Goal: Transaction & Acquisition: Purchase product/service

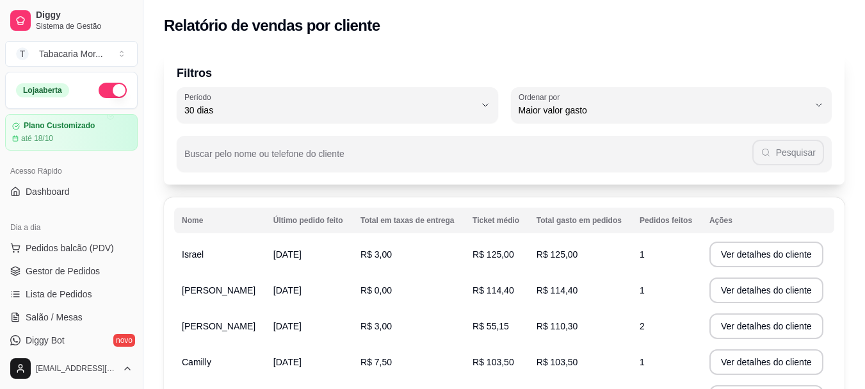
select select "30"
select select "HIGHEST_TOTAL_SPENT_WITH_ORDERS"
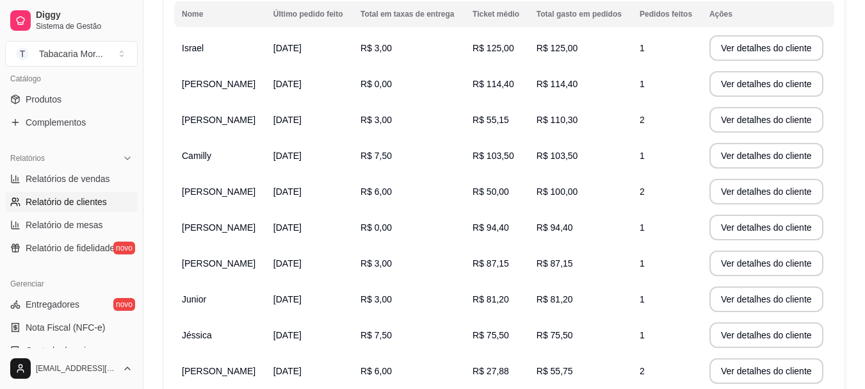
scroll to position [238, 0]
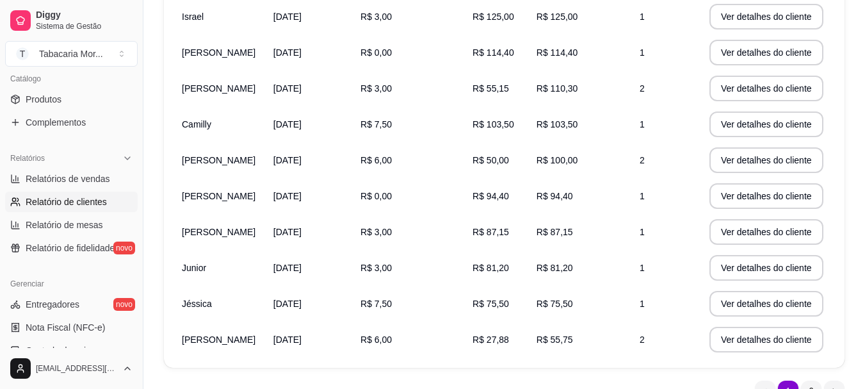
click at [224, 238] on td "[PERSON_NAME]" at bounding box center [220, 232] width 92 height 36
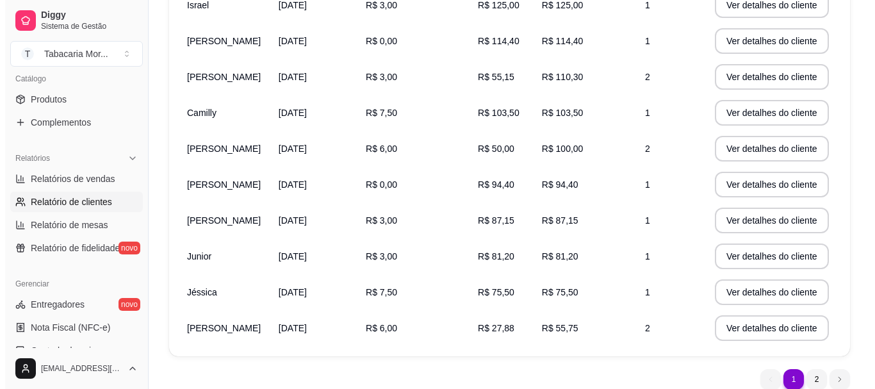
scroll to position [268, 0]
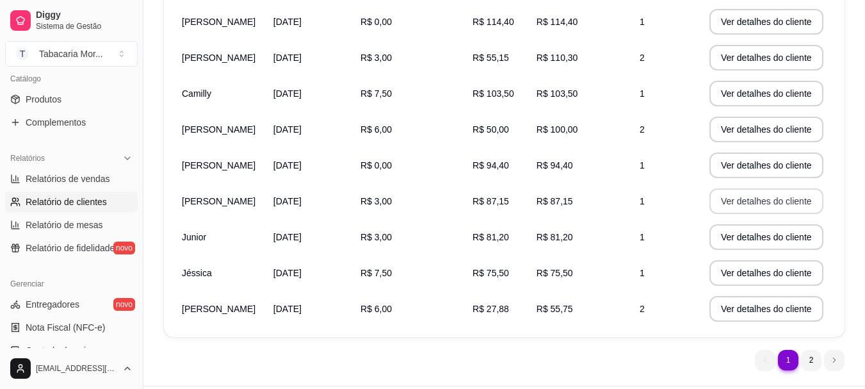
click at [769, 201] on button "Ver detalhes do cliente" at bounding box center [767, 201] width 114 height 26
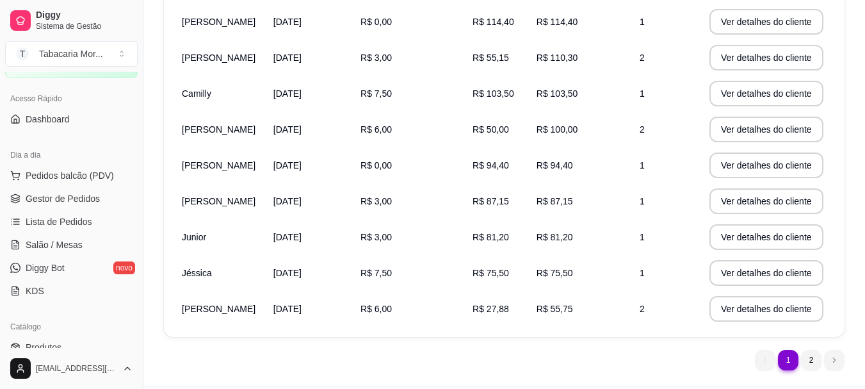
scroll to position [64, 0]
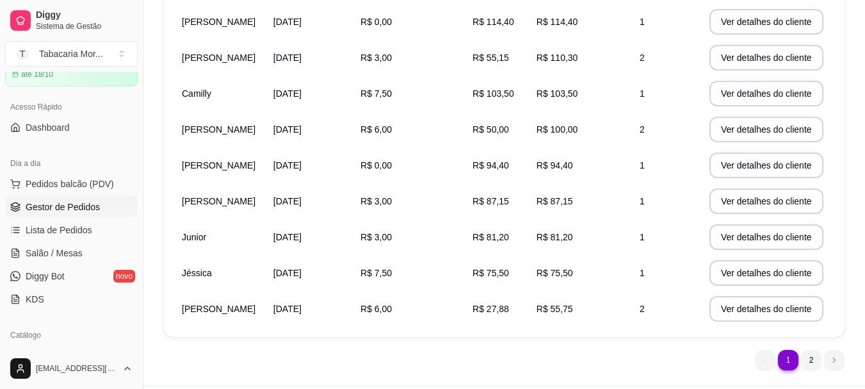
click at [85, 205] on span "Gestor de Pedidos" at bounding box center [63, 207] width 74 height 13
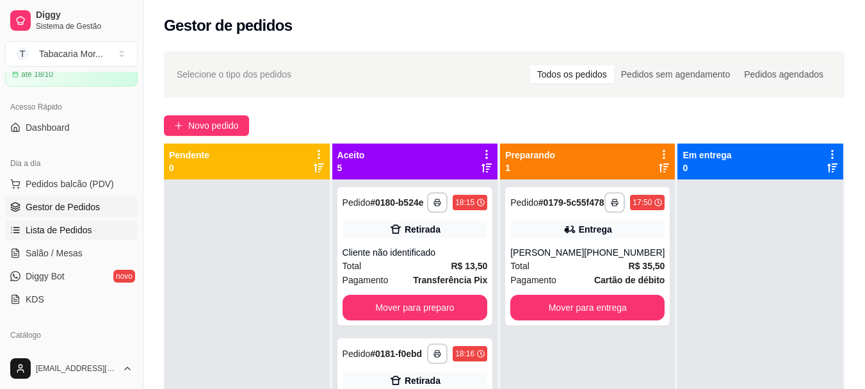
click at [41, 227] on span "Lista de Pedidos" at bounding box center [59, 230] width 67 height 13
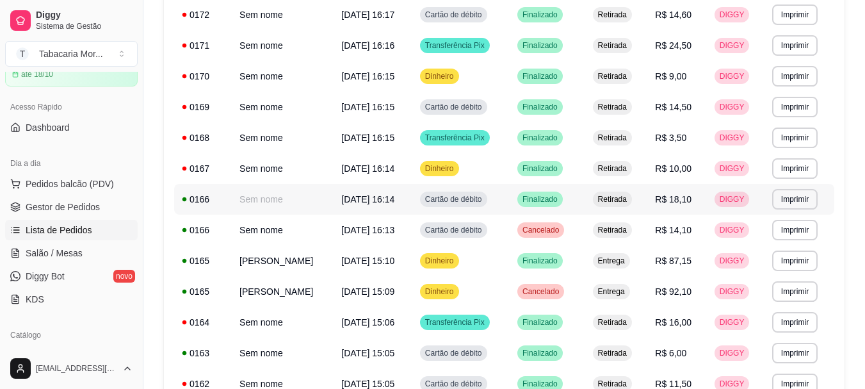
scroll to position [577, 0]
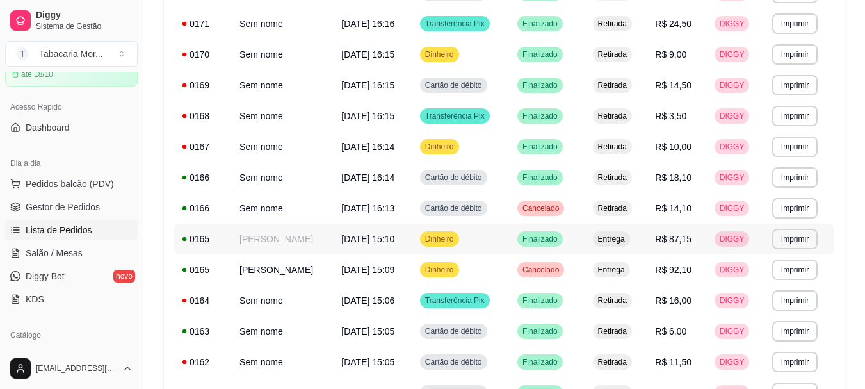
click at [334, 233] on td "[PERSON_NAME]" at bounding box center [283, 239] width 102 height 31
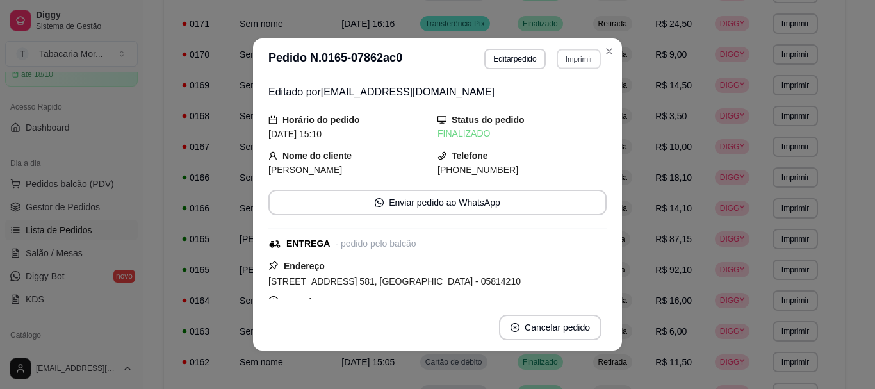
click at [564, 56] on button "Imprimir" at bounding box center [579, 59] width 44 height 20
click at [537, 109] on button "IMPRESSORA" at bounding box center [551, 104] width 93 height 20
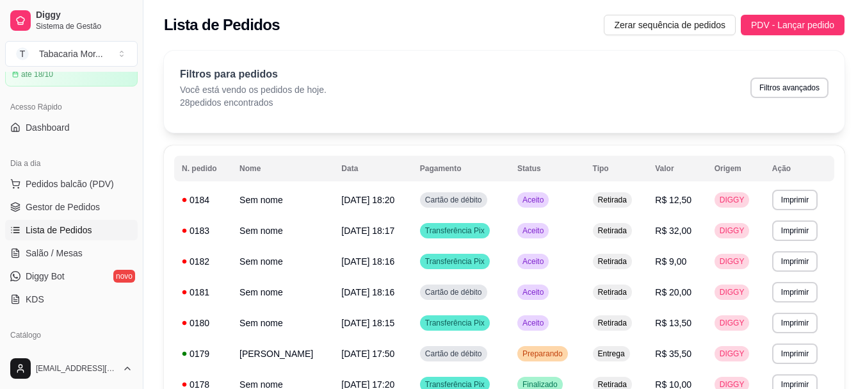
scroll to position [0, 0]
click at [74, 208] on span "Gestor de Pedidos" at bounding box center [63, 207] width 74 height 13
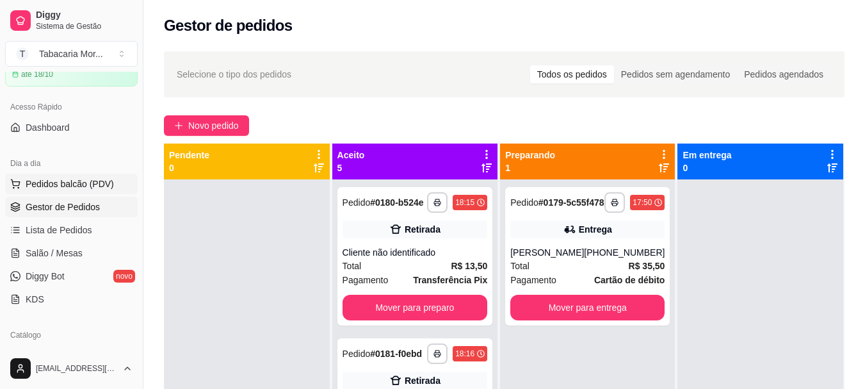
click at [55, 174] on button "Pedidos balcão (PDV)" at bounding box center [71, 184] width 133 height 20
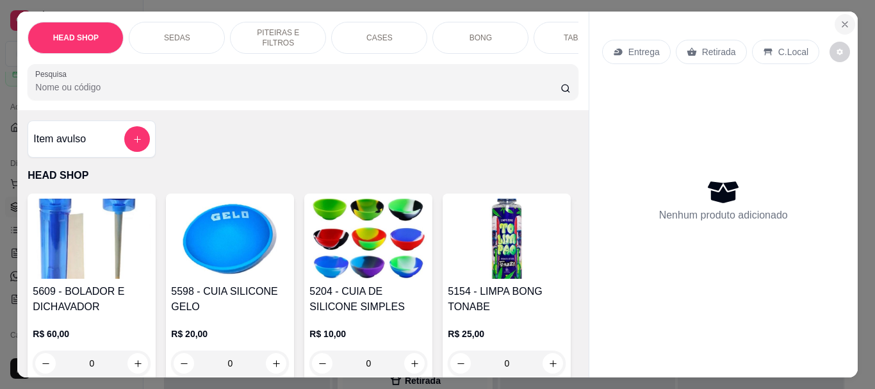
click at [840, 19] on icon "Close" at bounding box center [845, 24] width 10 height 10
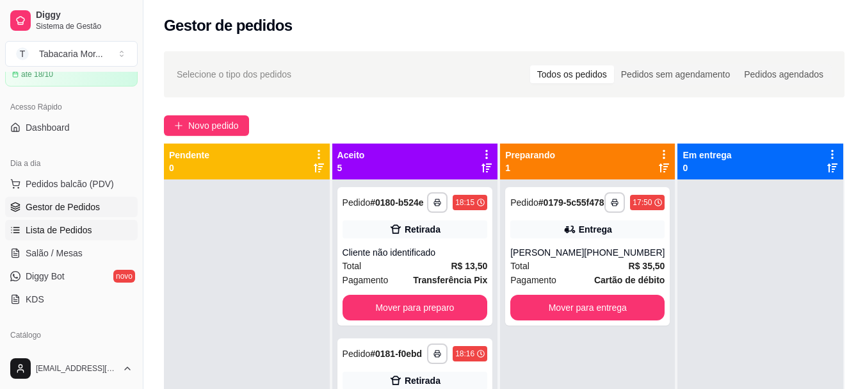
click at [49, 232] on span "Lista de Pedidos" at bounding box center [59, 230] width 67 height 13
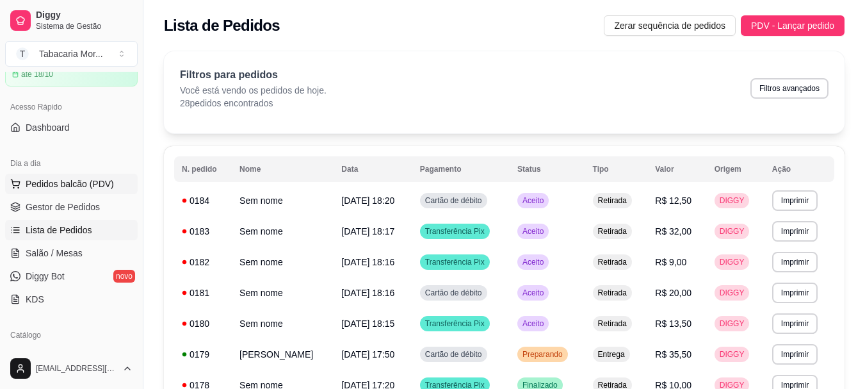
click at [78, 183] on span "Pedidos balcão (PDV)" at bounding box center [70, 183] width 88 height 13
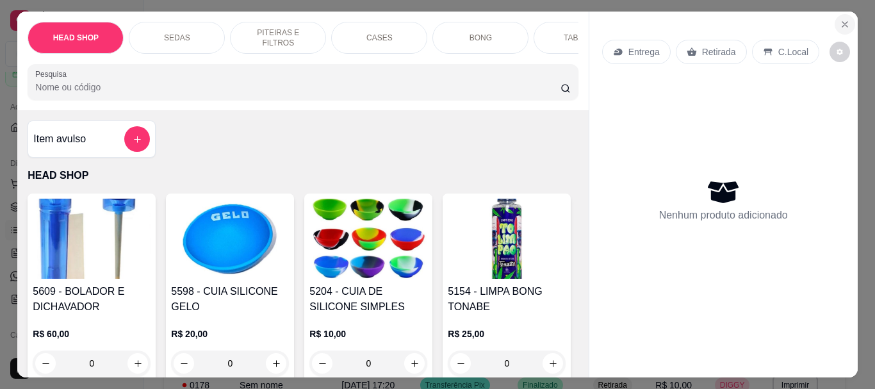
click at [840, 19] on icon "Close" at bounding box center [845, 24] width 10 height 10
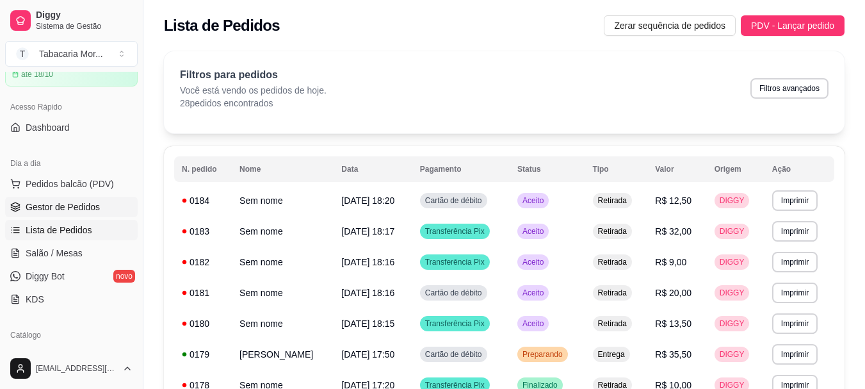
click at [44, 201] on span "Gestor de Pedidos" at bounding box center [63, 207] width 74 height 13
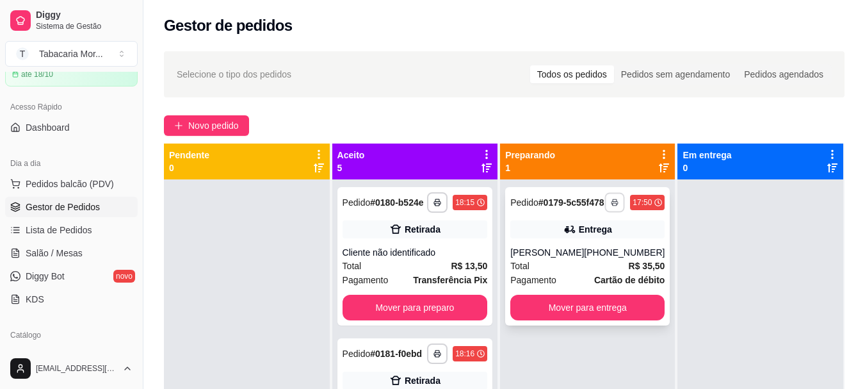
click at [612, 204] on icon "button" at bounding box center [615, 203] width 6 height 3
click at [557, 247] on button "IMPRESSORA" at bounding box center [572, 252] width 90 height 20
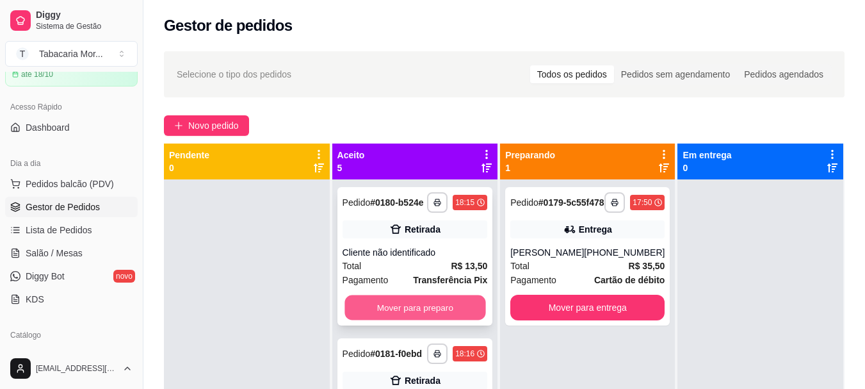
click at [429, 320] on button "Mover para preparo" at bounding box center [415, 307] width 141 height 25
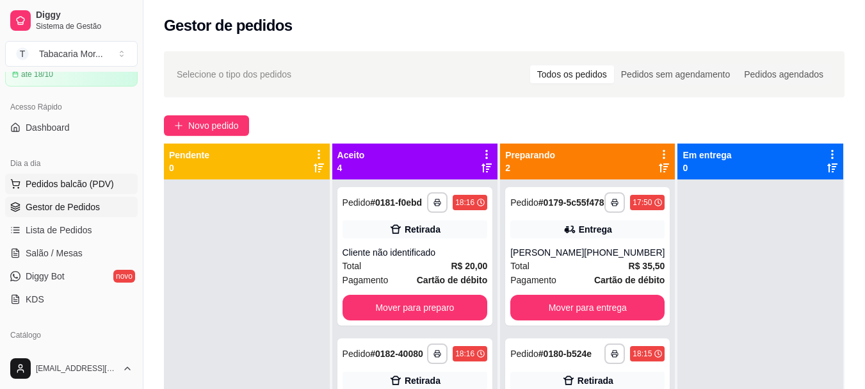
click at [51, 177] on span "Pedidos balcão (PDV)" at bounding box center [70, 183] width 88 height 13
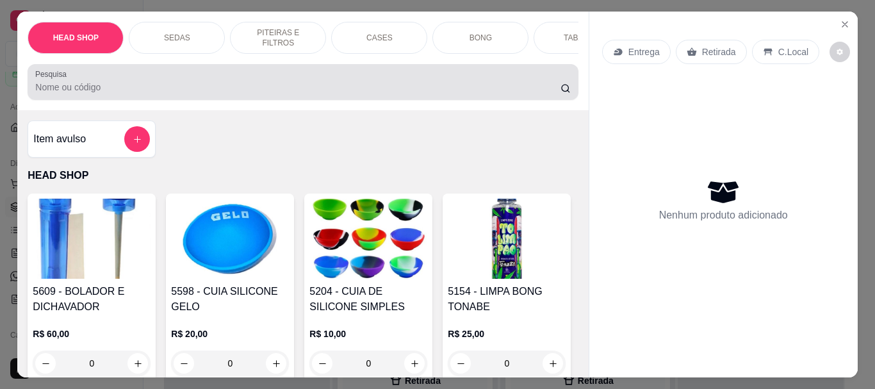
click at [66, 92] on input "Pesquisa" at bounding box center [297, 87] width 525 height 13
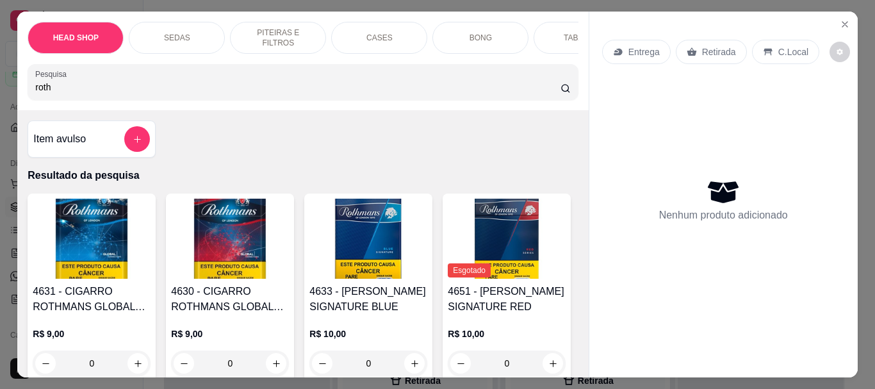
type input "roth"
click at [365, 250] on img at bounding box center [368, 239] width 118 height 80
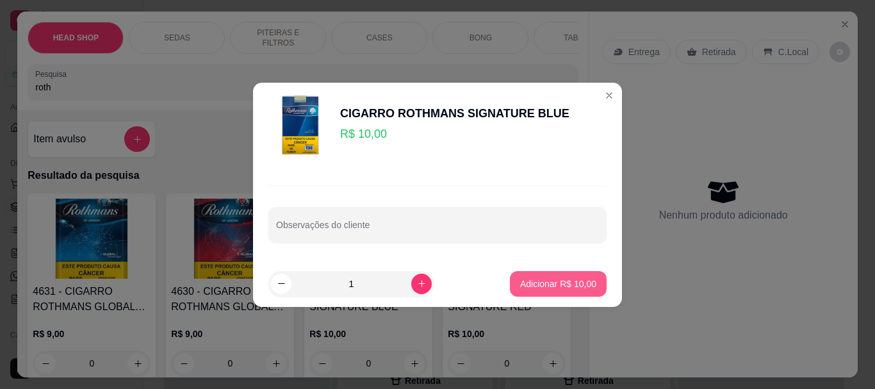
click at [561, 281] on p "Adicionar R$ 10,00" at bounding box center [558, 283] width 76 height 13
type input "1"
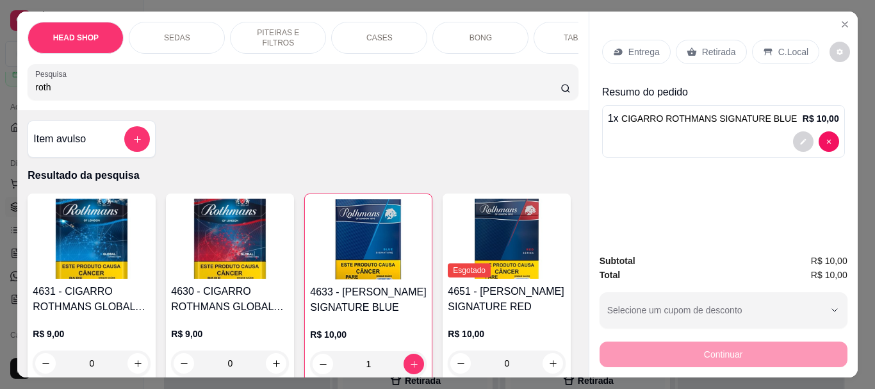
click at [702, 45] on p "Retirada" at bounding box center [719, 51] width 34 height 13
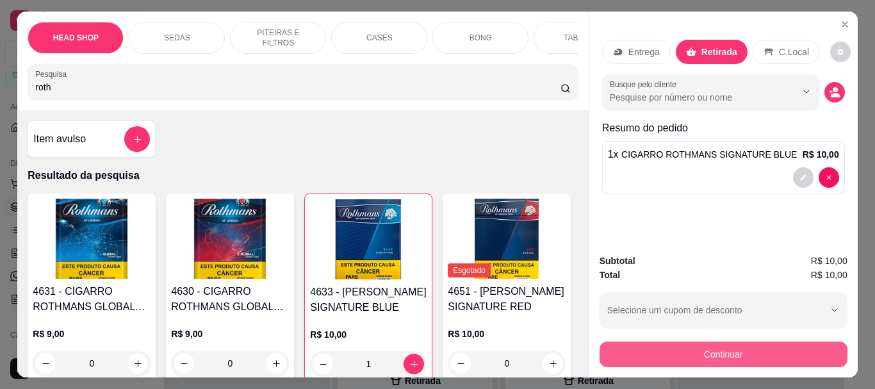
click at [626, 358] on button "Continuar" at bounding box center [724, 354] width 248 height 26
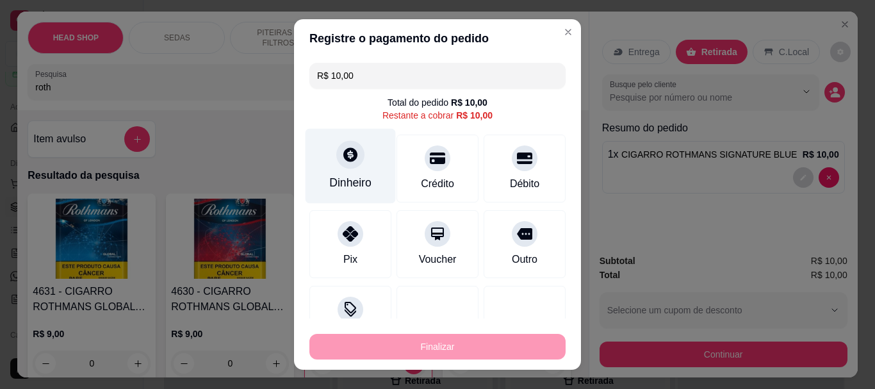
click at [339, 167] on div at bounding box center [350, 155] width 28 height 28
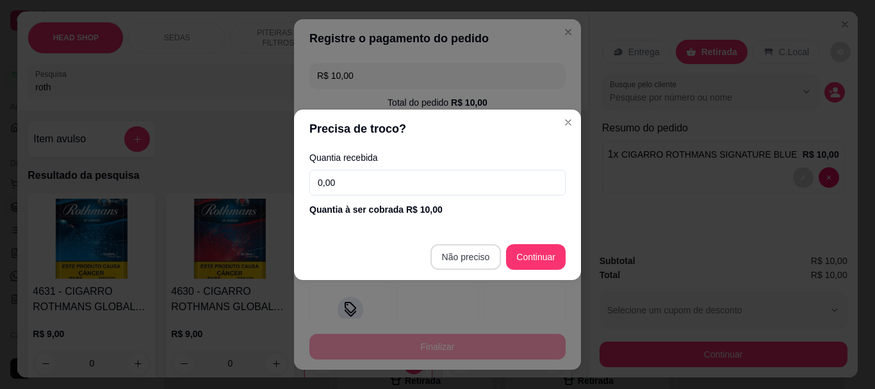
type input "R$ 0,00"
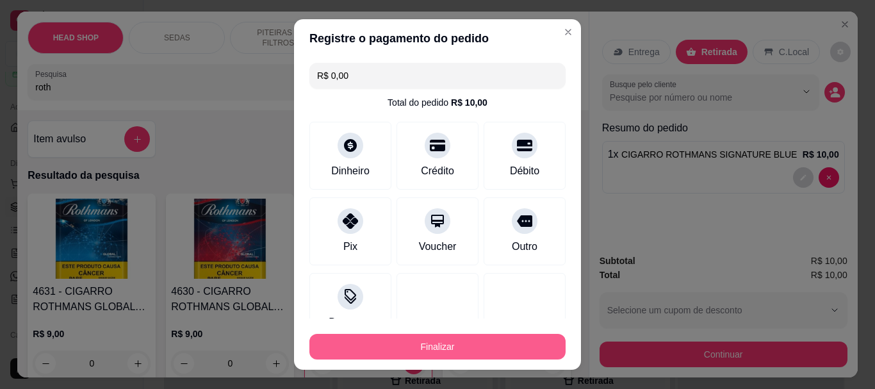
click at [446, 339] on button "Finalizar" at bounding box center [437, 347] width 256 height 26
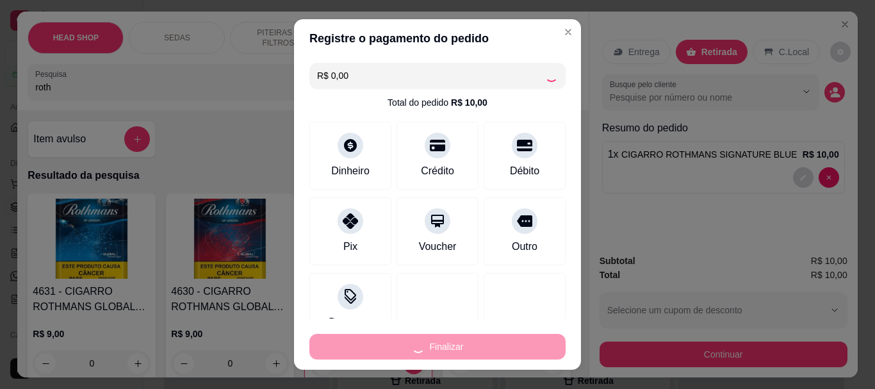
type input "0"
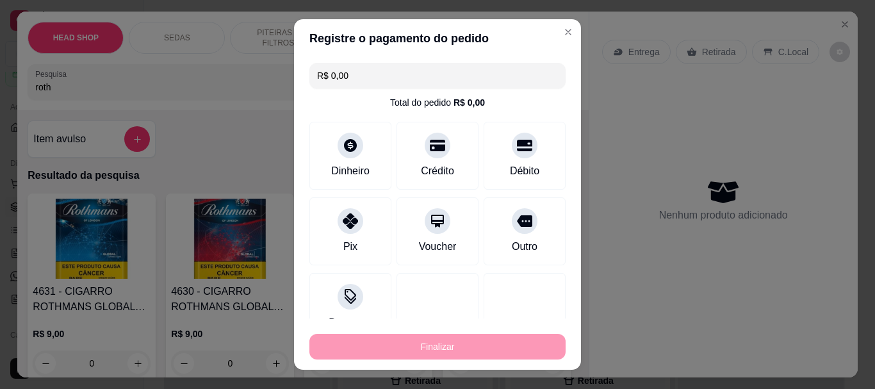
type input "-R$ 10,00"
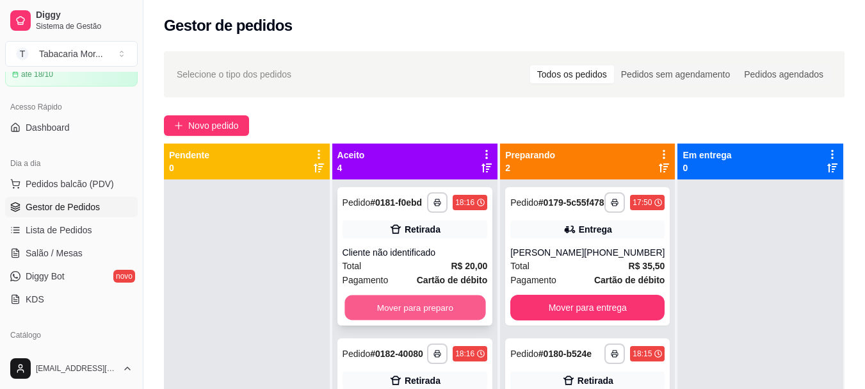
click at [419, 318] on button "Mover para preparo" at bounding box center [415, 307] width 141 height 25
click at [419, 318] on button "Mover para preparo" at bounding box center [415, 308] width 145 height 26
click at [438, 300] on button "Mover para preparo" at bounding box center [415, 308] width 145 height 26
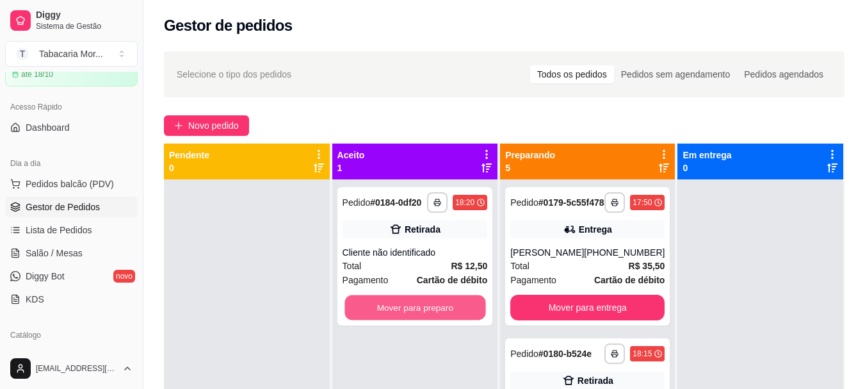
click at [438, 300] on button "Mover para preparo" at bounding box center [415, 307] width 141 height 25
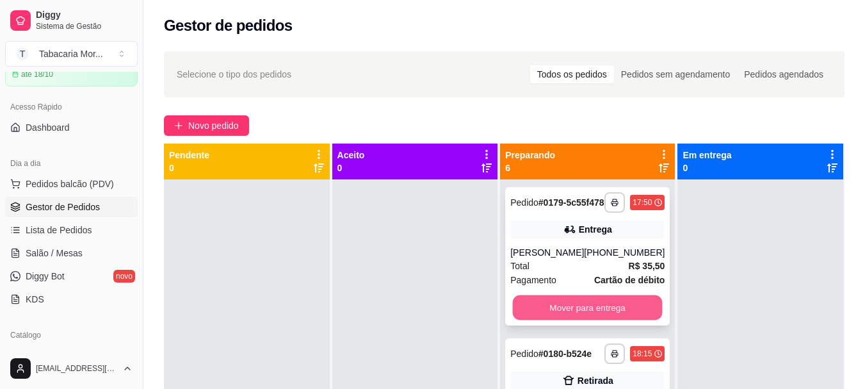
click at [544, 313] on button "Mover para entrega" at bounding box center [588, 307] width 150 height 25
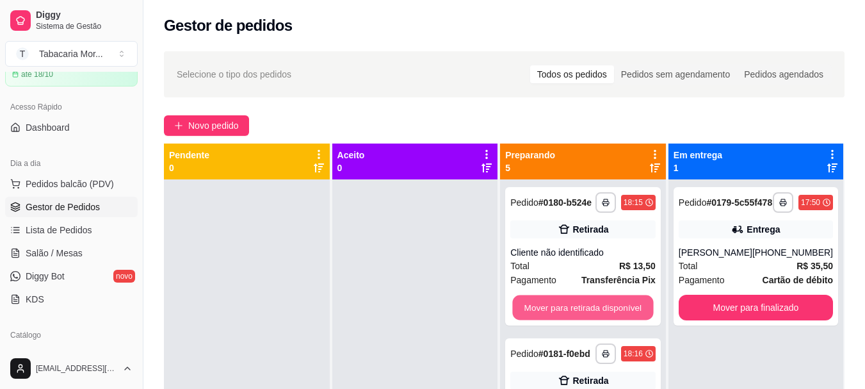
click at [544, 313] on button "Mover para retirada disponível" at bounding box center [583, 307] width 141 height 25
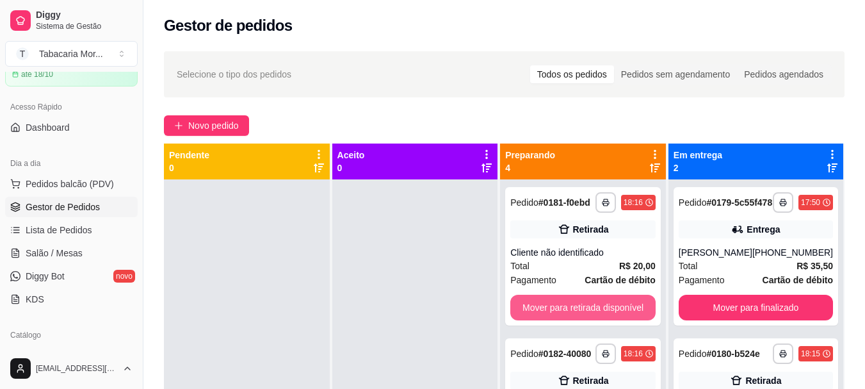
click at [544, 313] on button "Mover para retirada disponível" at bounding box center [583, 308] width 145 height 26
click at [544, 313] on button "Mover para retirada disponível" at bounding box center [583, 307] width 141 height 25
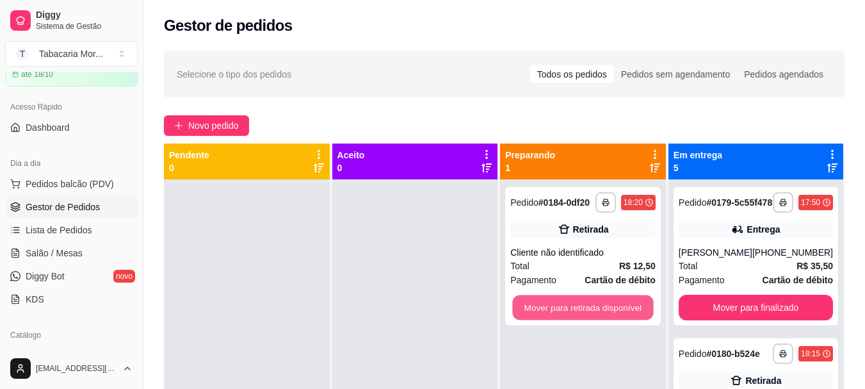
click at [544, 313] on button "Mover para retirada disponível" at bounding box center [583, 307] width 141 height 25
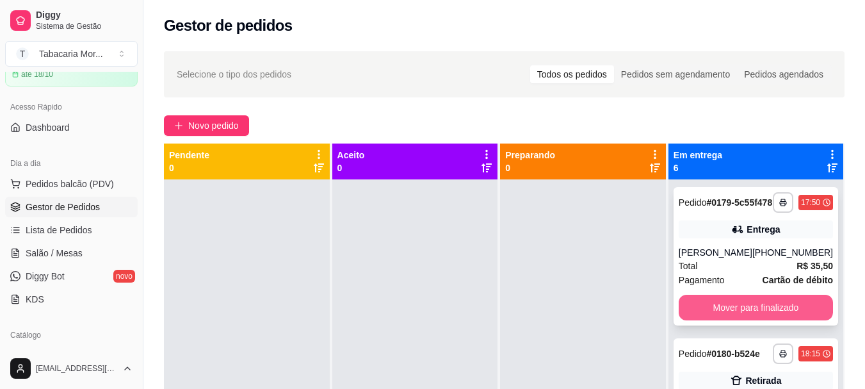
click at [700, 310] on button "Mover para finalizado" at bounding box center [756, 308] width 154 height 26
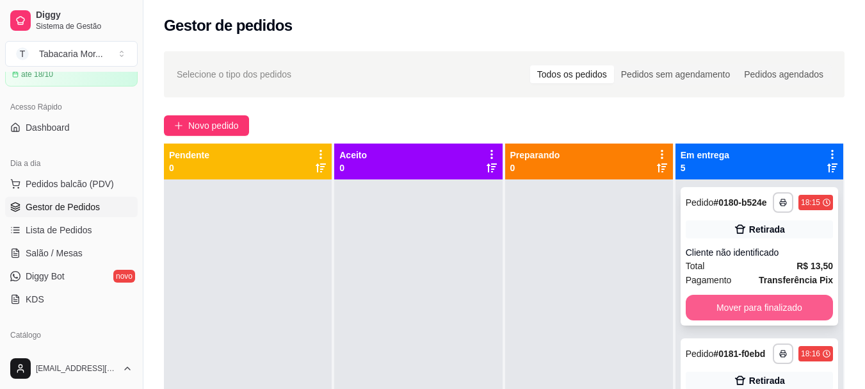
click at [695, 313] on button "Mover para finalizado" at bounding box center [759, 308] width 147 height 26
click at [694, 313] on button "Mover para finalizado" at bounding box center [759, 308] width 147 height 26
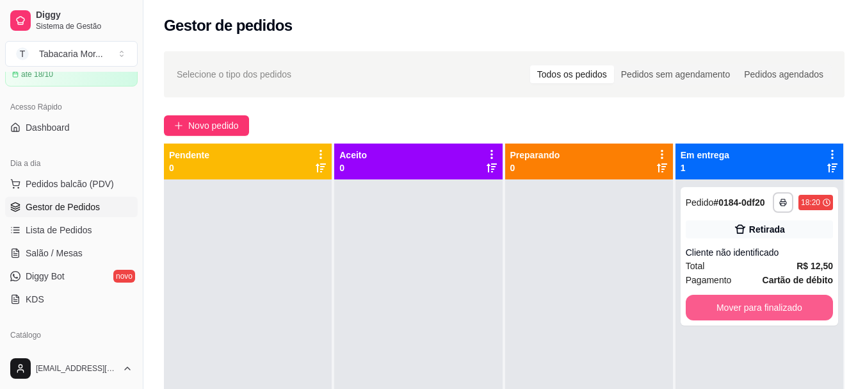
click at [694, 313] on button "Mover para finalizado" at bounding box center [759, 308] width 147 height 26
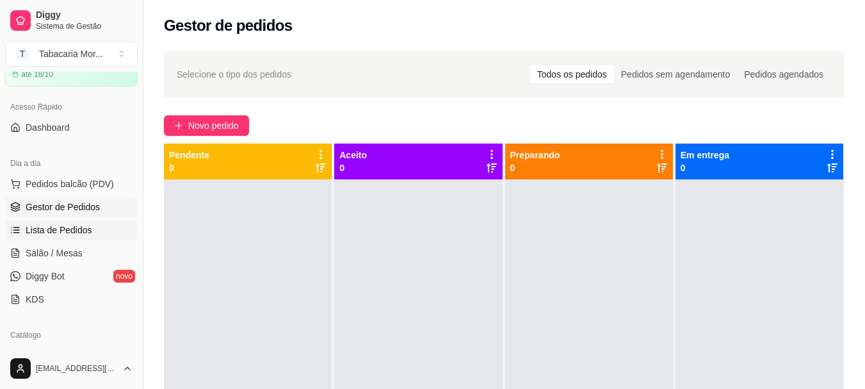
click at [50, 224] on span "Lista de Pedidos" at bounding box center [59, 230] width 67 height 13
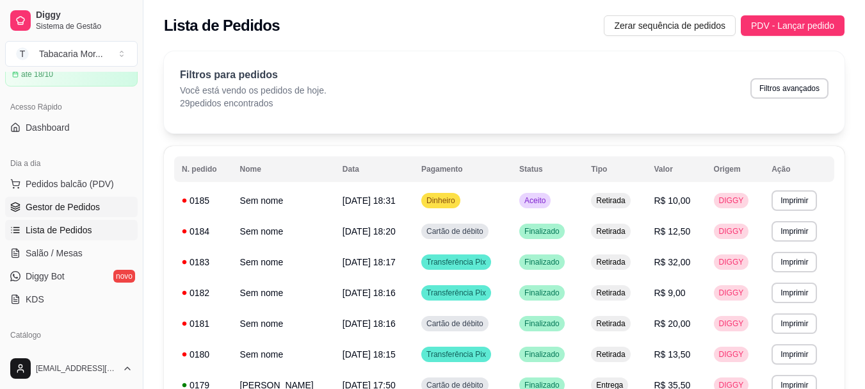
click at [64, 215] on link "Gestor de Pedidos" at bounding box center [71, 207] width 133 height 20
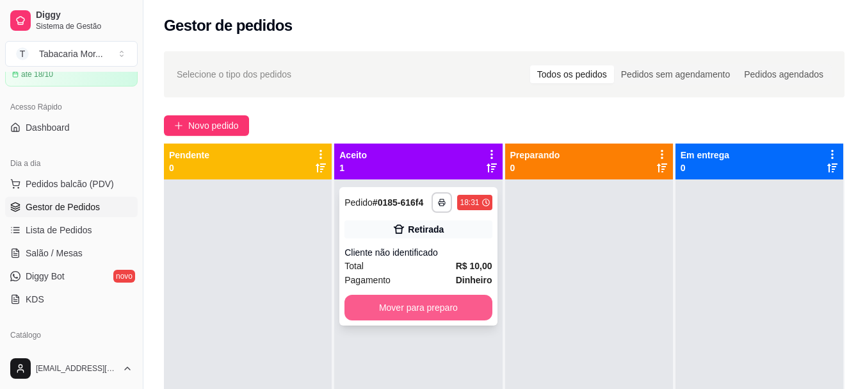
click at [386, 304] on button "Mover para preparo" at bounding box center [418, 308] width 147 height 26
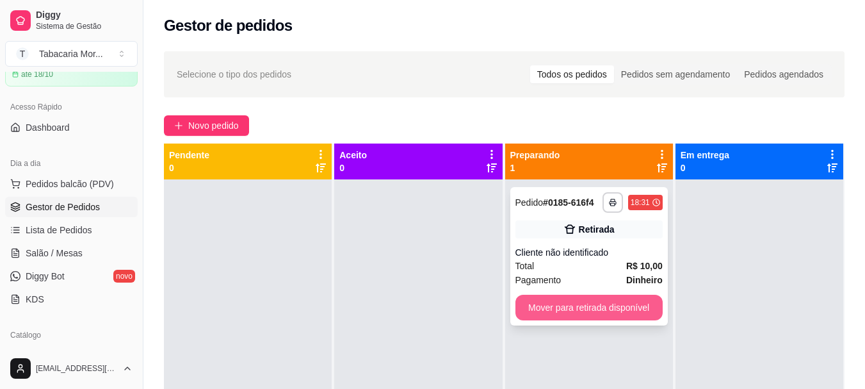
click at [531, 309] on button "Mover para retirada disponível" at bounding box center [589, 308] width 147 height 26
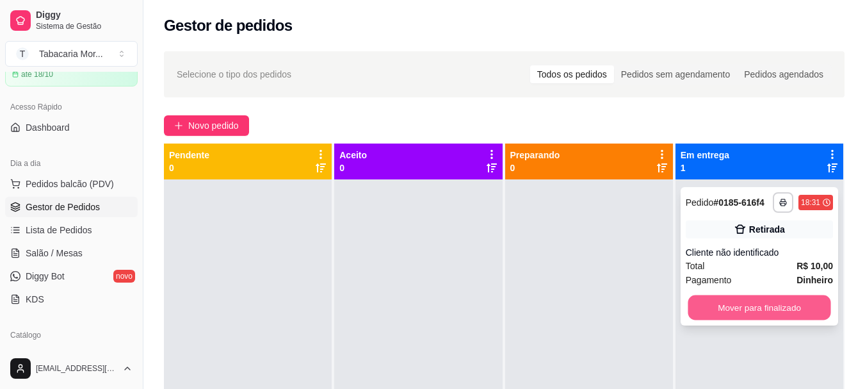
click at [801, 311] on button "Mover para finalizado" at bounding box center [759, 307] width 143 height 25
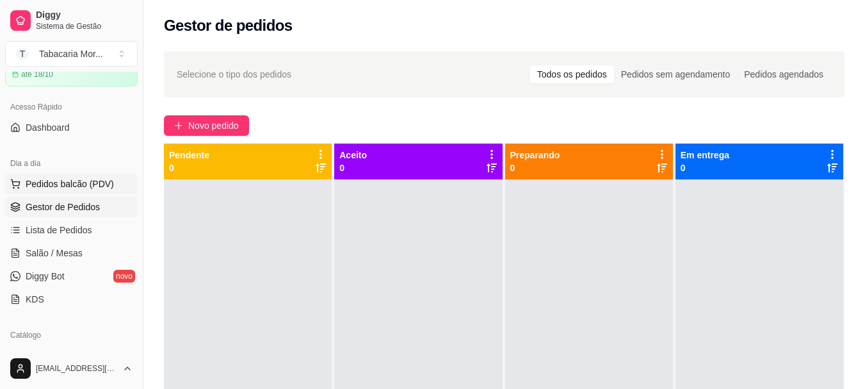
click at [74, 181] on span "Pedidos balcão (PDV)" at bounding box center [70, 183] width 88 height 13
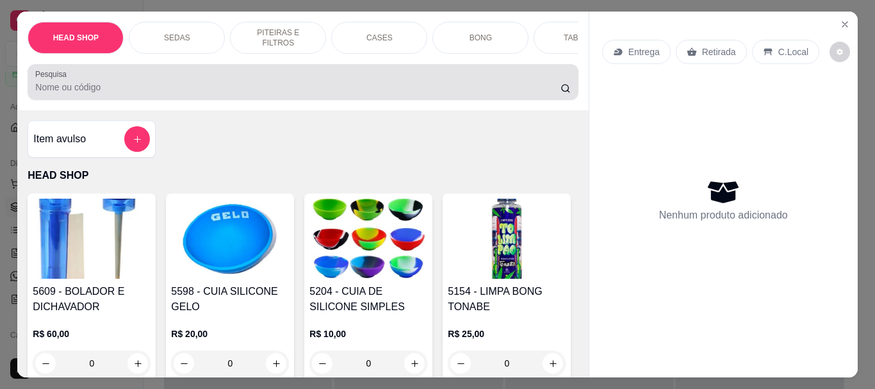
click at [91, 90] on input "Pesquisa" at bounding box center [297, 87] width 525 height 13
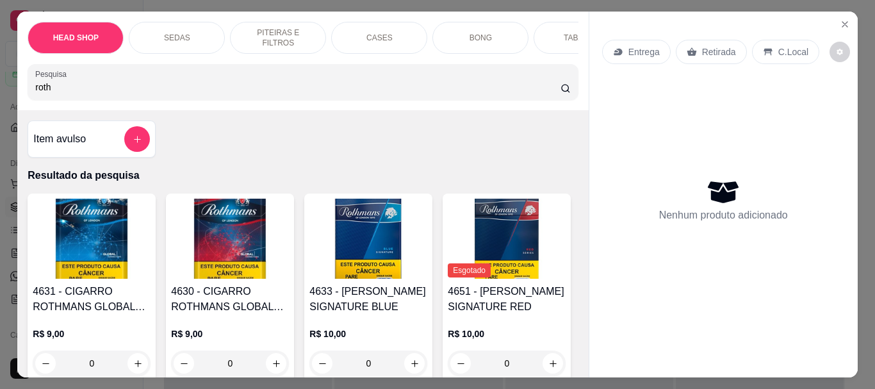
type input "roth"
click at [378, 233] on img at bounding box center [368, 239] width 118 height 80
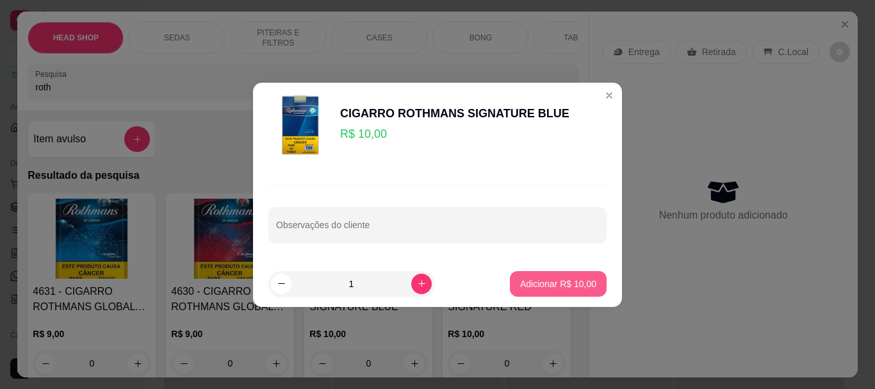
click at [583, 286] on p "Adicionar R$ 10,00" at bounding box center [558, 283] width 76 height 13
type input "1"
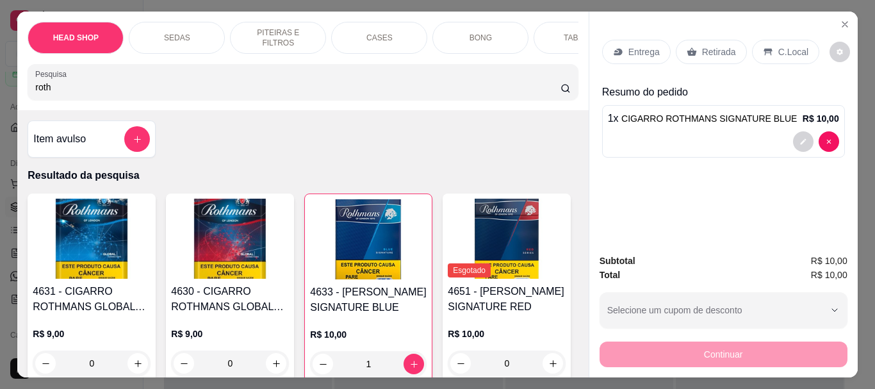
click at [689, 41] on div "Retirada" at bounding box center [711, 52] width 71 height 24
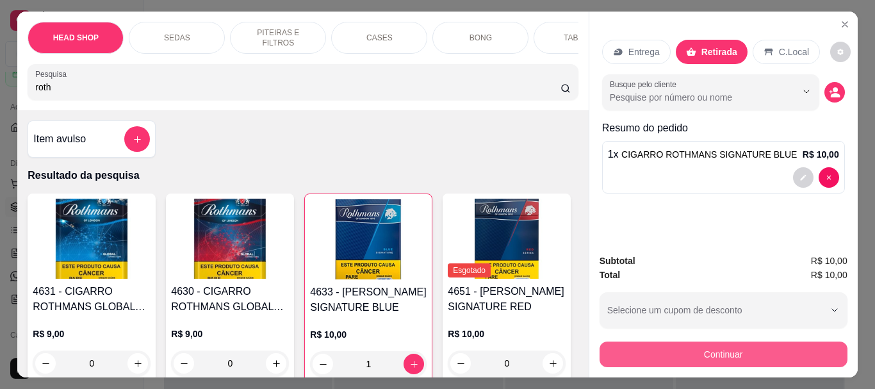
click at [694, 354] on button "Continuar" at bounding box center [724, 354] width 248 height 26
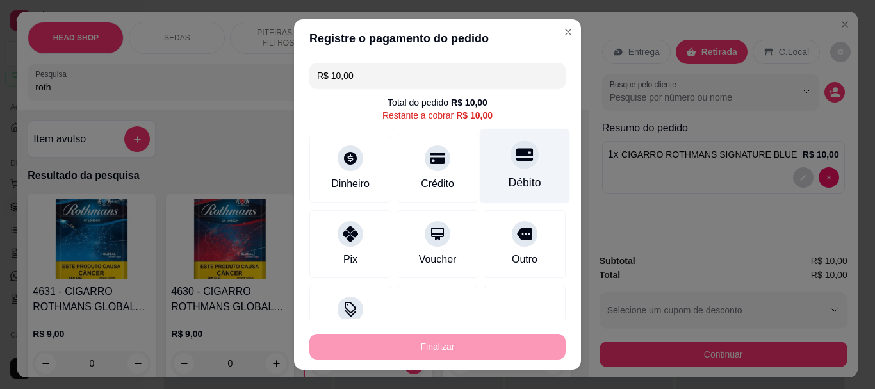
click at [516, 161] on icon at bounding box center [524, 155] width 17 height 17
type input "R$ 0,00"
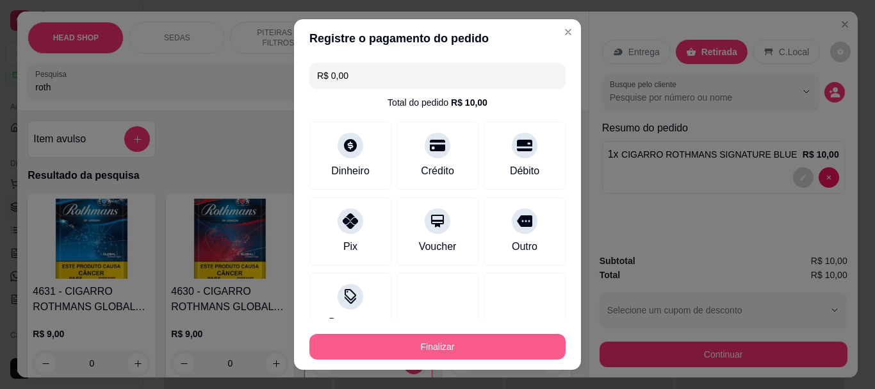
click at [445, 349] on button "Finalizar" at bounding box center [437, 347] width 256 height 26
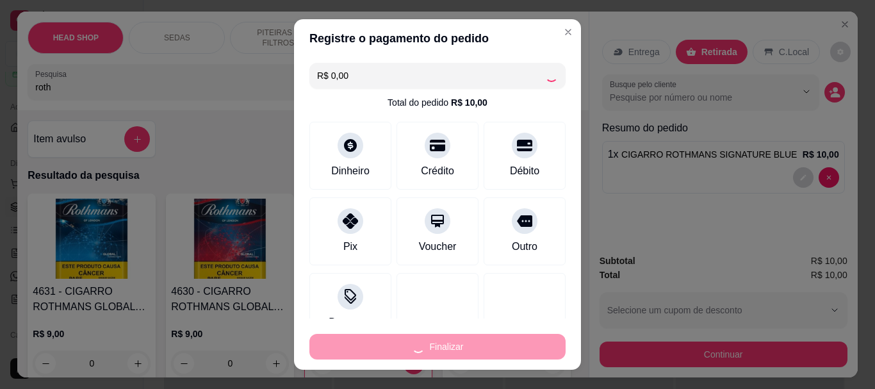
type input "0"
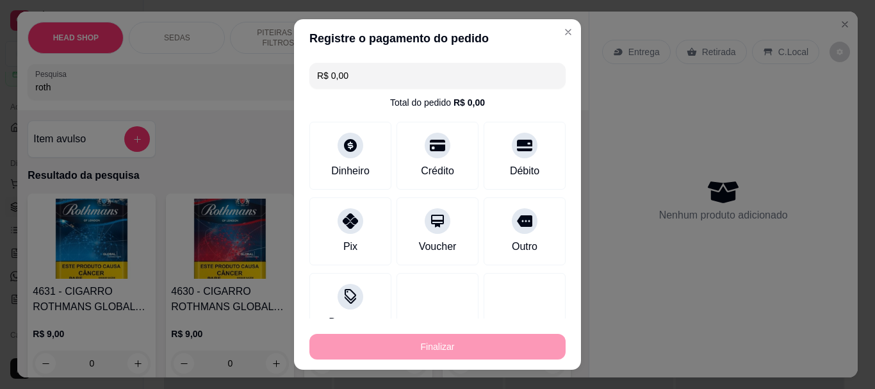
type input "-R$ 10,00"
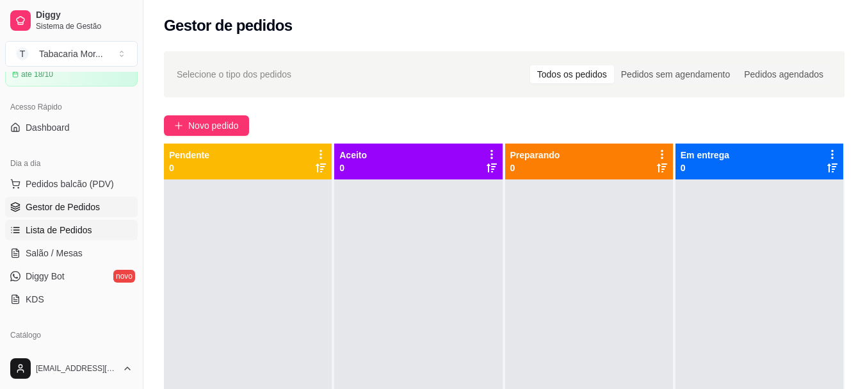
click at [27, 234] on span "Lista de Pedidos" at bounding box center [59, 230] width 67 height 13
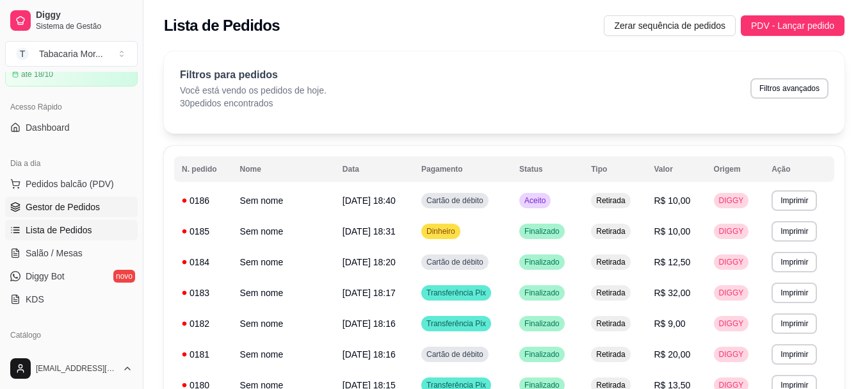
click at [61, 205] on span "Gestor de Pedidos" at bounding box center [63, 207] width 74 height 13
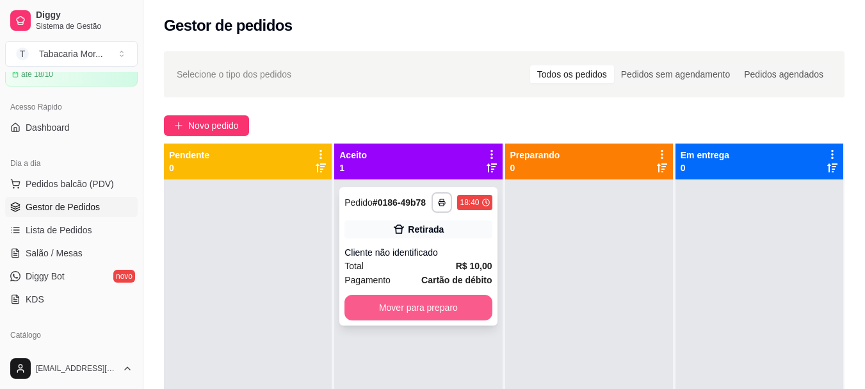
click at [418, 302] on button "Mover para preparo" at bounding box center [418, 308] width 147 height 26
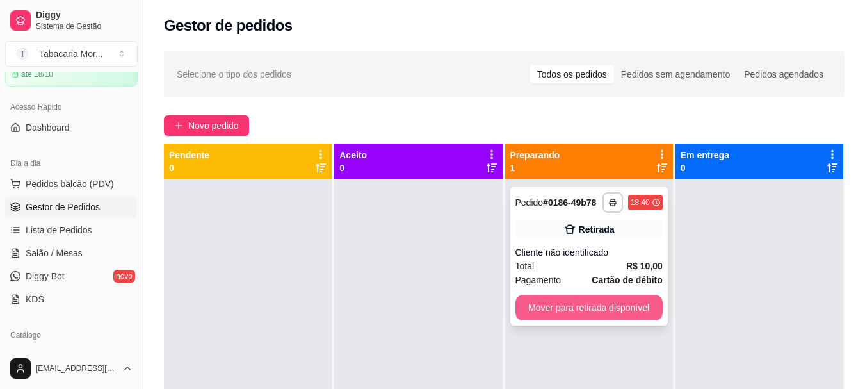
click at [544, 307] on button "Mover para retirada disponível" at bounding box center [589, 308] width 147 height 26
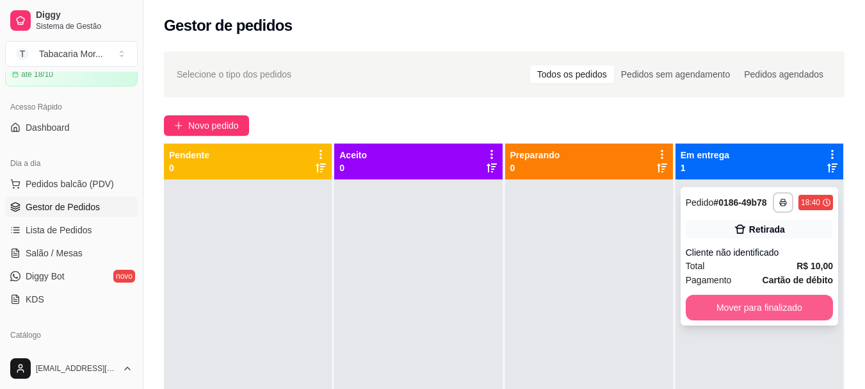
click at [799, 300] on button "Mover para finalizado" at bounding box center [759, 308] width 147 height 26
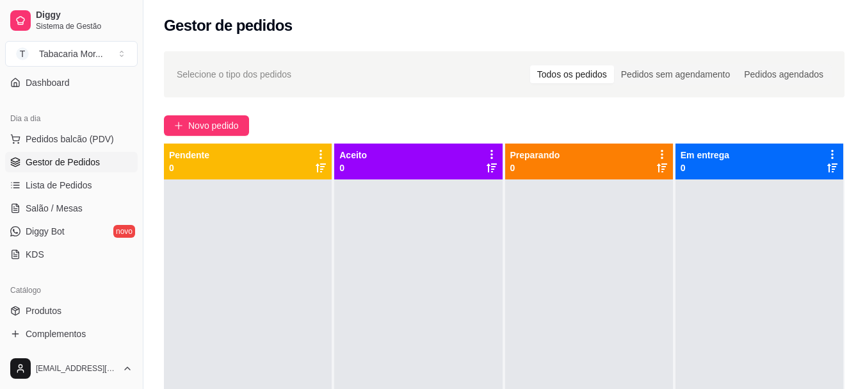
scroll to position [192, 0]
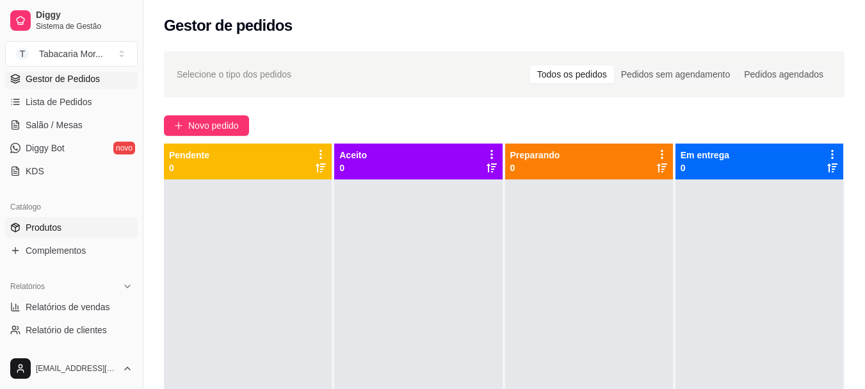
click at [55, 227] on span "Produtos" at bounding box center [44, 227] width 36 height 13
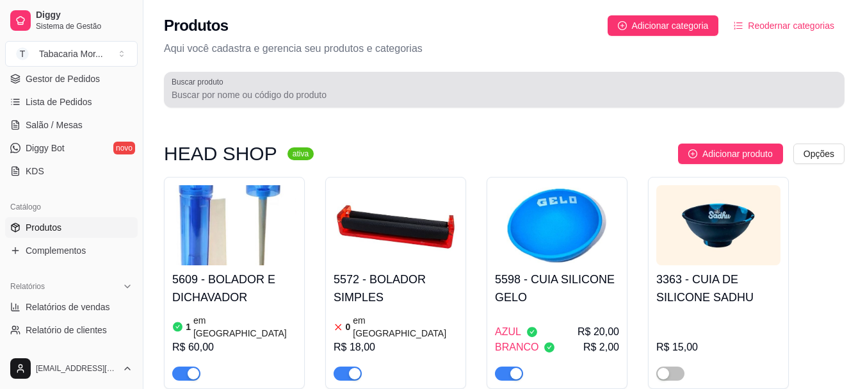
click at [220, 78] on label "Buscar produto" at bounding box center [200, 81] width 56 height 11
click at [220, 88] on input "Buscar produto" at bounding box center [505, 94] width 666 height 13
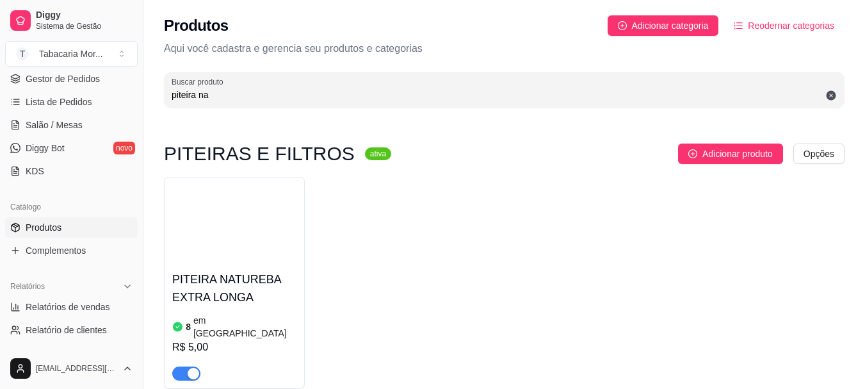
scroll to position [53, 0]
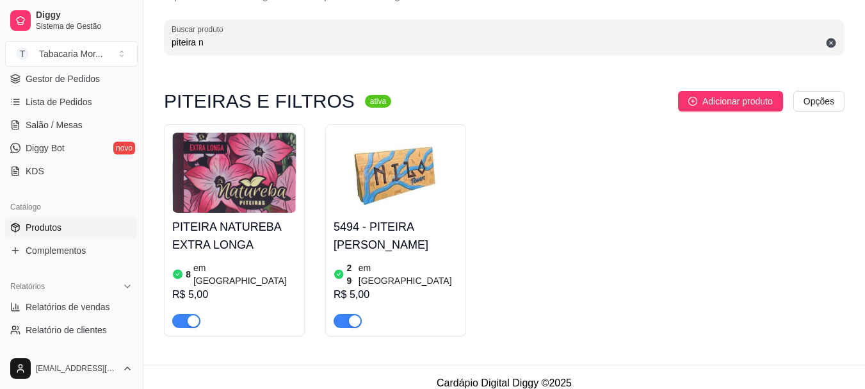
click at [275, 49] on div "piteira n" at bounding box center [505, 37] width 666 height 26
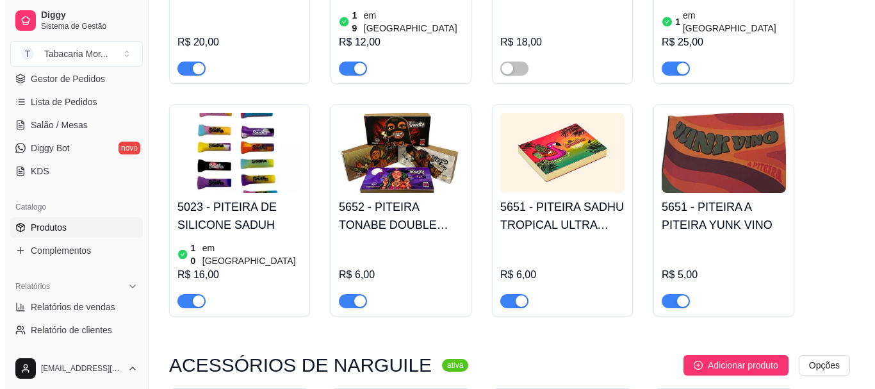
scroll to position [1910, 0]
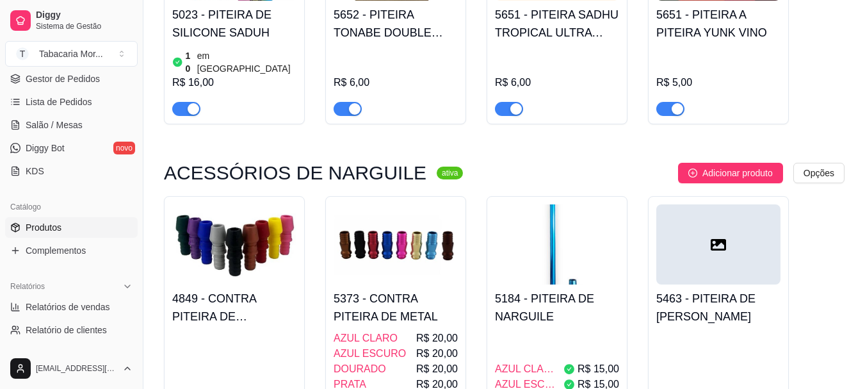
type input "piteira"
click at [532, 204] on img at bounding box center [557, 244] width 124 height 80
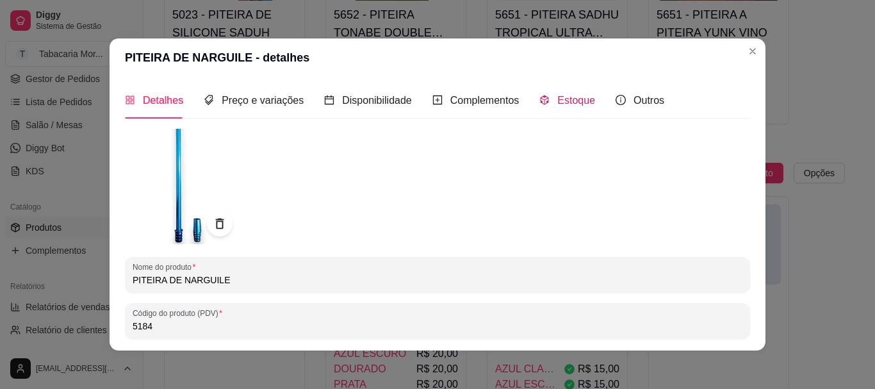
click at [577, 99] on span "Estoque" at bounding box center [576, 100] width 38 height 11
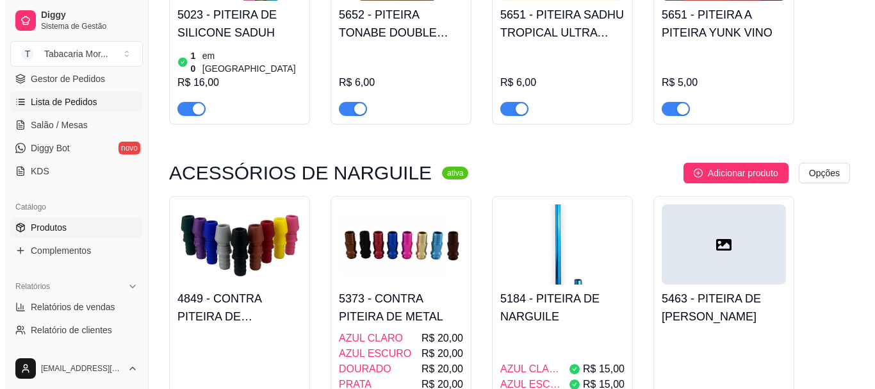
scroll to position [128, 0]
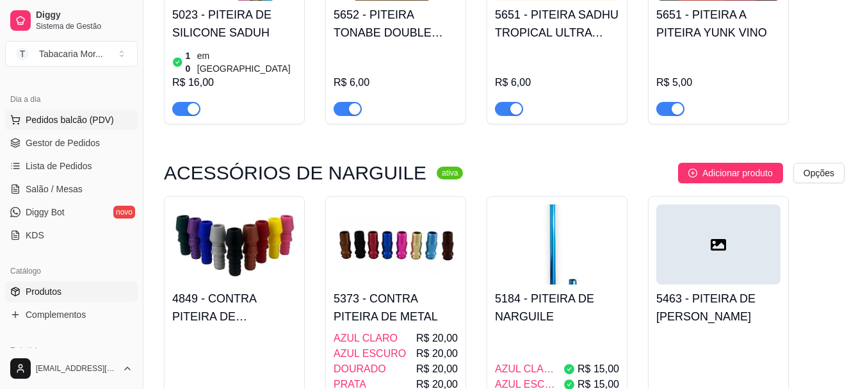
click at [91, 116] on span "Pedidos balcão (PDV)" at bounding box center [70, 119] width 88 height 13
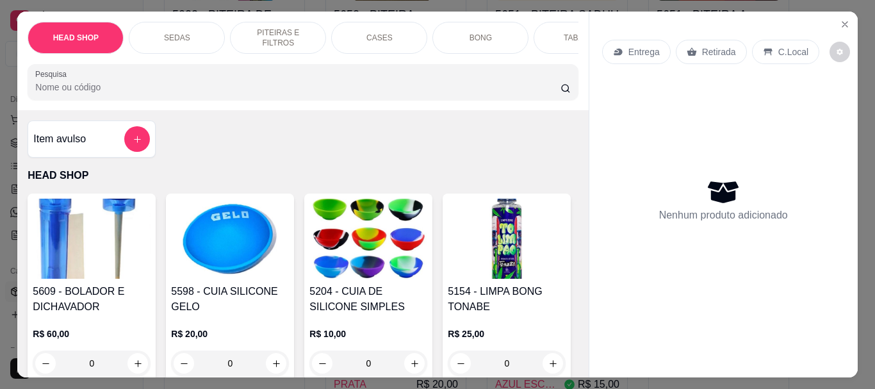
click at [81, 89] on input "Pesquisa" at bounding box center [297, 87] width 525 height 13
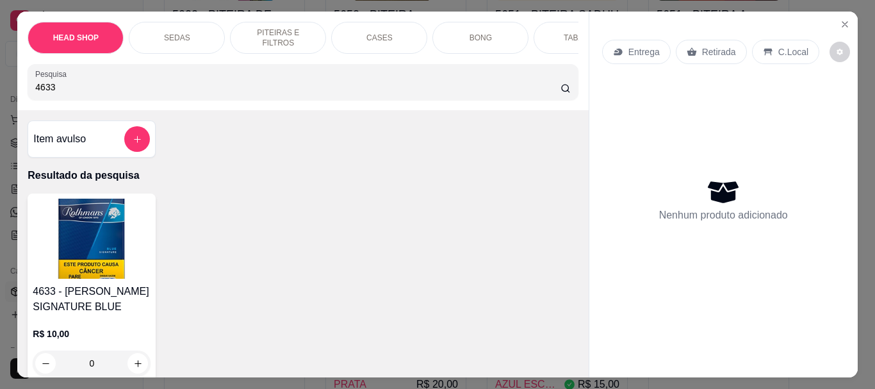
type input "4633"
click at [75, 245] on img at bounding box center [92, 239] width 118 height 80
click at [536, 283] on p "Adicionar R$ 10,00" at bounding box center [558, 283] width 76 height 13
type input "1"
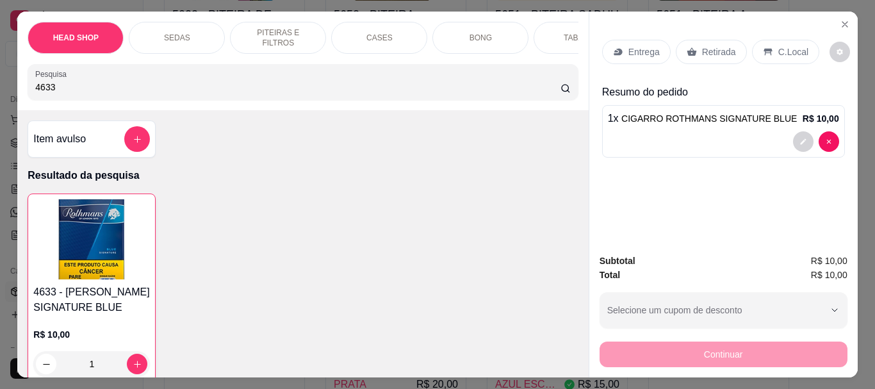
click at [707, 46] on p "Retirada" at bounding box center [719, 51] width 34 height 13
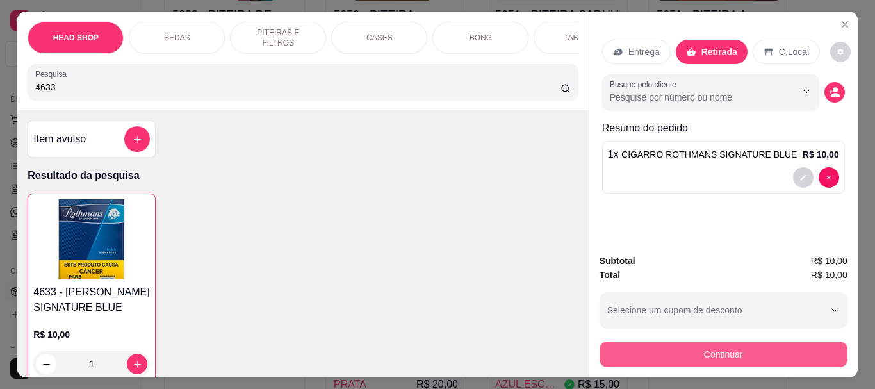
click at [644, 354] on button "Continuar" at bounding box center [724, 354] width 248 height 26
click at [719, 350] on button "Continuar" at bounding box center [724, 354] width 248 height 26
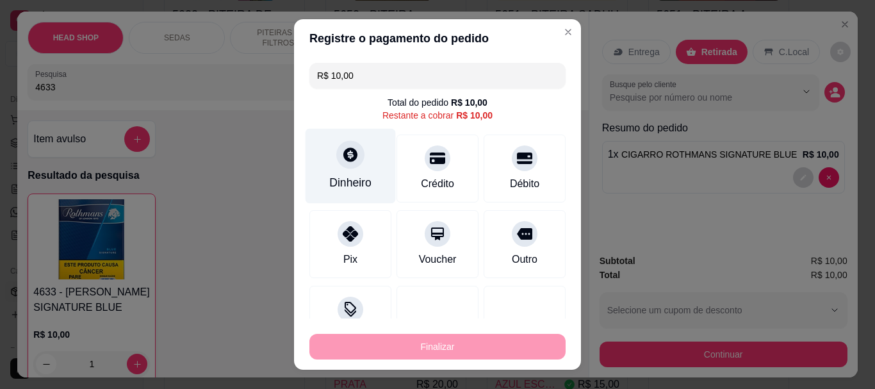
click at [343, 154] on icon at bounding box center [350, 155] width 14 height 14
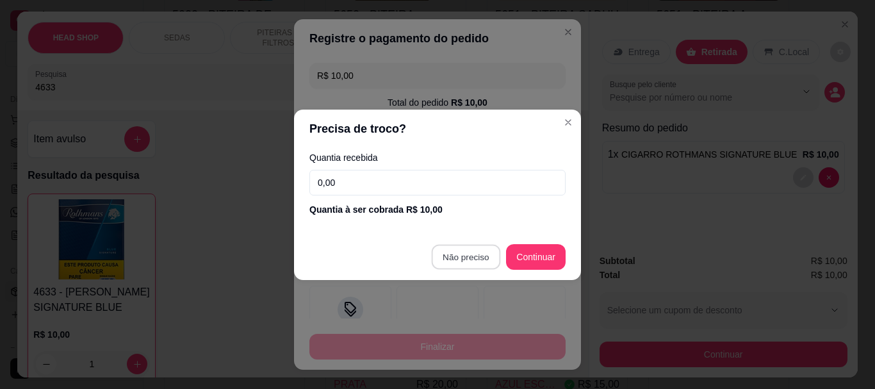
type input "R$ 0,00"
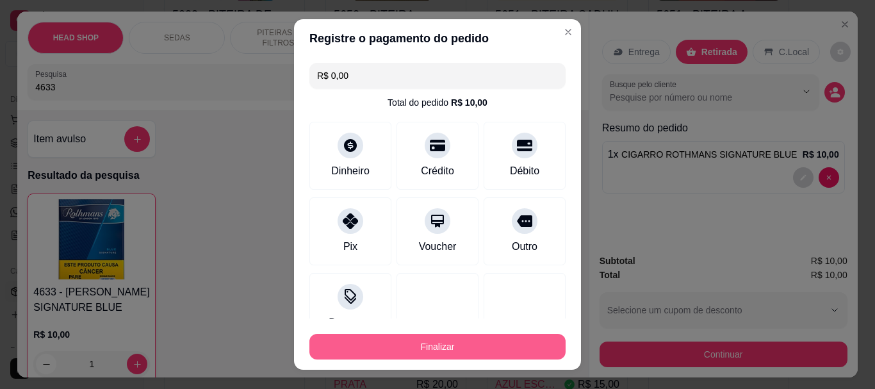
click at [448, 337] on button "Finalizar" at bounding box center [437, 347] width 256 height 26
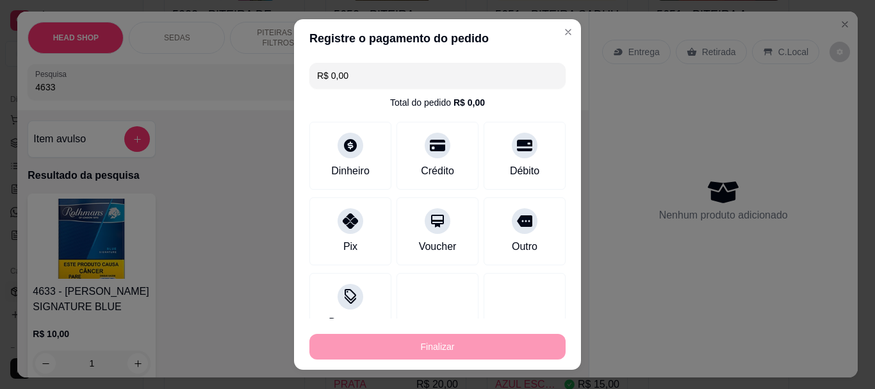
type input "0"
type input "-R$ 10,00"
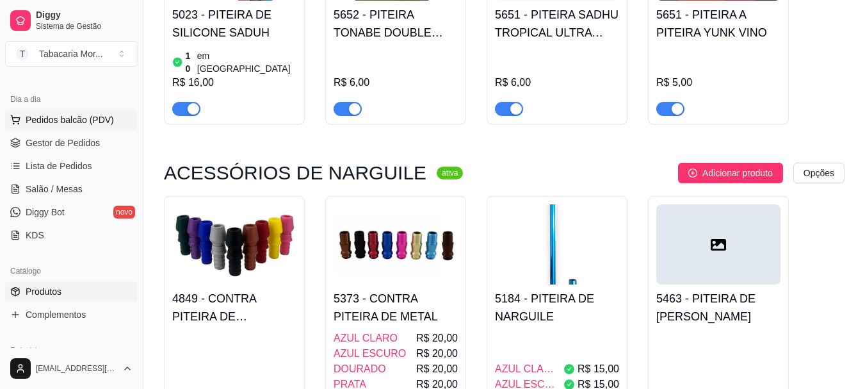
click at [67, 110] on button "Pedidos balcão (PDV)" at bounding box center [71, 120] width 133 height 20
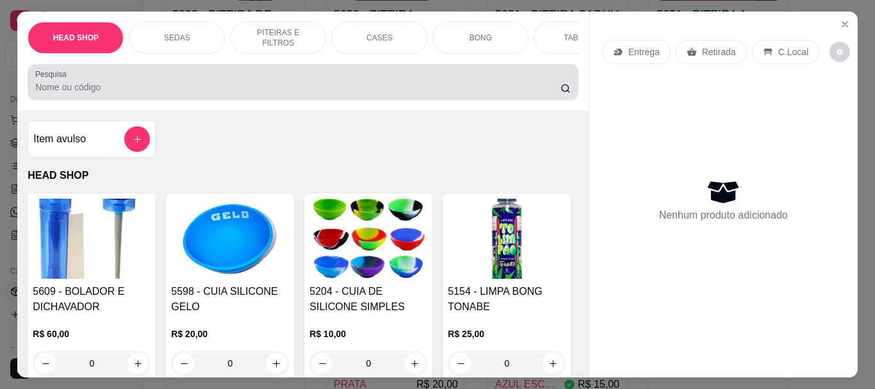
click at [49, 95] on div at bounding box center [302, 82] width 535 height 26
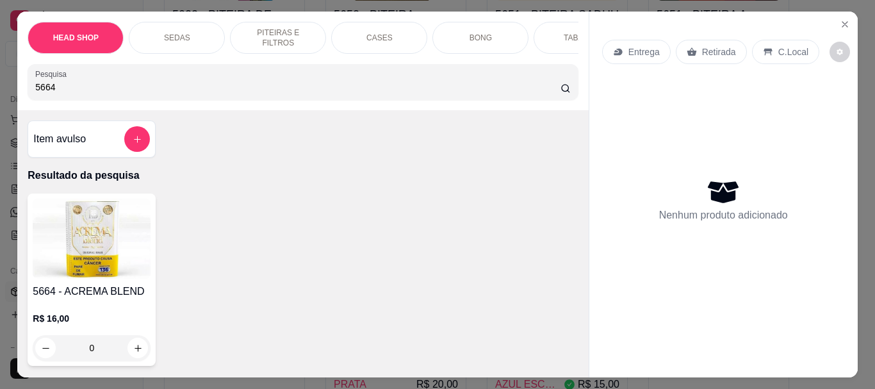
type input "5664"
click at [93, 299] on h4 "5664 - ACREMA BLEND" at bounding box center [92, 291] width 118 height 15
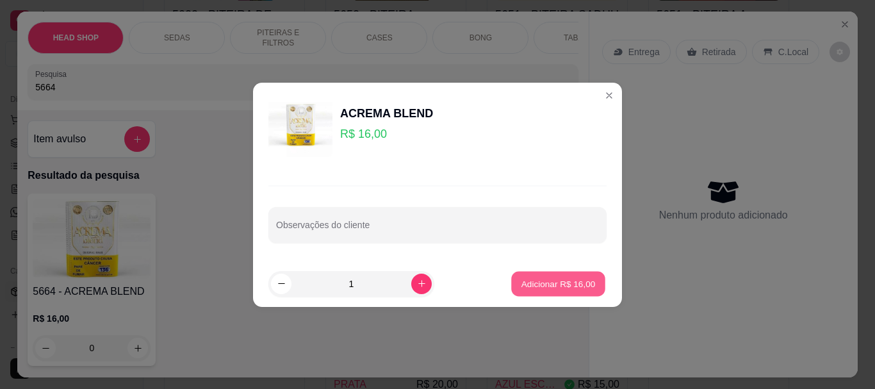
click at [568, 295] on button "Adicionar R$ 16,00" at bounding box center [558, 283] width 94 height 25
type input "1"
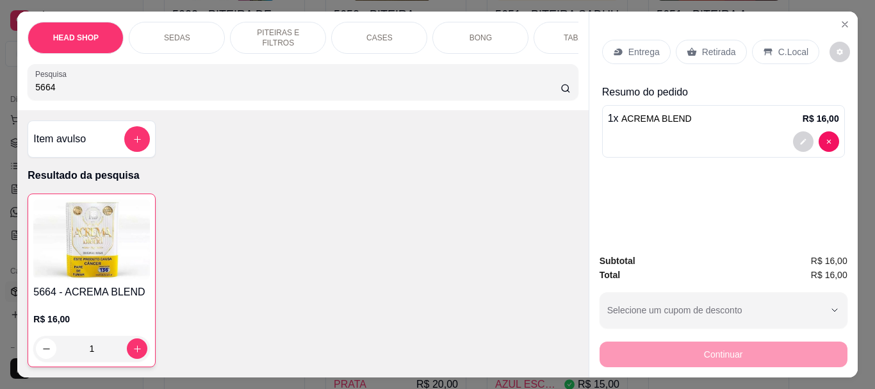
click at [88, 107] on div "HEAD SHOP SEDAS PITEIRAS E FILTROS CASES BONG TABACOS ISQUEIRO E MACARICO CIGAR…" at bounding box center [302, 61] width 571 height 99
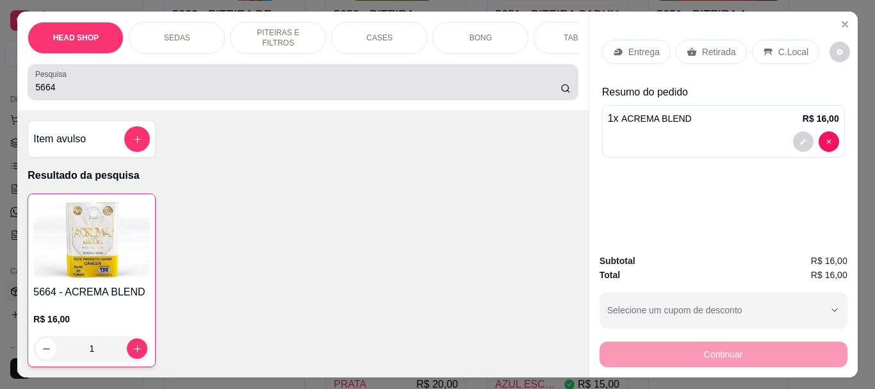
click at [89, 88] on input "5664" at bounding box center [297, 87] width 525 height 13
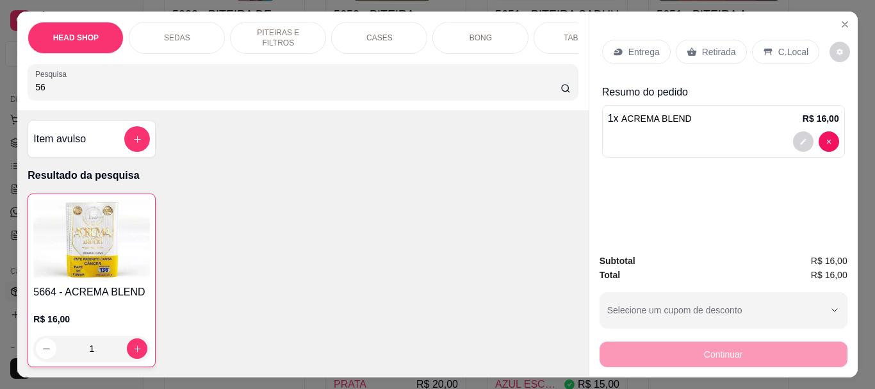
type input "5"
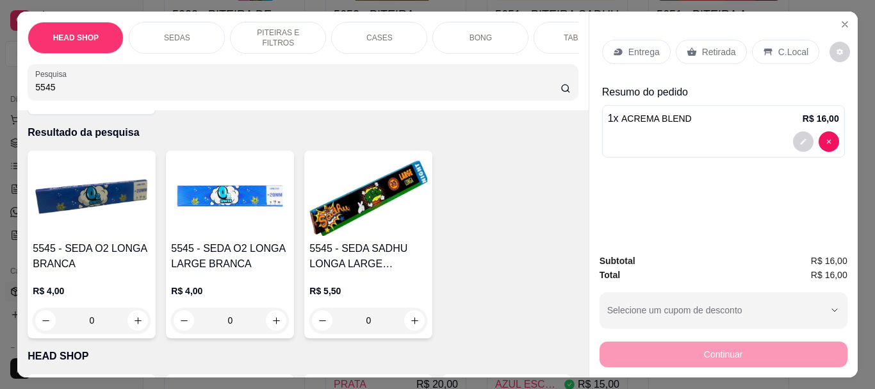
scroll to position [64, 0]
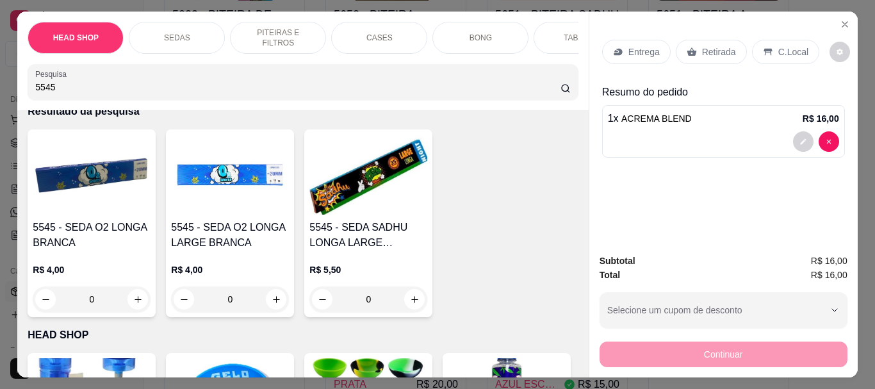
type input "5545"
click at [229, 247] on h4 "5545 - SEDA O2 LONGA LARGE BRANCA" at bounding box center [230, 235] width 118 height 31
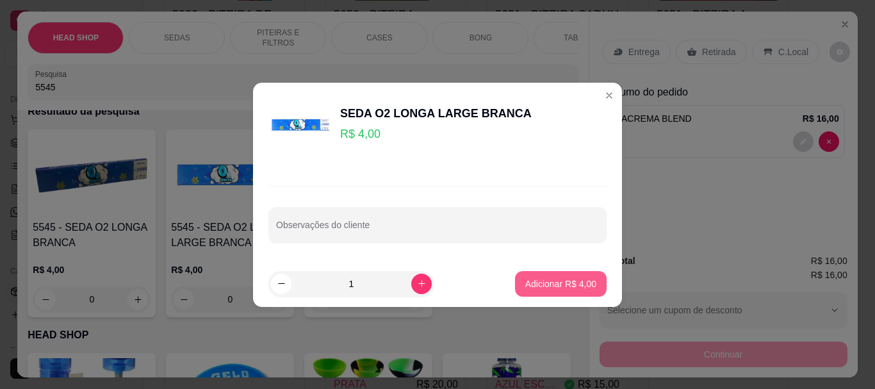
click at [545, 282] on p "Adicionar R$ 4,00" at bounding box center [560, 283] width 71 height 13
type input "1"
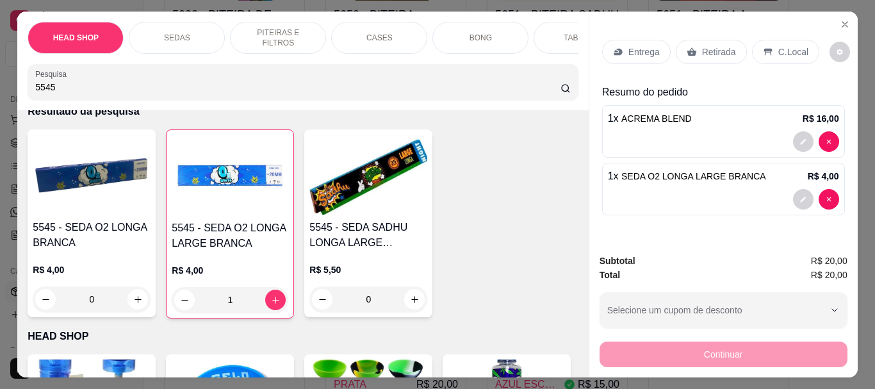
click at [707, 51] on p "Retirada" at bounding box center [719, 51] width 34 height 13
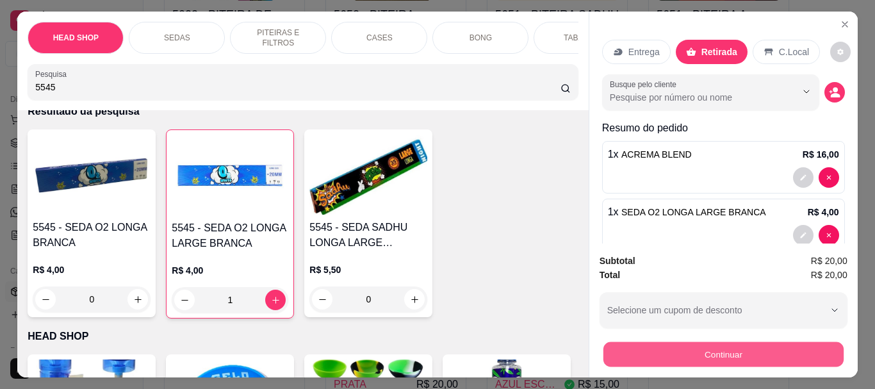
click at [680, 350] on button "Continuar" at bounding box center [723, 353] width 240 height 25
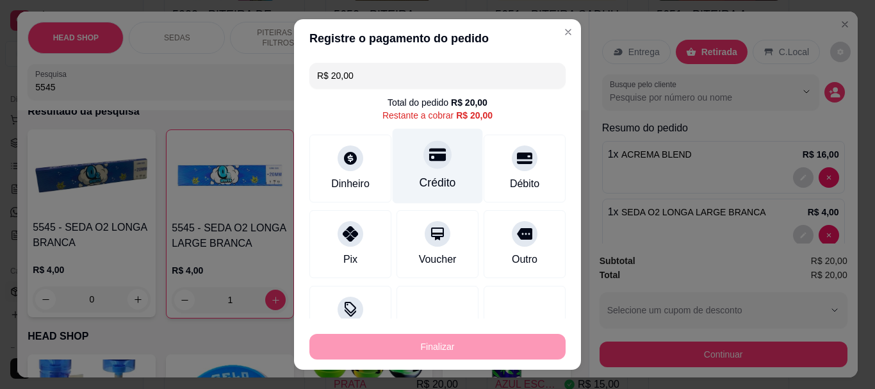
click at [450, 170] on div "Crédito" at bounding box center [438, 166] width 90 height 75
type input "R$ 0,00"
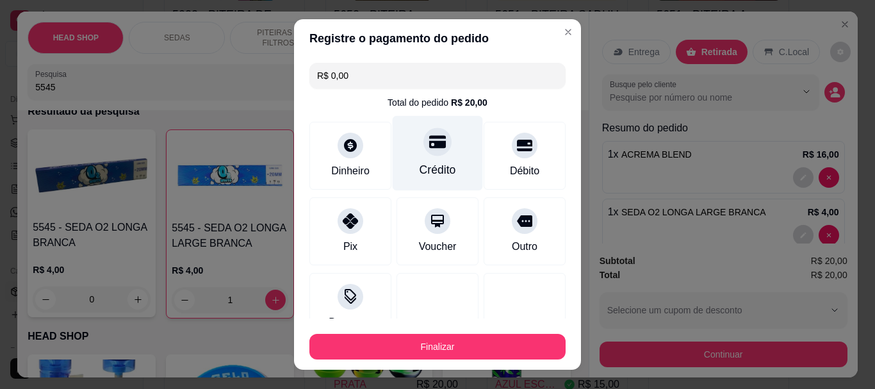
click at [425, 165] on div "Crédito" at bounding box center [438, 170] width 37 height 17
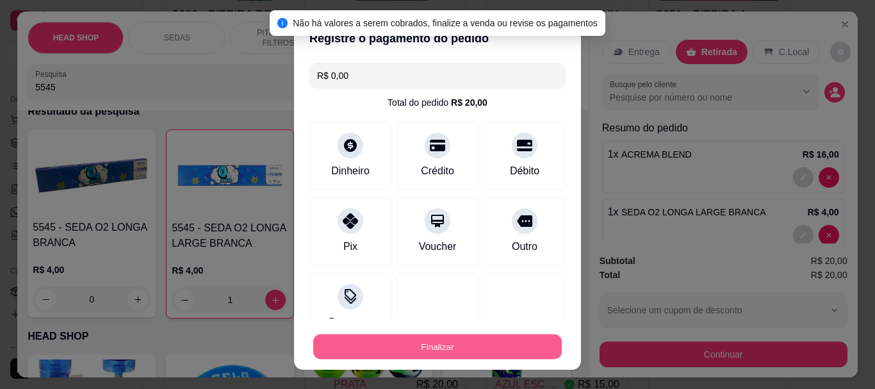
click at [418, 344] on button "Finalizar" at bounding box center [437, 346] width 249 height 25
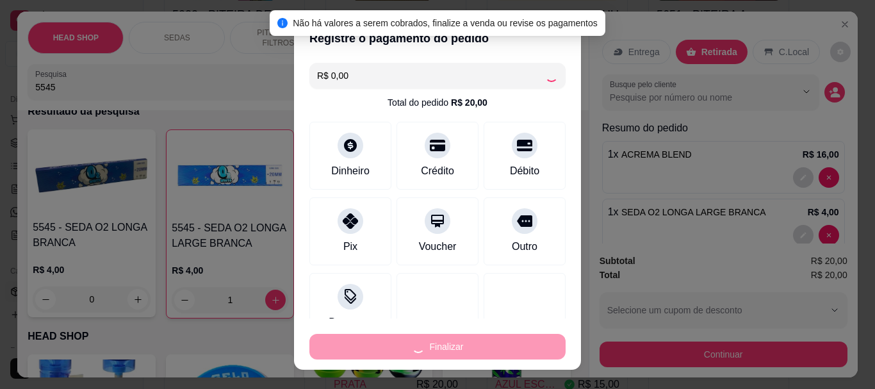
type input "0"
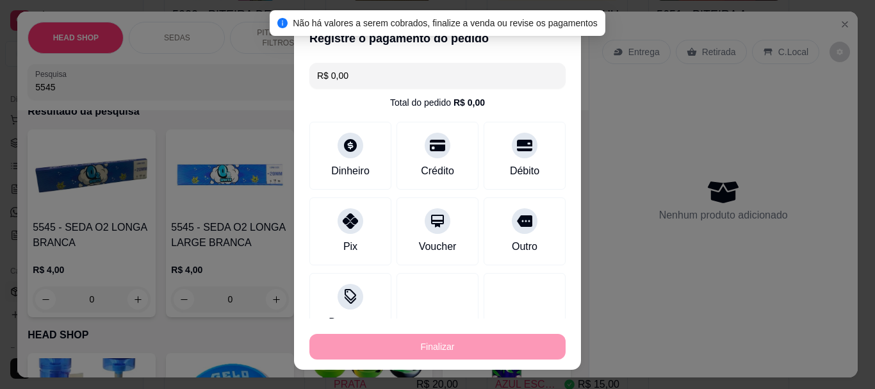
type input "-R$ 20,00"
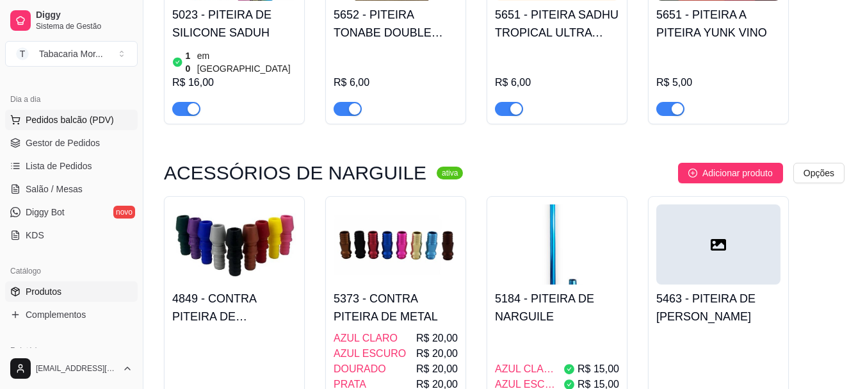
click at [89, 112] on button "Pedidos balcão (PDV)" at bounding box center [71, 120] width 133 height 20
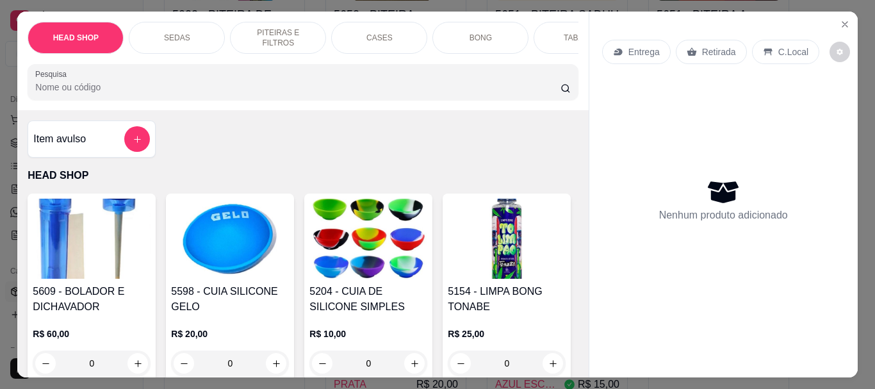
click at [84, 89] on input "Pesquisa" at bounding box center [297, 87] width 525 height 13
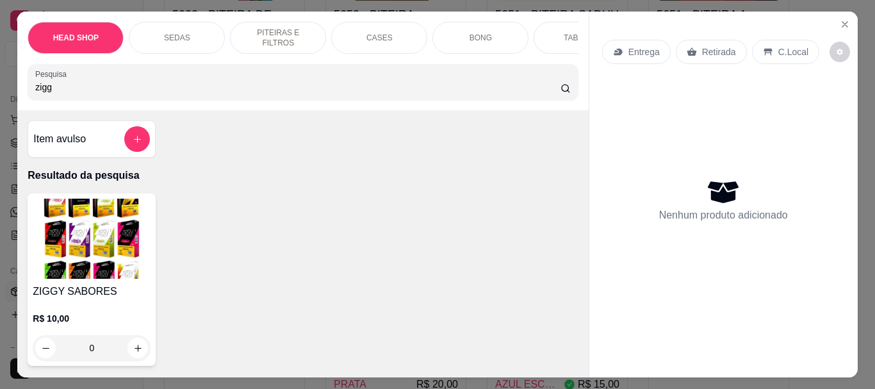
type input "zigg"
click at [58, 230] on img at bounding box center [92, 239] width 118 height 80
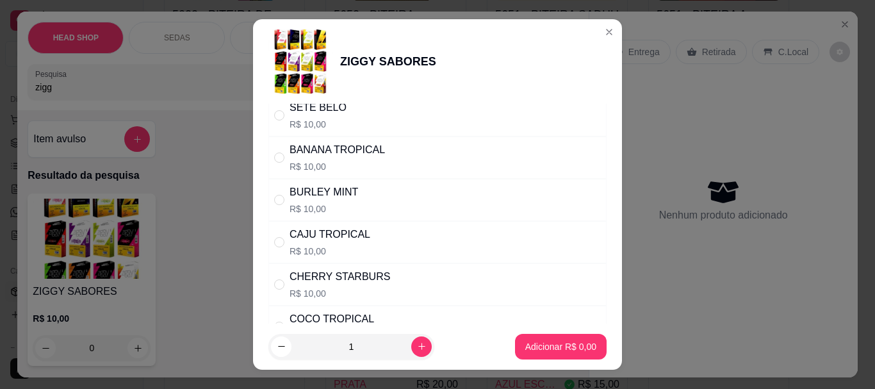
scroll to position [128, 0]
click at [329, 203] on p "R$ 10,00" at bounding box center [324, 208] width 69 height 13
radio input "true"
click at [540, 343] on p "Adicionar R$ 10,00" at bounding box center [558, 346] width 76 height 13
type input "1"
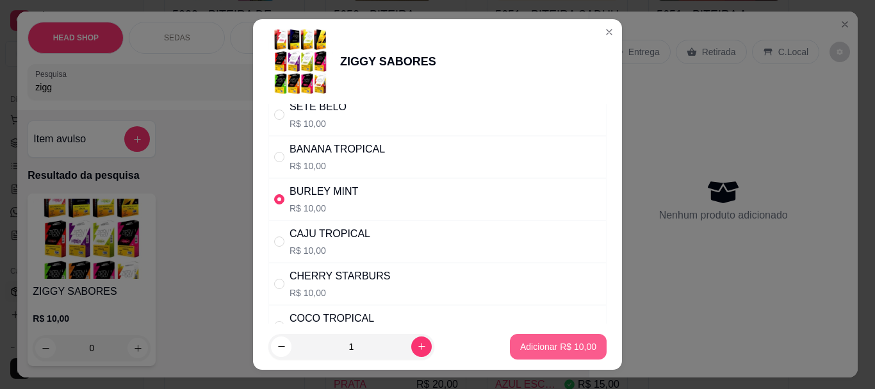
type input "1"
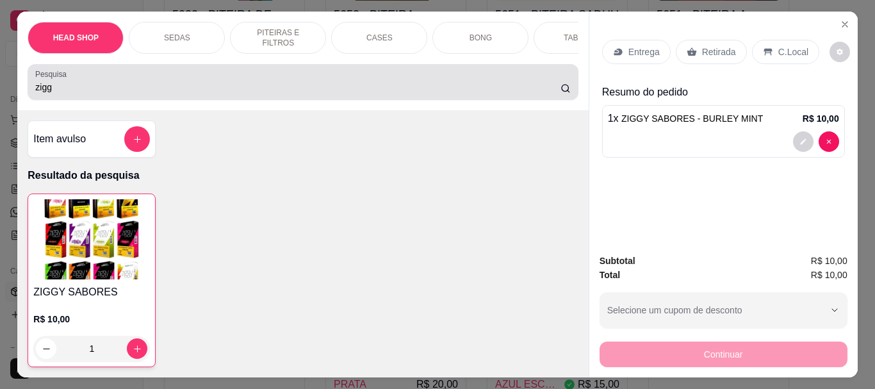
click at [111, 100] on div "Pesquisa zigg" at bounding box center [303, 82] width 550 height 36
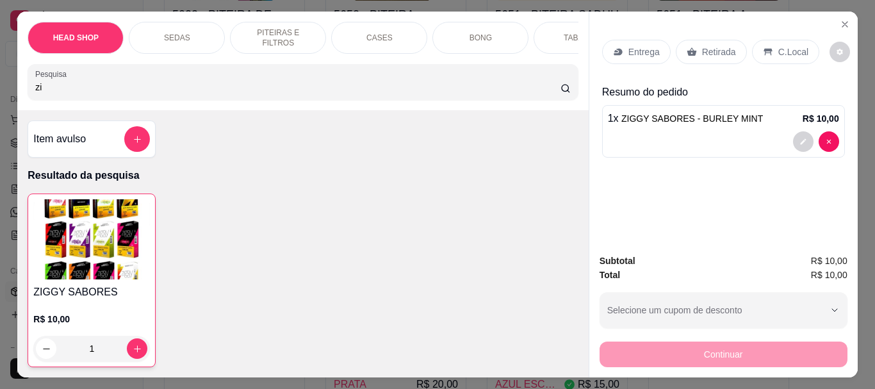
type input "z"
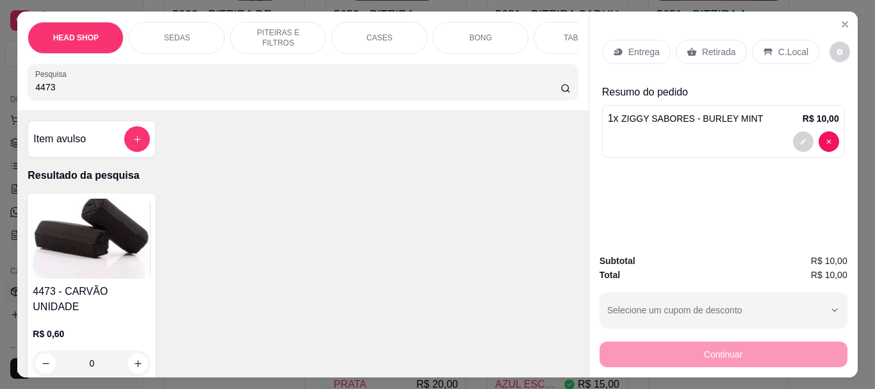
type input "4473"
click at [145, 284] on div "4473 - CARVÃO UNIDADE R$ 0,60 0" at bounding box center [92, 287] width 128 height 188
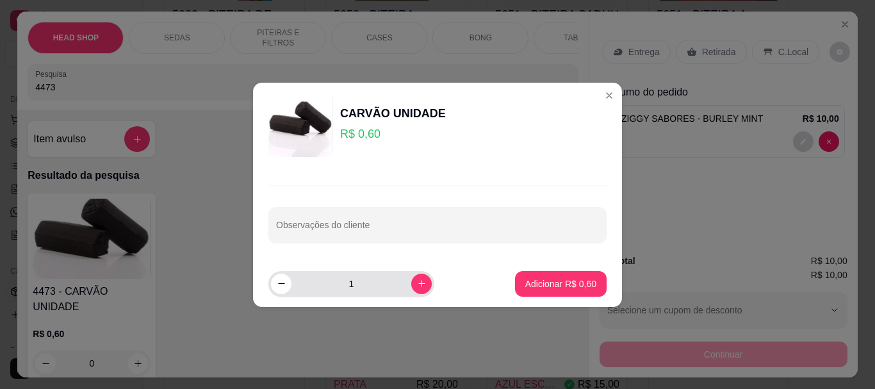
click at [361, 281] on input "1" at bounding box center [351, 284] width 120 height 26
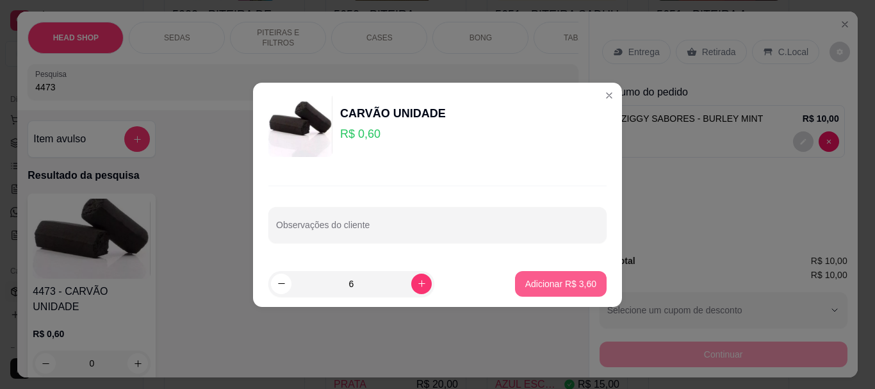
type input "6"
click at [536, 275] on button "Adicionar R$ 3,60" at bounding box center [561, 284] width 92 height 26
type input "6"
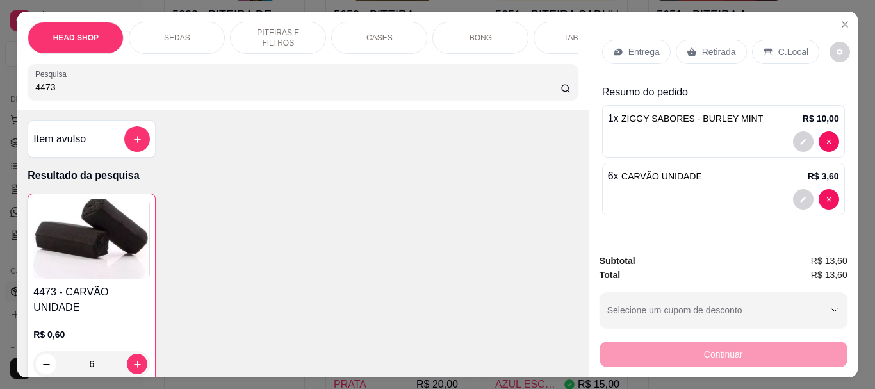
click at [715, 50] on p "Retirada" at bounding box center [719, 51] width 34 height 13
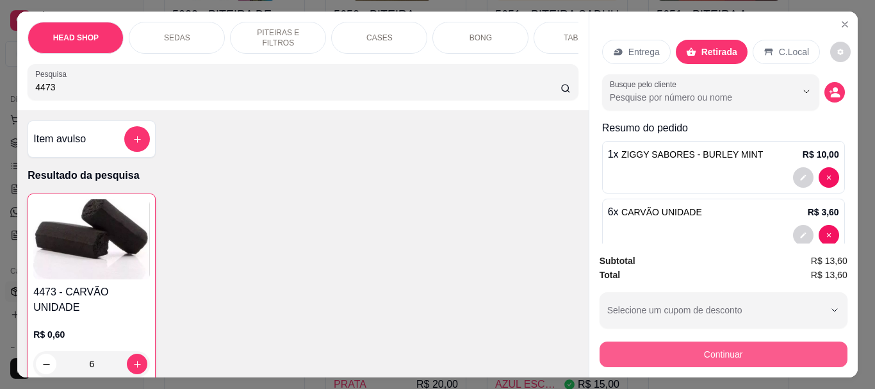
click at [669, 359] on button "Continuar" at bounding box center [724, 354] width 248 height 26
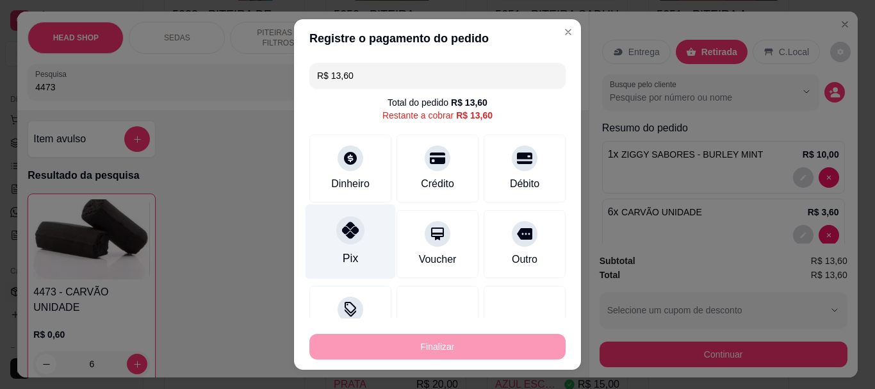
click at [347, 226] on icon at bounding box center [350, 230] width 17 height 17
type input "R$ 0,00"
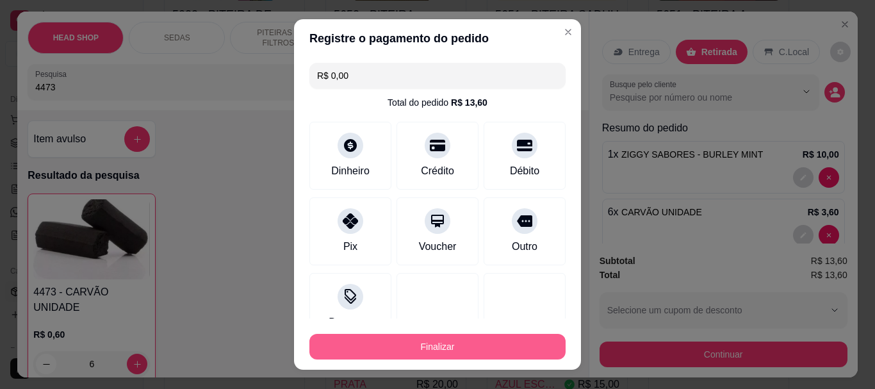
click at [424, 336] on button "Finalizar" at bounding box center [437, 347] width 256 height 26
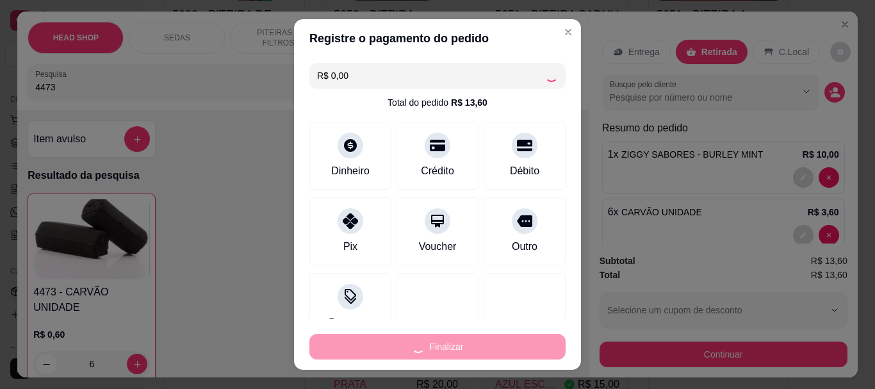
type input "0"
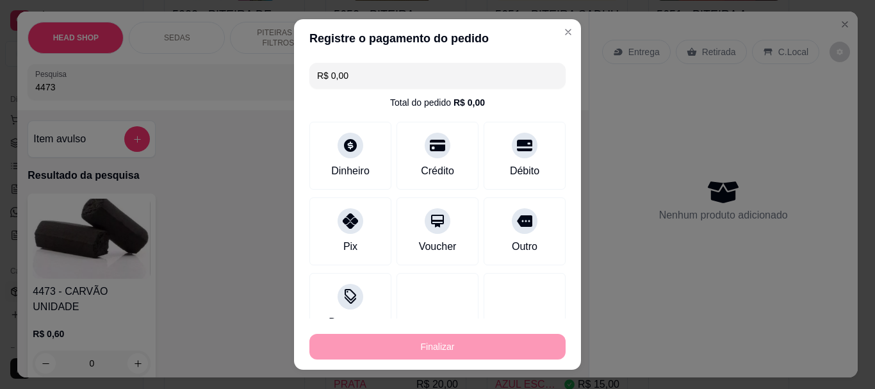
type input "-R$ 13,60"
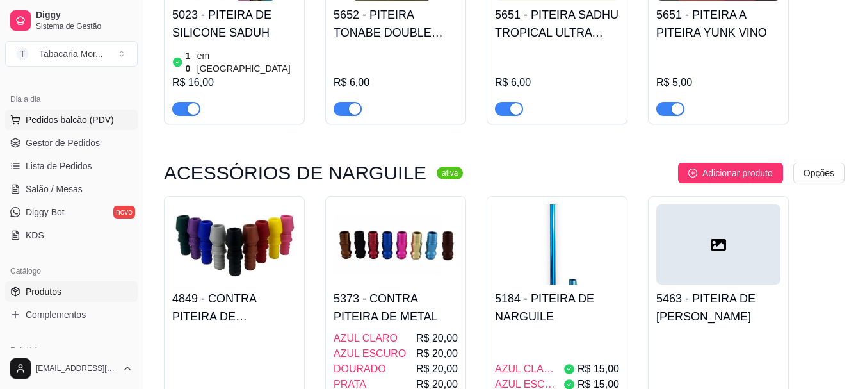
click at [56, 125] on span "Pedidos balcão (PDV)" at bounding box center [70, 119] width 88 height 13
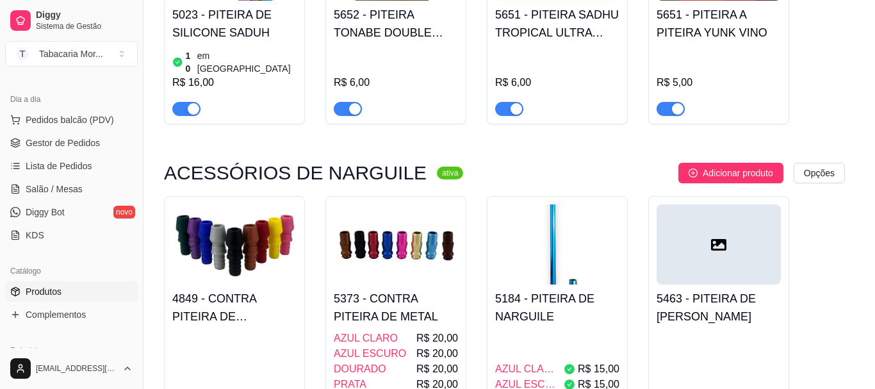
click at [88, 93] on input "Pesquisa" at bounding box center [297, 87] width 525 height 13
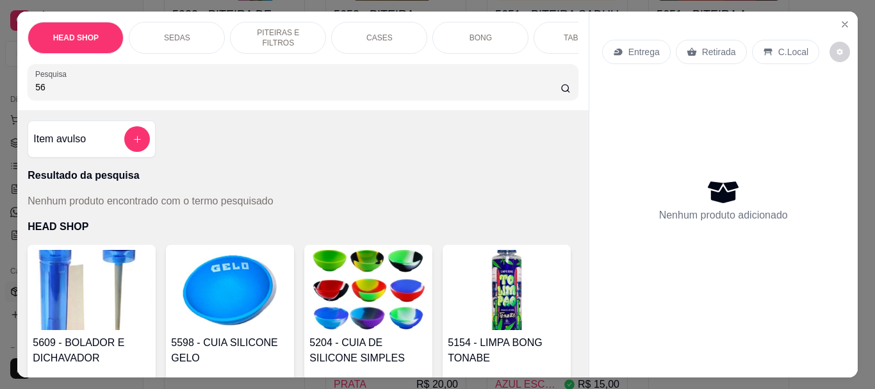
type input "5"
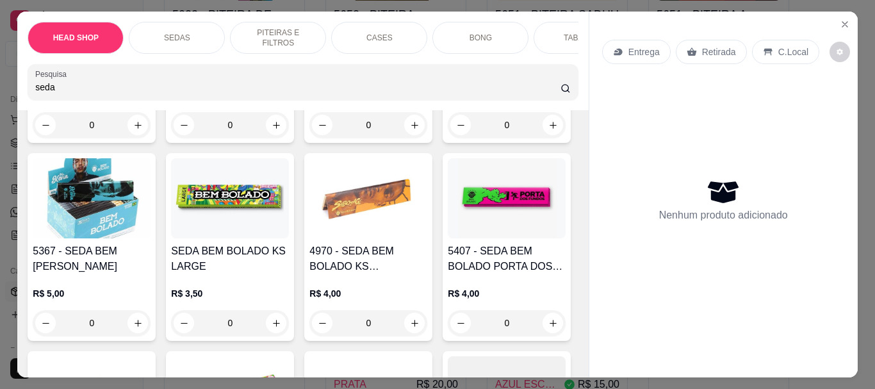
scroll to position [3267, 0]
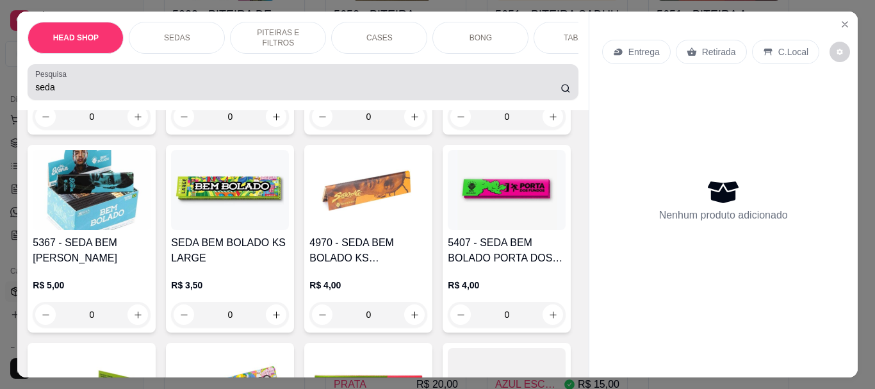
click at [108, 95] on div "seda" at bounding box center [302, 82] width 535 height 26
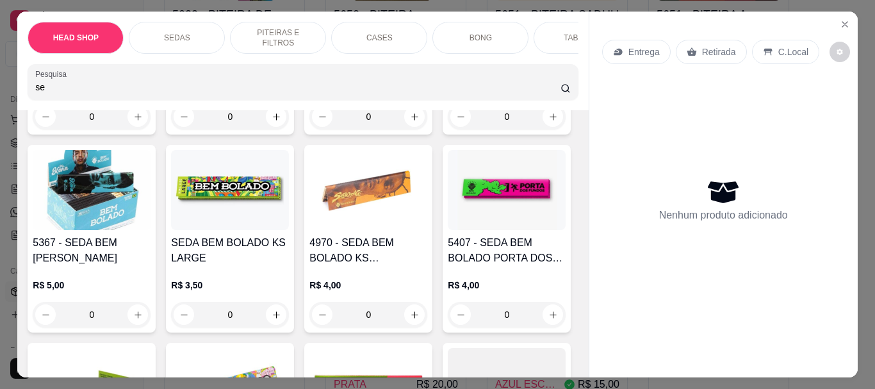
type input "s"
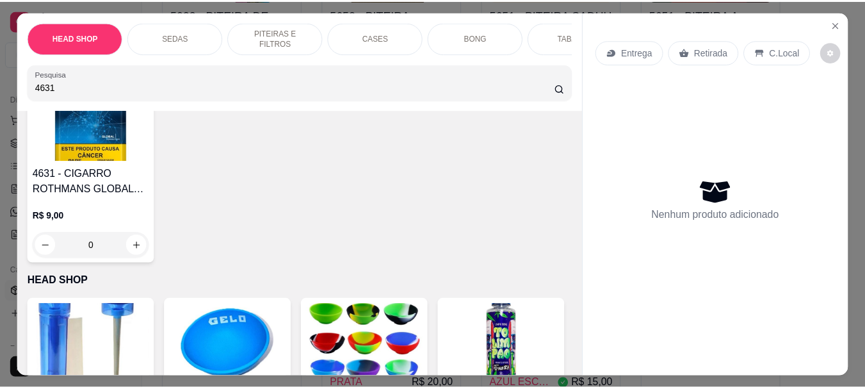
scroll to position [0, 0]
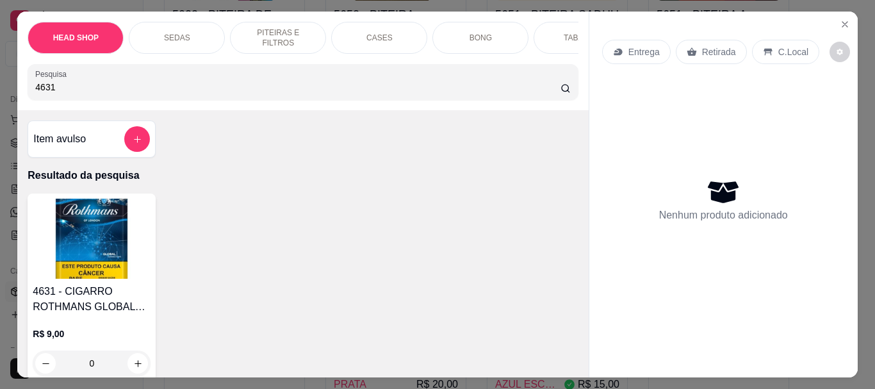
type input "4631"
click at [82, 229] on img at bounding box center [92, 239] width 118 height 80
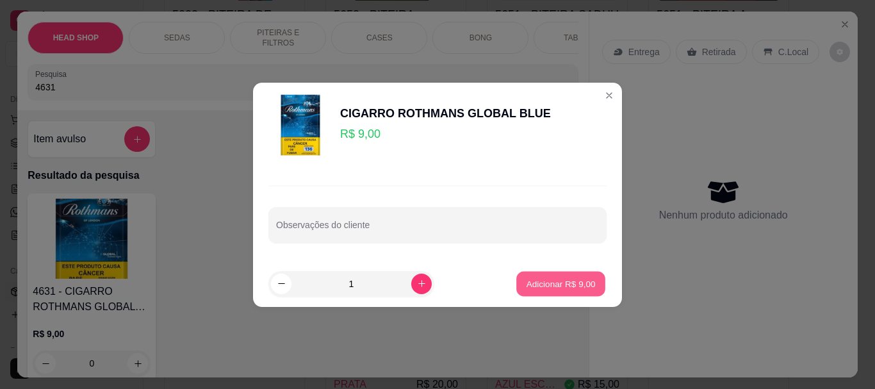
click at [544, 283] on p "Adicionar R$ 9,00" at bounding box center [560, 283] width 69 height 12
type input "1"
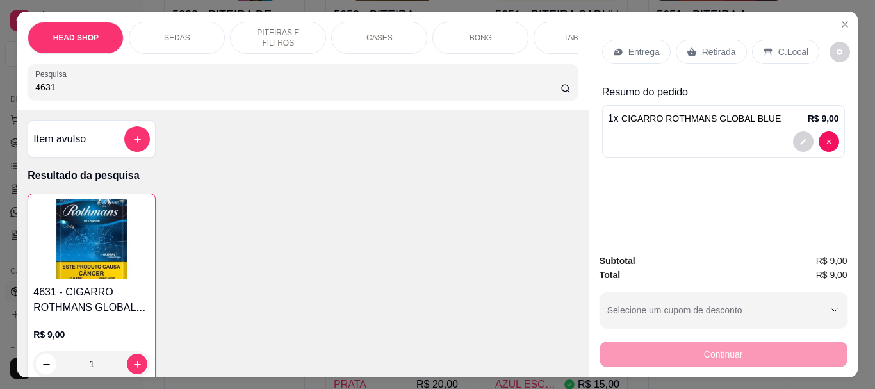
click at [723, 49] on p "Retirada" at bounding box center [719, 51] width 34 height 13
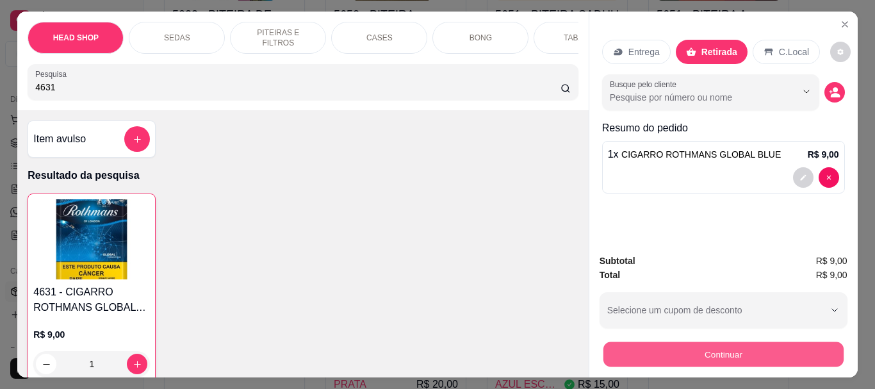
click at [660, 352] on button "Continuar" at bounding box center [723, 353] width 240 height 25
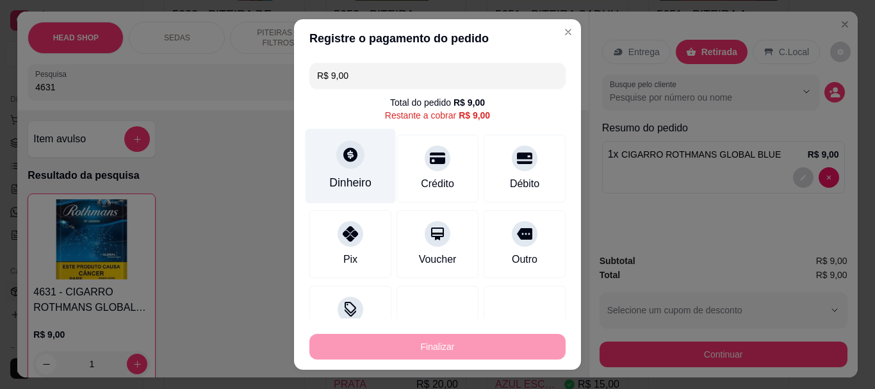
click at [357, 164] on div "Dinheiro" at bounding box center [351, 166] width 90 height 75
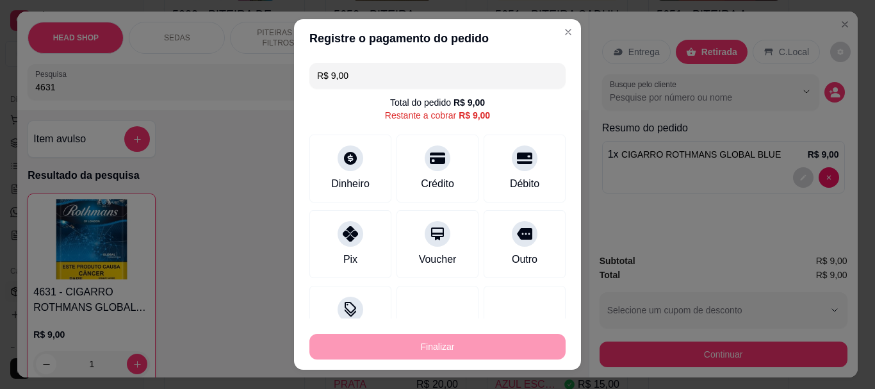
click at [387, 177] on input "0,00" at bounding box center [437, 182] width 256 height 26
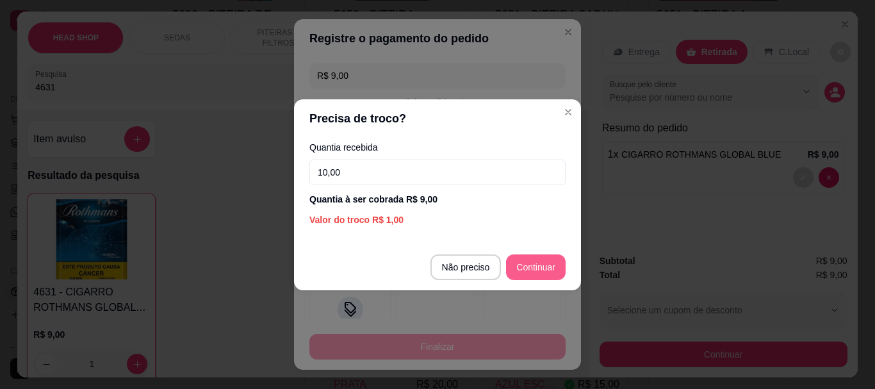
type input "10,00"
type input "R$ 0,00"
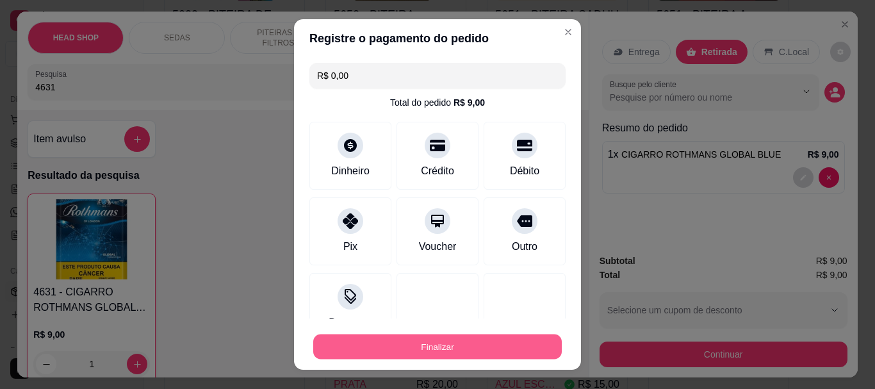
click at [485, 352] on button "Finalizar" at bounding box center [437, 346] width 249 height 25
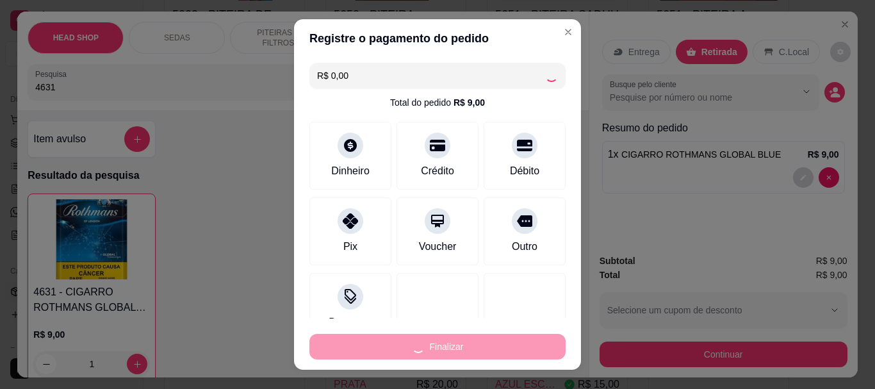
type input "0"
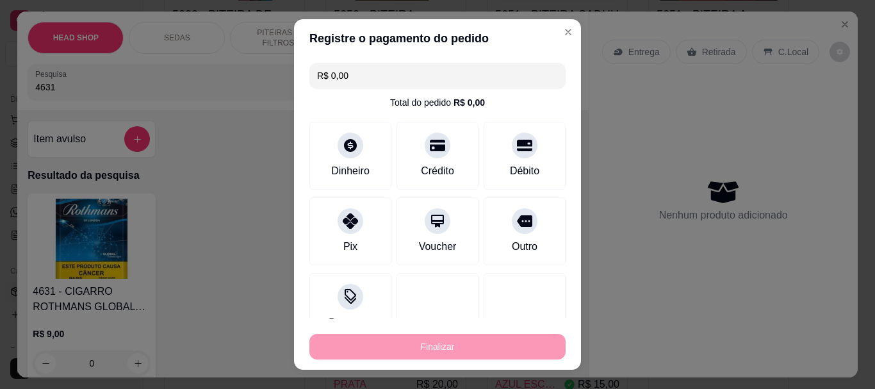
type input "-R$ 9,00"
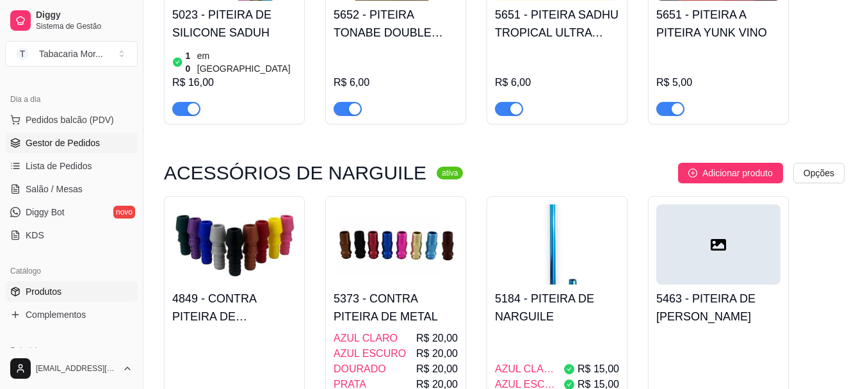
click at [63, 143] on span "Gestor de Pedidos" at bounding box center [63, 142] width 74 height 13
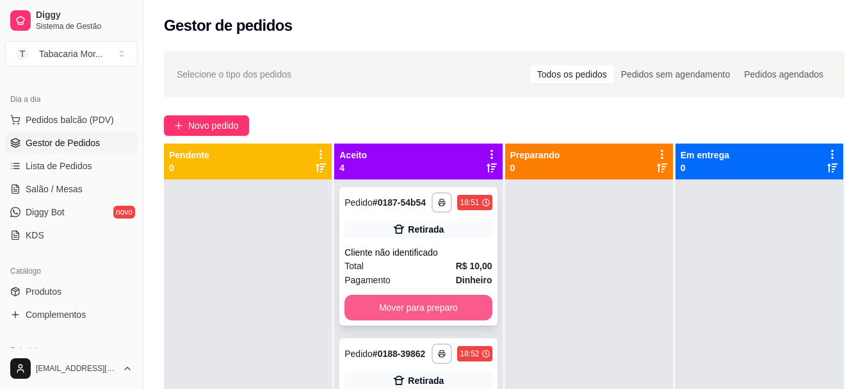
click at [439, 315] on button "Mover para preparo" at bounding box center [418, 308] width 147 height 26
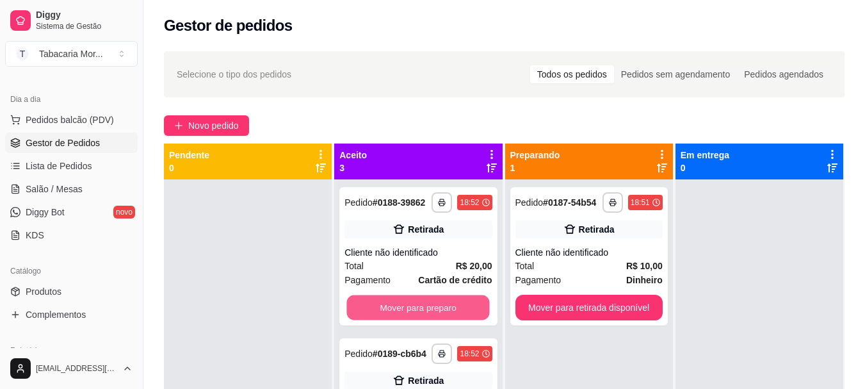
click at [439, 315] on button "Mover para preparo" at bounding box center [418, 307] width 143 height 25
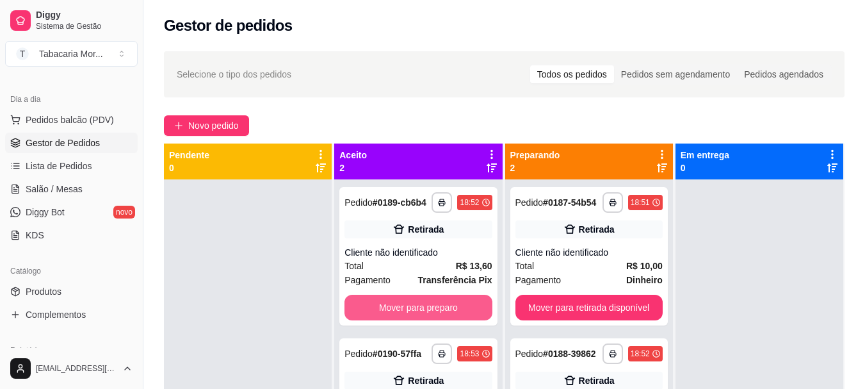
click at [439, 316] on button "Mover para preparo" at bounding box center [418, 308] width 147 height 26
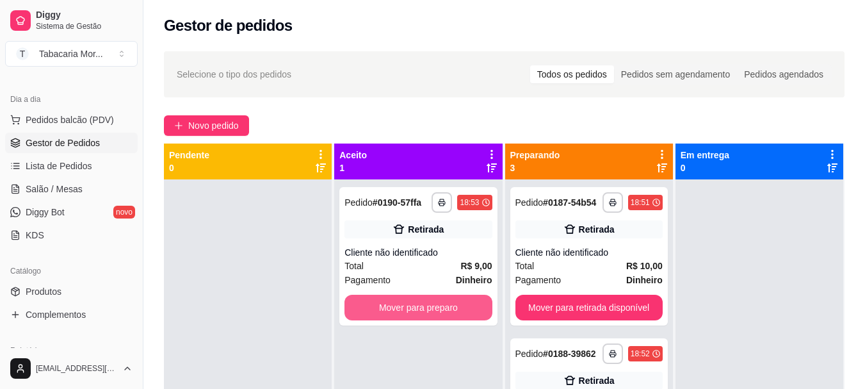
click at [439, 316] on button "Mover para preparo" at bounding box center [418, 308] width 147 height 26
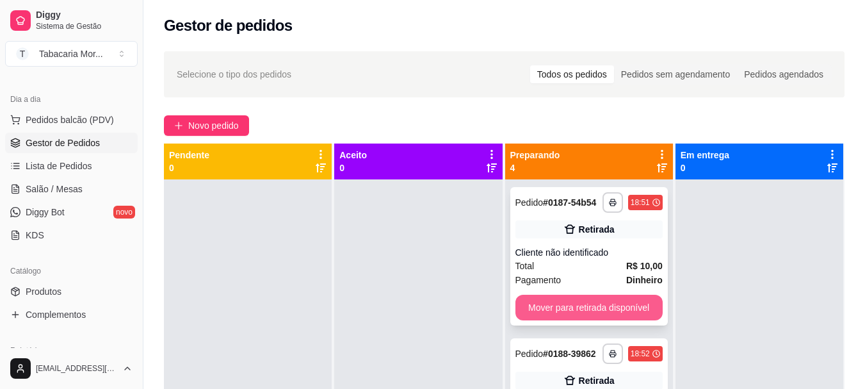
click at [542, 316] on button "Mover para retirada disponível" at bounding box center [589, 308] width 147 height 26
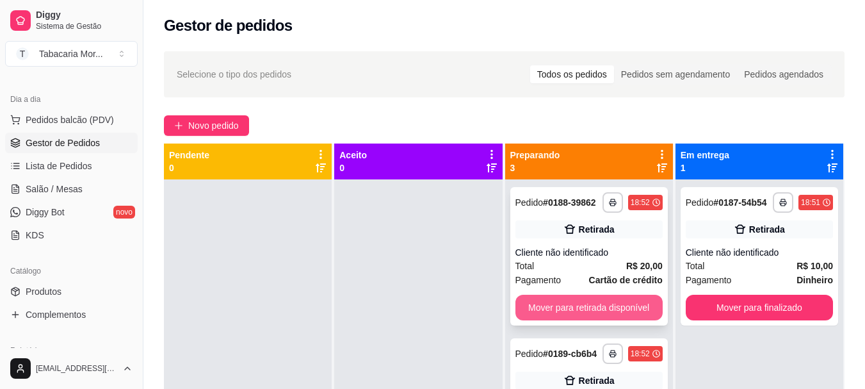
click at [541, 309] on button "Mover para retirada disponível" at bounding box center [589, 308] width 147 height 26
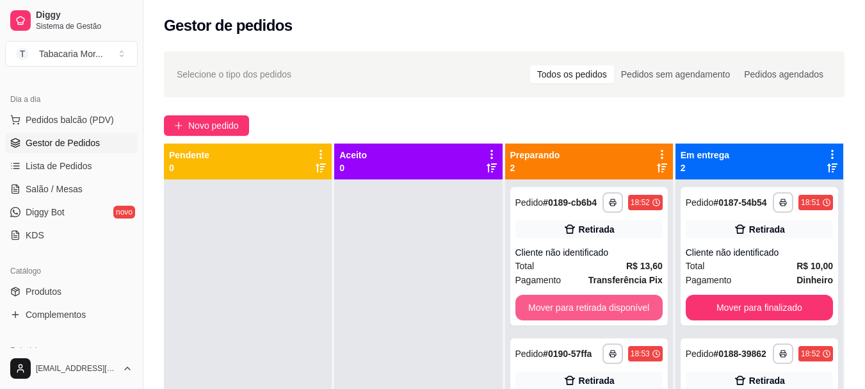
click at [541, 309] on button "Mover para retirada disponível" at bounding box center [589, 308] width 147 height 26
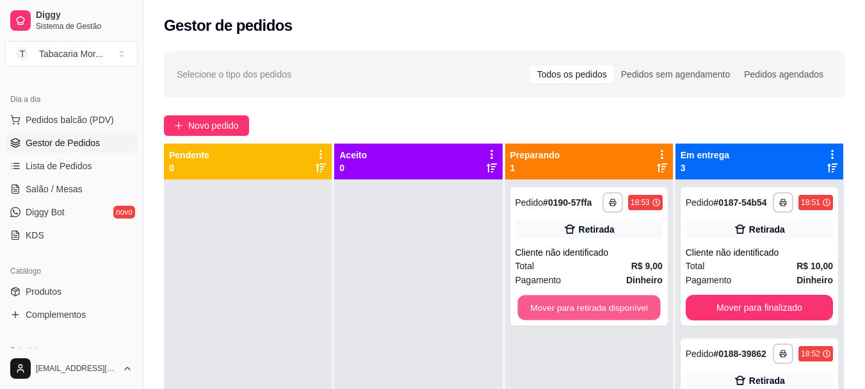
click at [541, 309] on button "Mover para retirada disponível" at bounding box center [589, 307] width 143 height 25
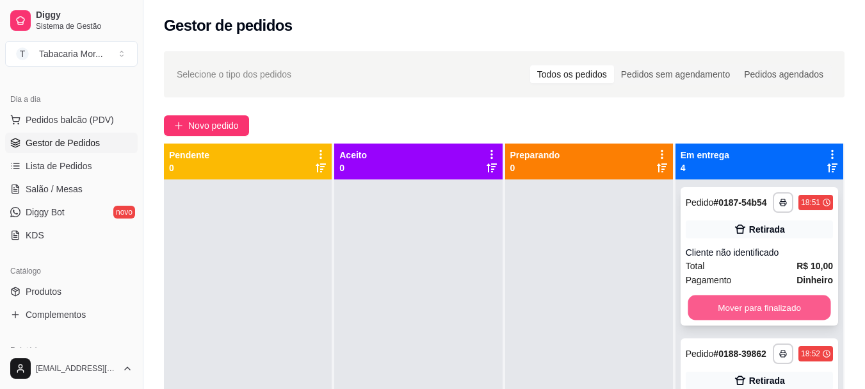
click at [715, 308] on button "Mover para finalizado" at bounding box center [759, 307] width 143 height 25
click at [715, 313] on button "Mover para finalizado" at bounding box center [759, 307] width 143 height 25
click at [715, 313] on button "Mover para finalizado" at bounding box center [759, 308] width 147 height 26
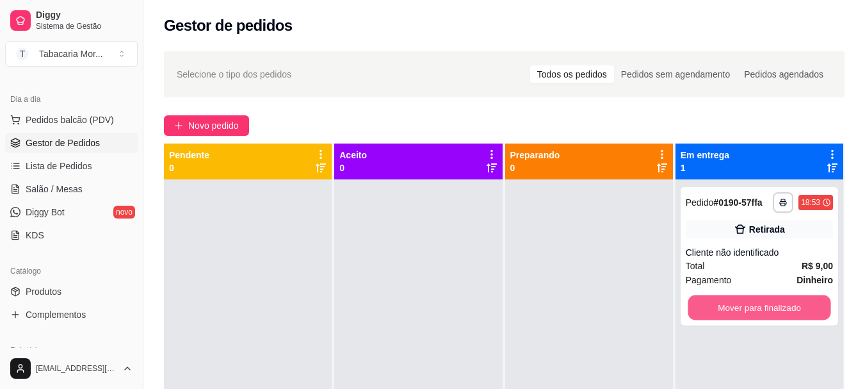
click at [715, 313] on button "Mover para finalizado" at bounding box center [759, 307] width 143 height 25
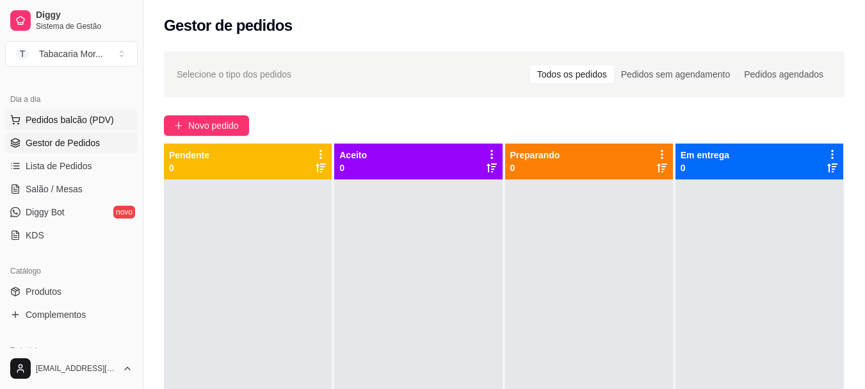
click at [61, 116] on span "Pedidos balcão (PDV)" at bounding box center [70, 119] width 88 height 13
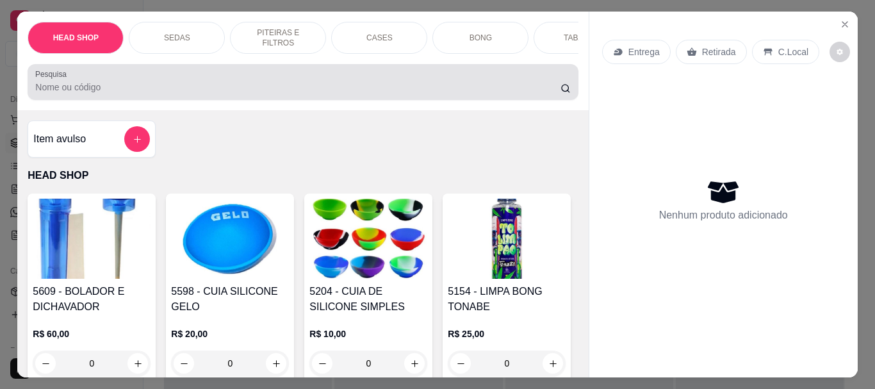
click at [72, 93] on input "Pesquisa" at bounding box center [297, 87] width 525 height 13
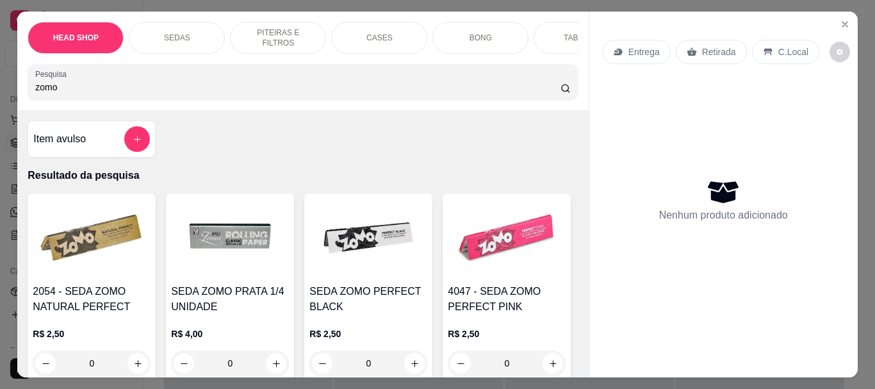
type input "zomo"
click at [84, 272] on img at bounding box center [92, 239] width 118 height 80
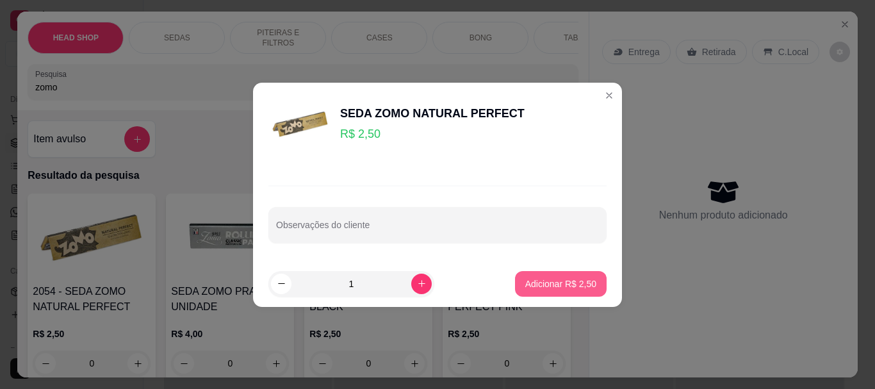
click at [549, 288] on p "Adicionar R$ 2,50" at bounding box center [560, 283] width 71 height 13
type input "1"
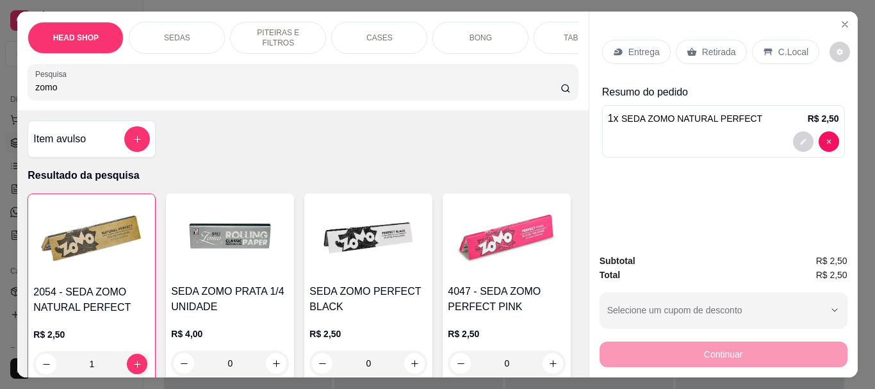
click at [702, 49] on p "Retirada" at bounding box center [719, 51] width 34 height 13
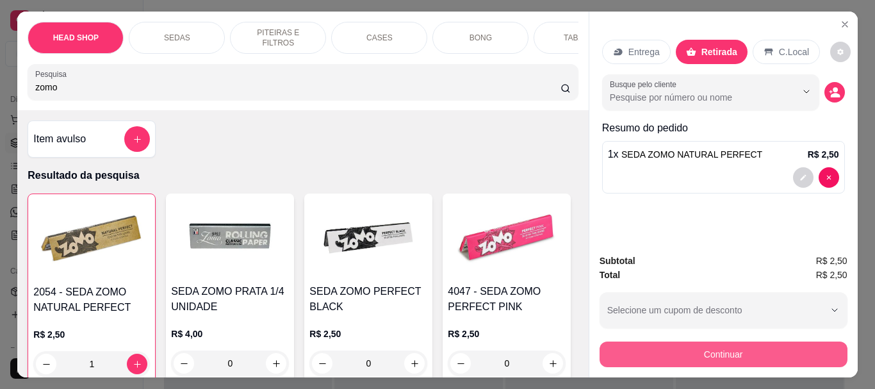
click at [653, 355] on button "Continuar" at bounding box center [724, 354] width 248 height 26
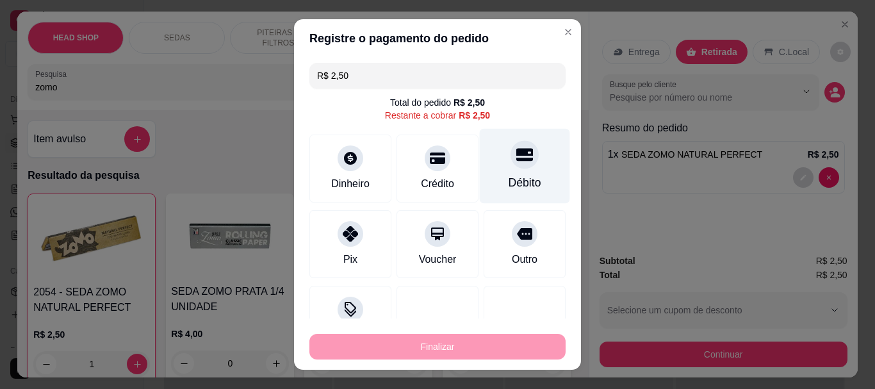
click at [492, 172] on div "Débito" at bounding box center [525, 166] width 90 height 75
type input "R$ 0,00"
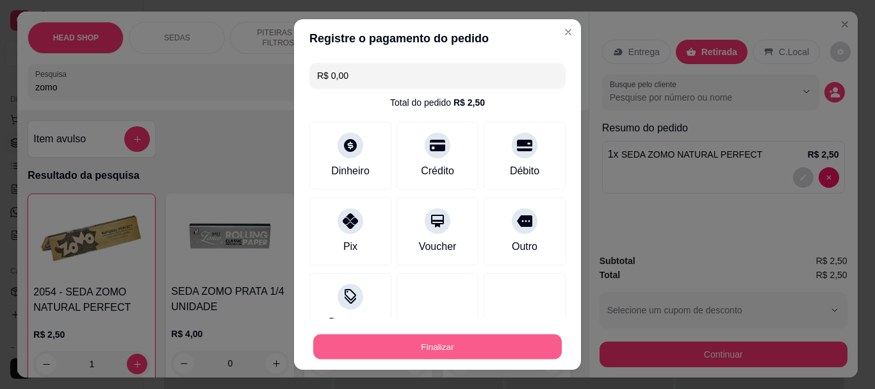
click at [502, 346] on button "Finalizar" at bounding box center [437, 346] width 249 height 25
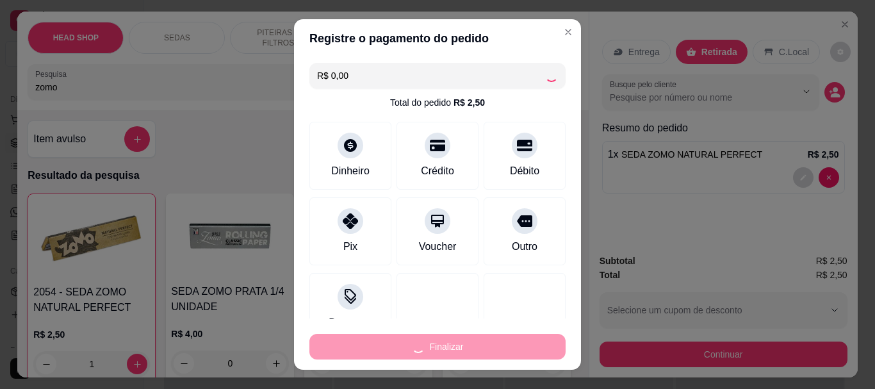
type input "0"
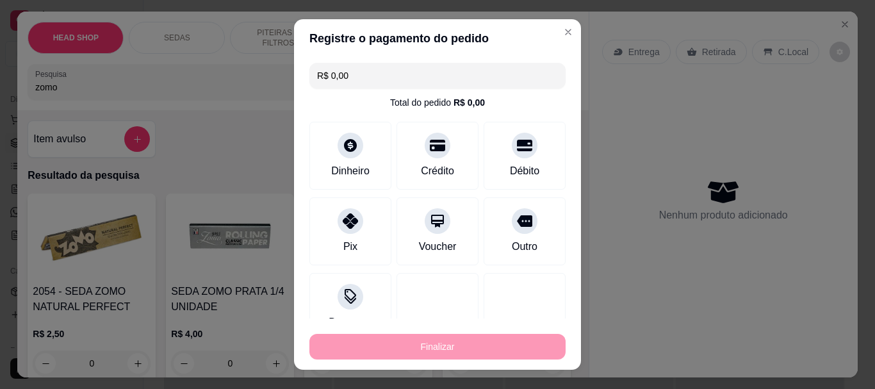
type input "-R$ 2,50"
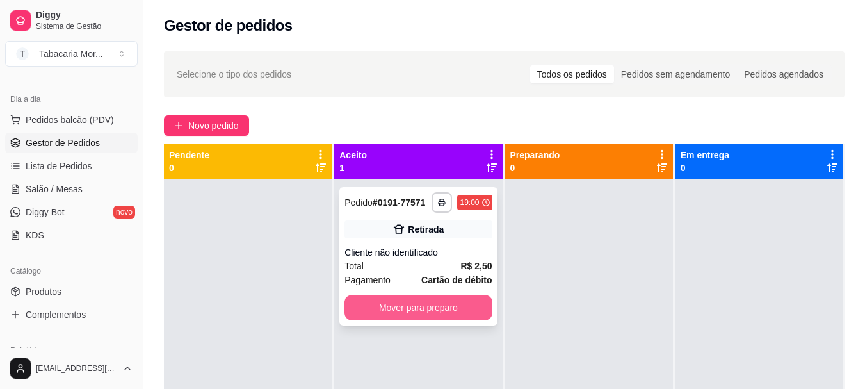
click at [408, 310] on button "Mover para preparo" at bounding box center [418, 308] width 147 height 26
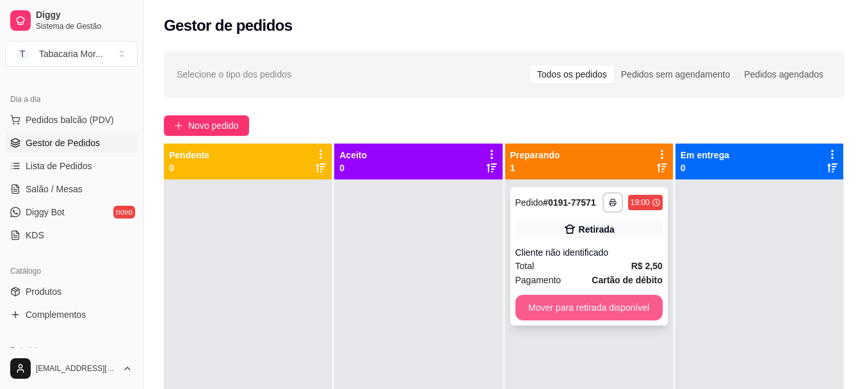
click at [587, 302] on button "Mover para retirada disponível" at bounding box center [589, 308] width 147 height 26
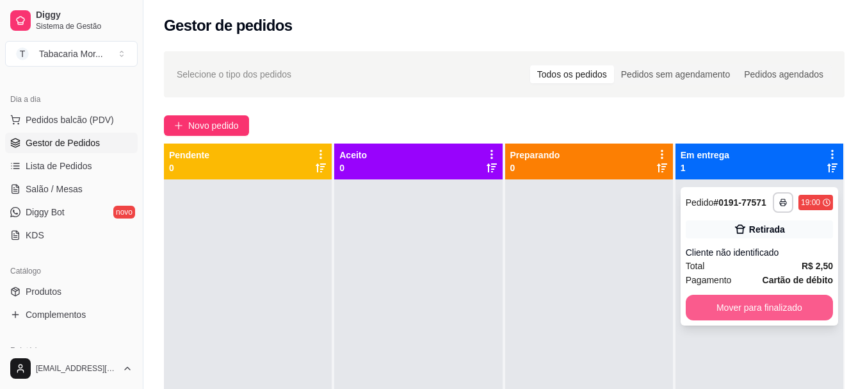
click at [706, 299] on button "Mover para finalizado" at bounding box center [759, 308] width 147 height 26
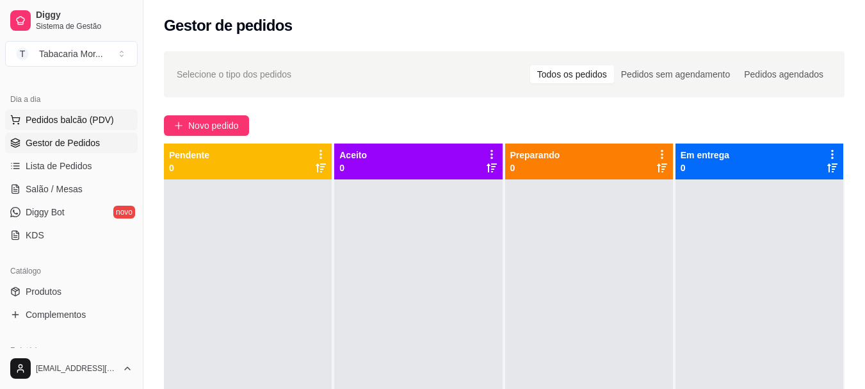
click at [64, 126] on button "Pedidos balcão (PDV)" at bounding box center [71, 120] width 133 height 20
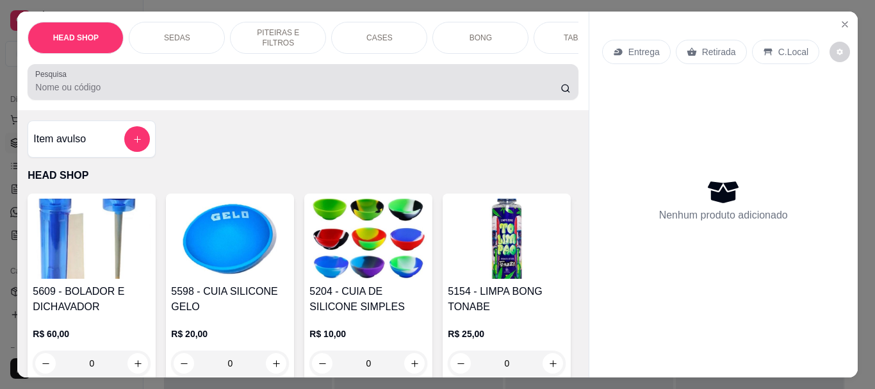
click at [65, 74] on div at bounding box center [302, 82] width 535 height 26
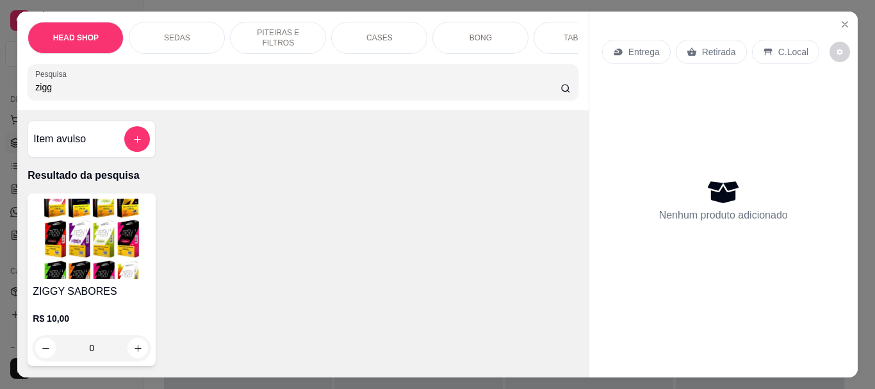
type input "zigg"
click at [79, 236] on img at bounding box center [92, 239] width 118 height 80
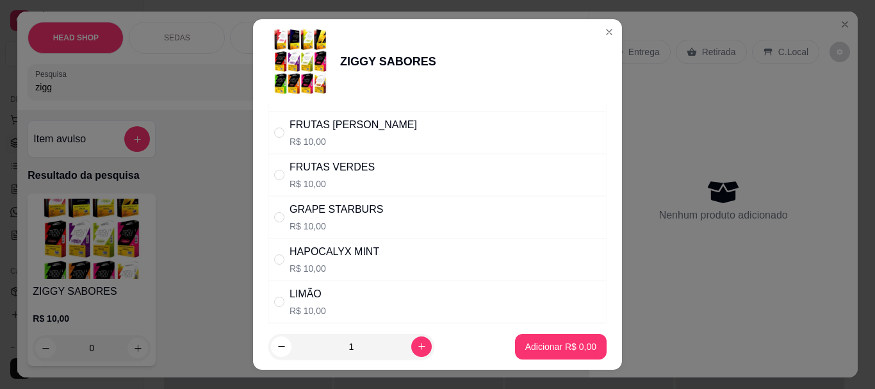
scroll to position [641, 0]
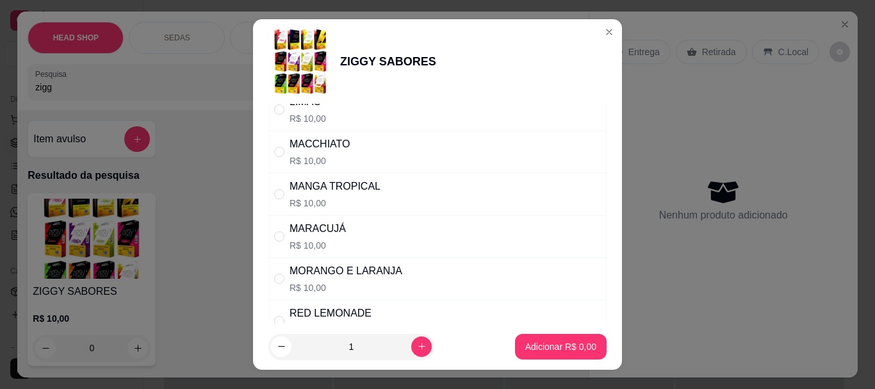
click at [342, 269] on div "MORANGO E LARANJA" at bounding box center [346, 270] width 113 height 15
radio input "true"
click at [539, 341] on p "Adicionar R$ 10,00" at bounding box center [558, 346] width 74 height 12
type input "1"
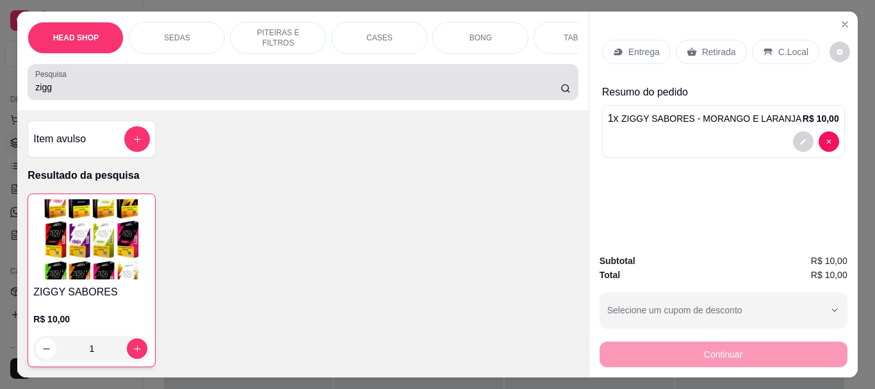
click at [158, 100] on div "Pesquisa zigg" at bounding box center [303, 82] width 550 height 36
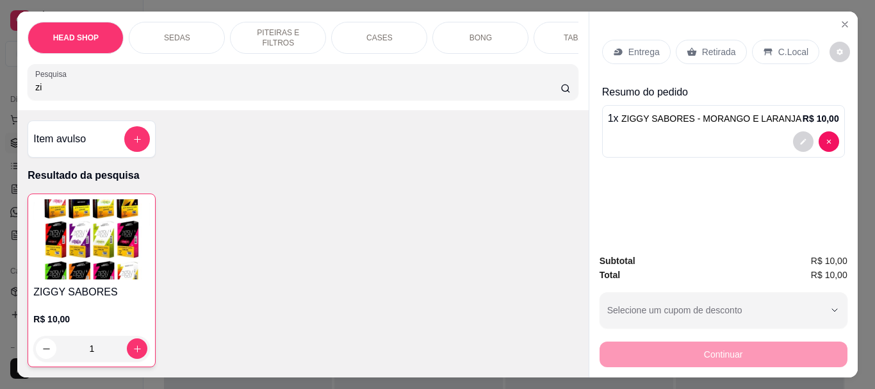
type input "z"
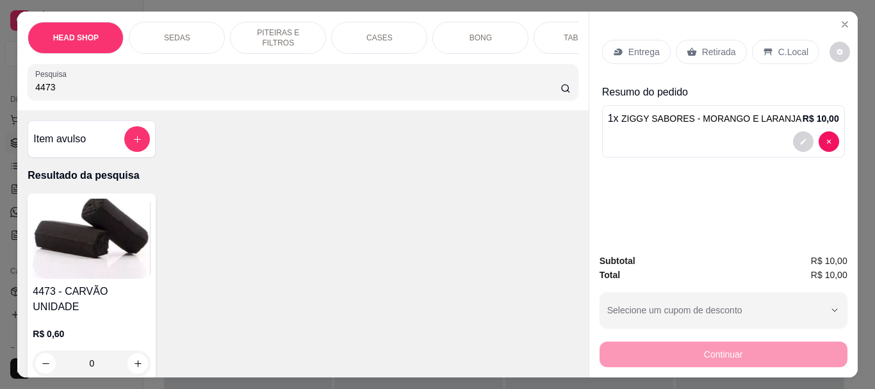
type input "4473"
click at [83, 277] on img at bounding box center [92, 239] width 118 height 80
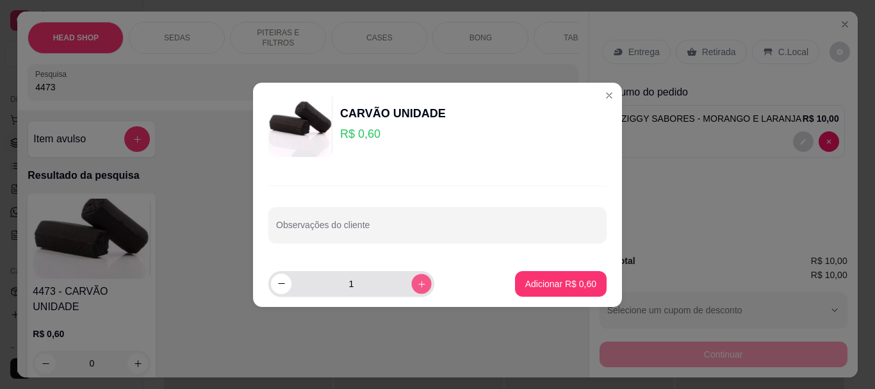
click at [416, 282] on button "increase-product-quantity" at bounding box center [421, 284] width 20 height 20
click at [418, 282] on button "increase-product-quantity" at bounding box center [421, 284] width 20 height 20
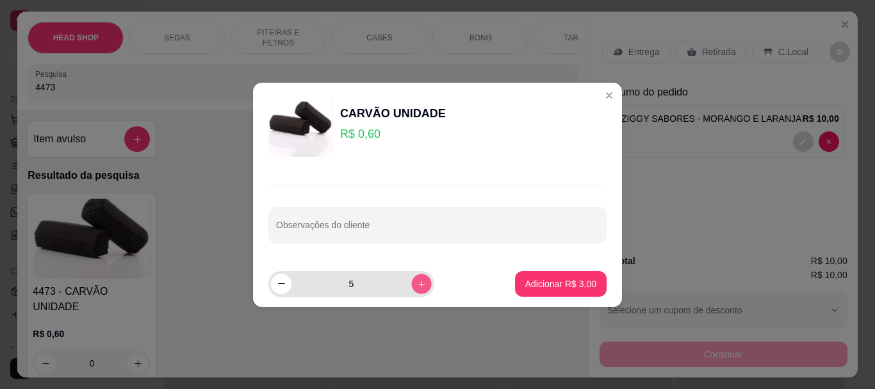
type input "6"
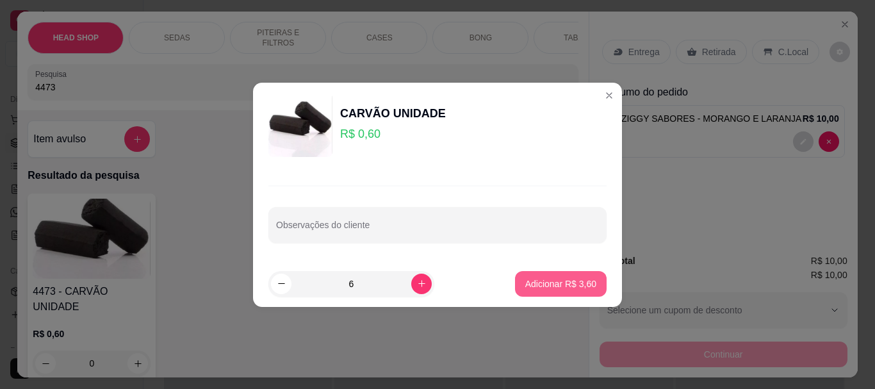
click at [561, 281] on p "Adicionar R$ 3,60" at bounding box center [560, 283] width 71 height 13
type input "6"
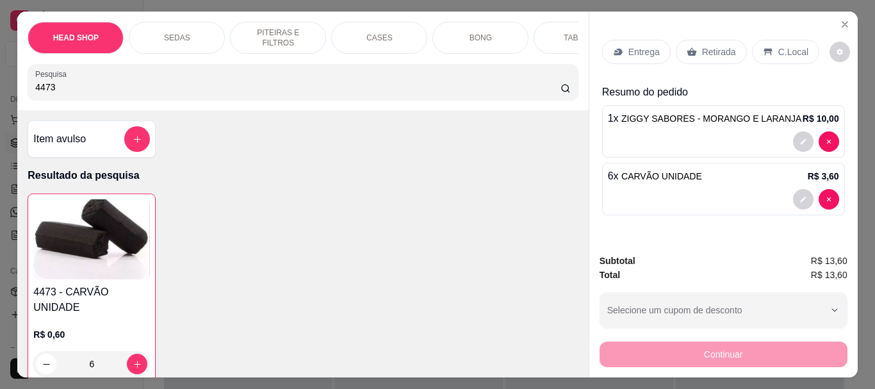
click at [719, 45] on p "Retirada" at bounding box center [719, 51] width 34 height 13
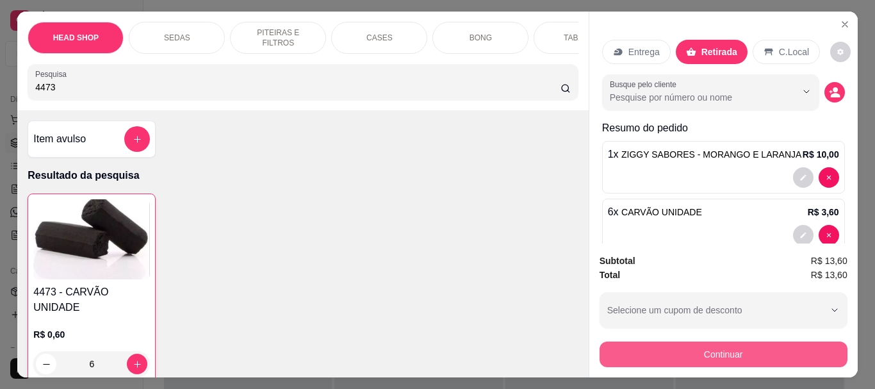
click at [676, 352] on button "Continuar" at bounding box center [724, 354] width 248 height 26
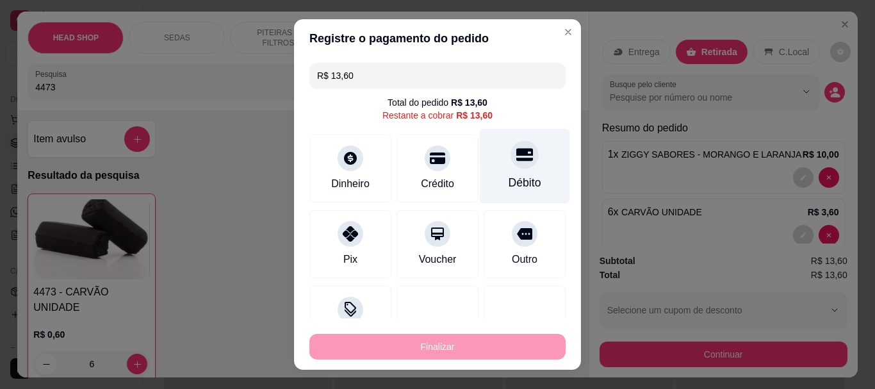
click at [509, 175] on div "Débito" at bounding box center [525, 183] width 33 height 17
type input "R$ 0,00"
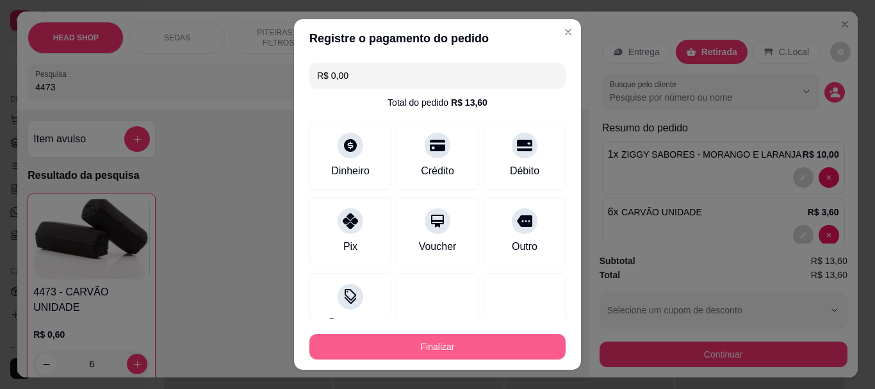
click at [473, 339] on button "Finalizar" at bounding box center [437, 347] width 256 height 26
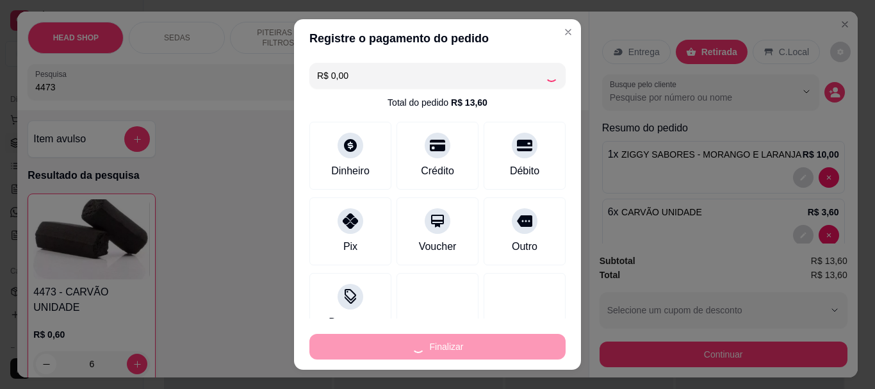
type input "0"
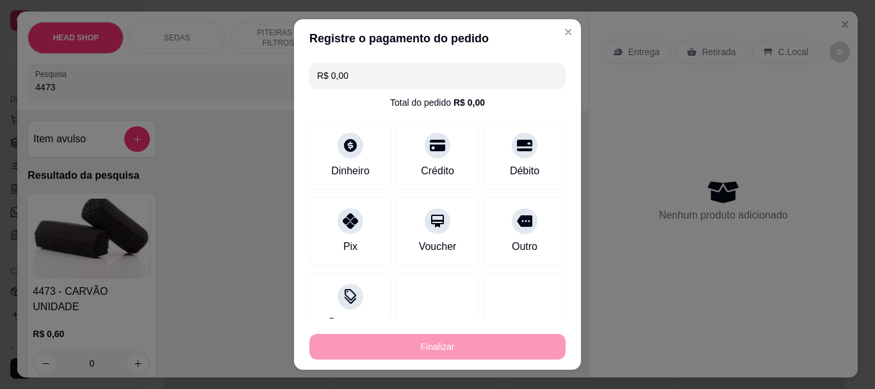
type input "-R$ 13,60"
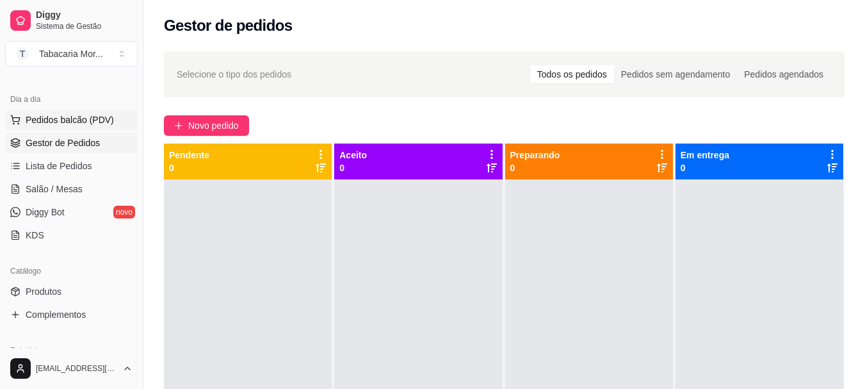
click at [81, 111] on button "Pedidos balcão (PDV)" at bounding box center [71, 120] width 133 height 20
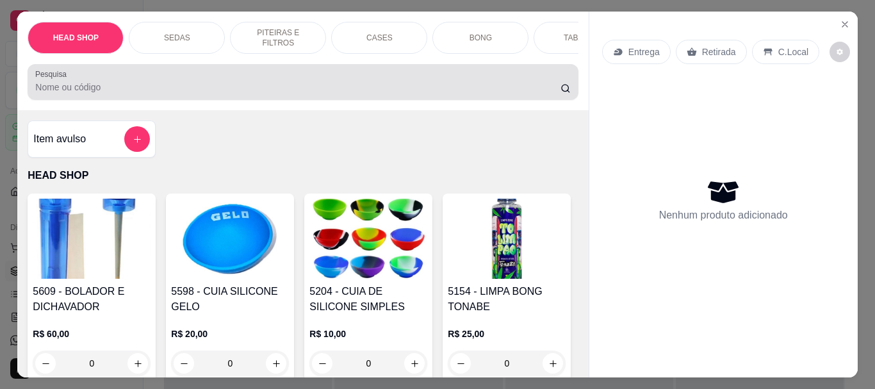
click at [78, 94] on input "Pesquisa" at bounding box center [297, 87] width 525 height 13
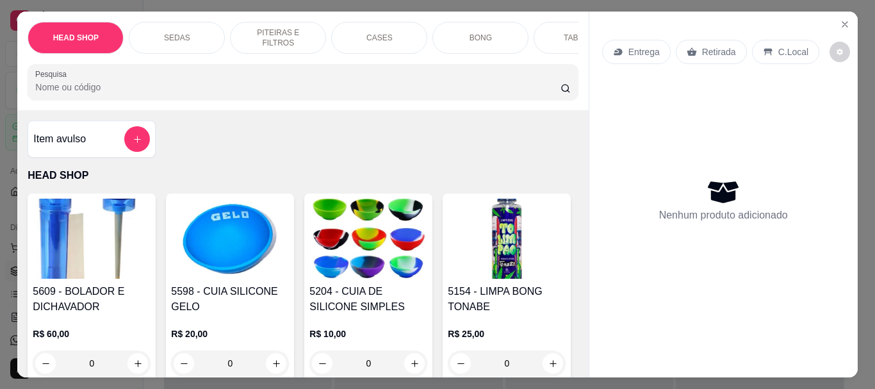
scroll to position [128, 0]
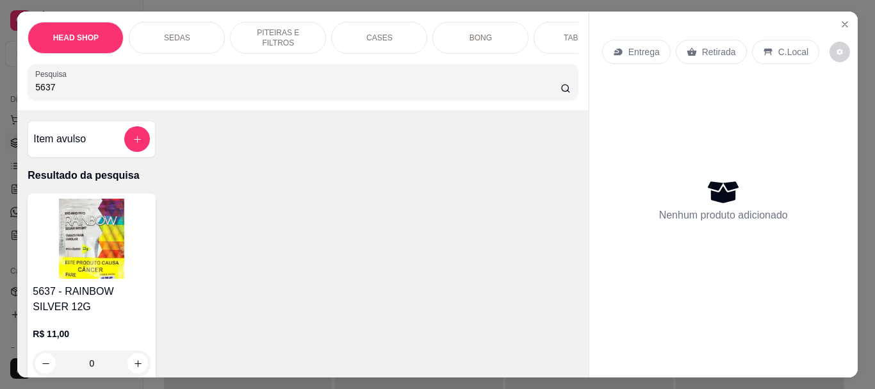
type input "5637"
click at [71, 263] on img at bounding box center [92, 239] width 118 height 80
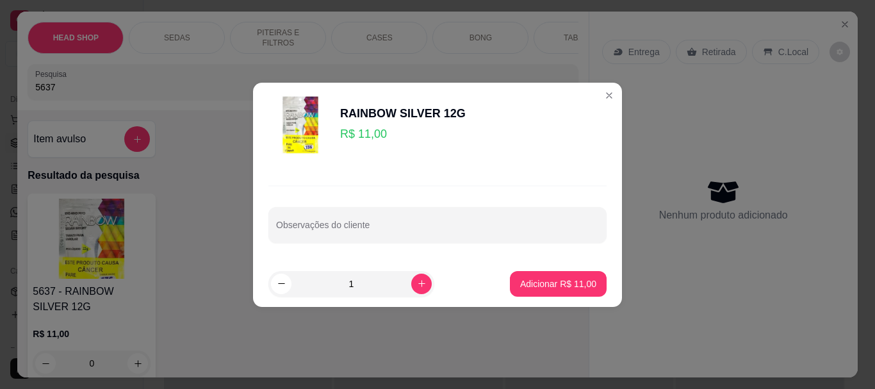
click at [561, 282] on p "Adicionar R$ 11,00" at bounding box center [558, 283] width 76 height 13
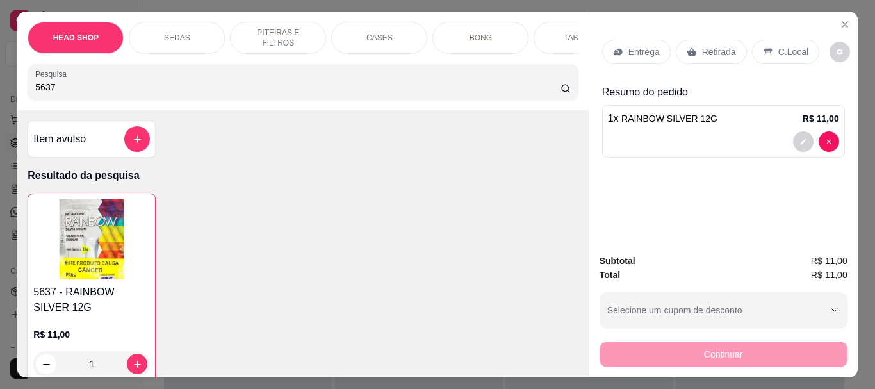
type input "1"
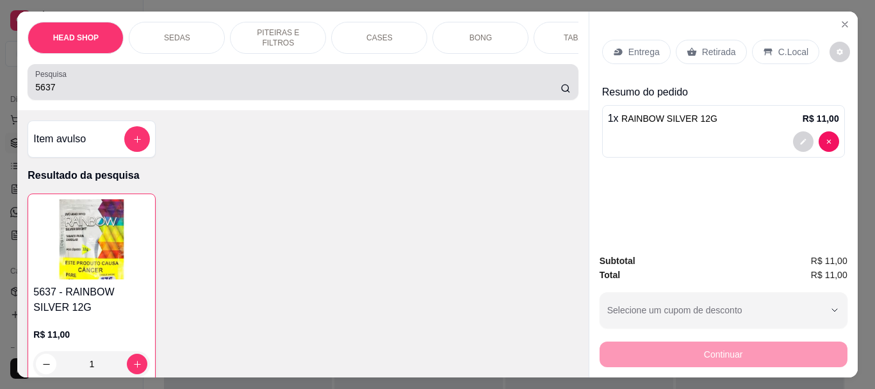
click at [133, 91] on input "5637" at bounding box center [297, 87] width 525 height 13
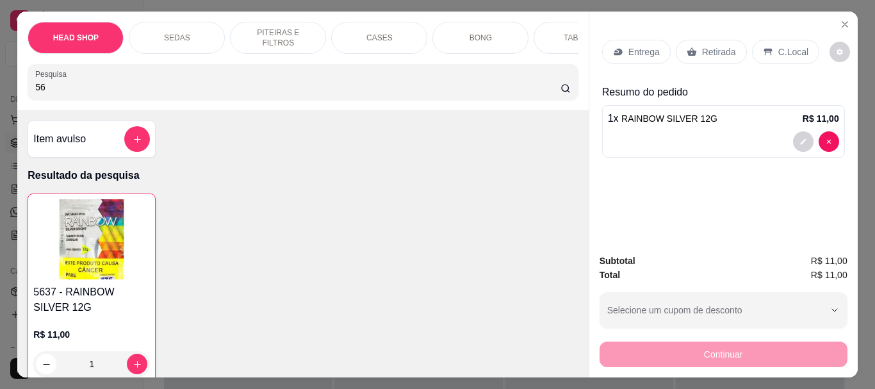
type input "5"
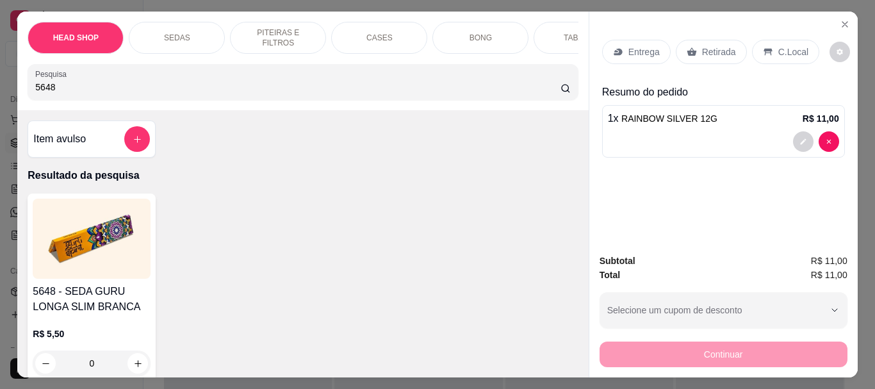
type input "5648"
click at [102, 228] on img at bounding box center [92, 239] width 118 height 80
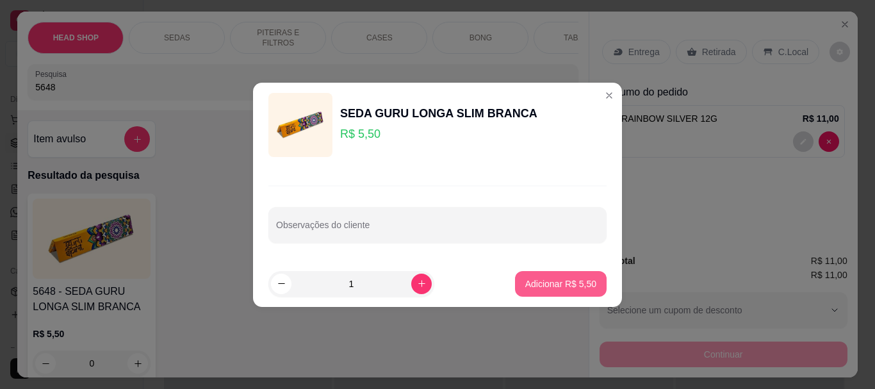
click at [555, 280] on p "Adicionar R$ 5,50" at bounding box center [560, 283] width 71 height 13
type input "1"
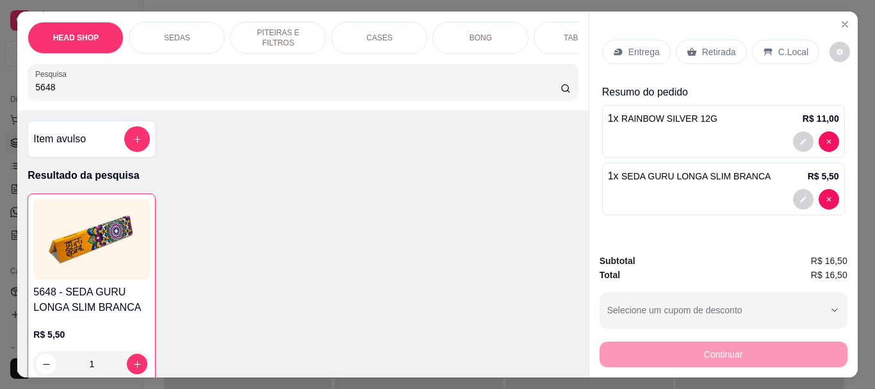
click at [705, 45] on p "Retirada" at bounding box center [719, 51] width 34 height 13
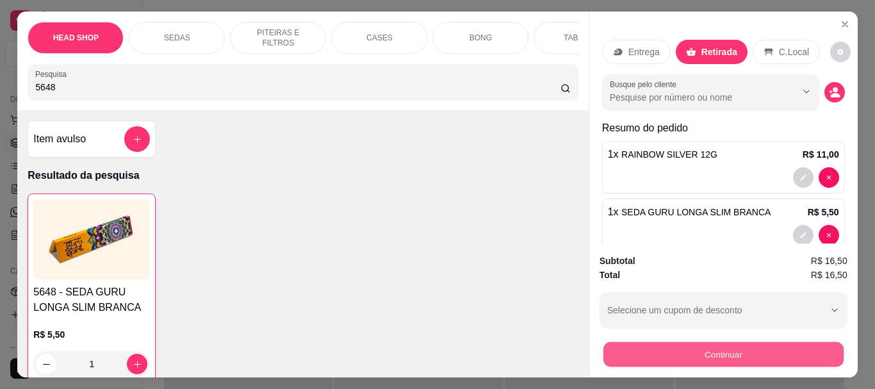
click at [659, 354] on button "Continuar" at bounding box center [723, 353] width 240 height 25
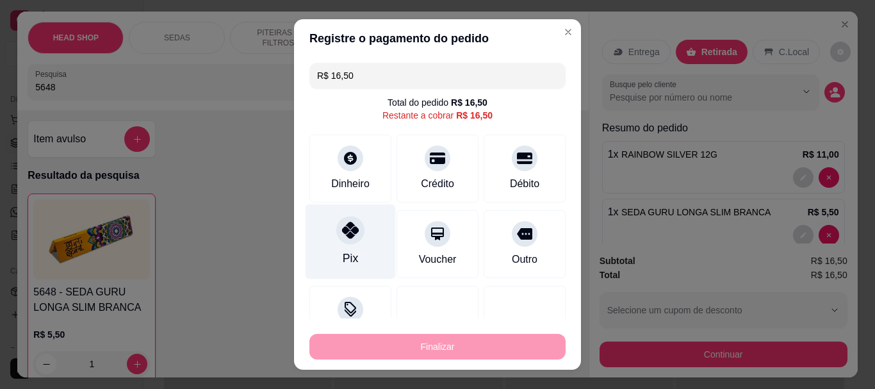
click at [356, 252] on div "Pix" at bounding box center [351, 241] width 90 height 75
type input "R$ 0,00"
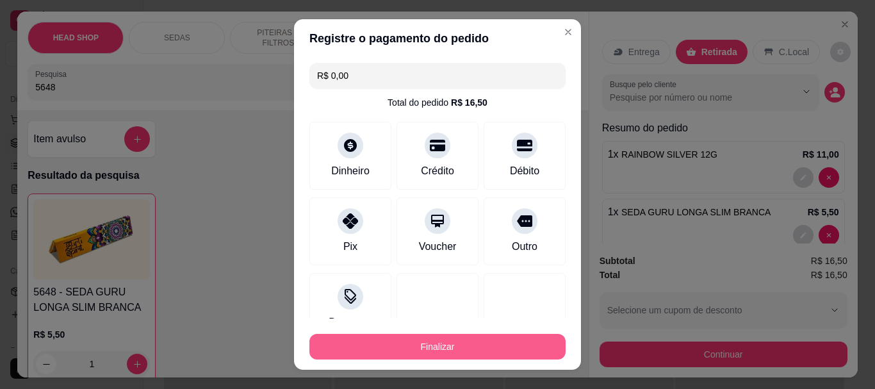
click at [410, 336] on button "Finalizar" at bounding box center [437, 347] width 256 height 26
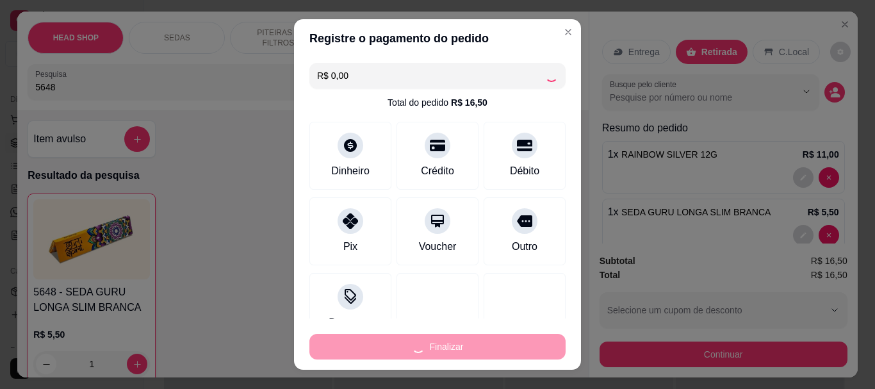
type input "0"
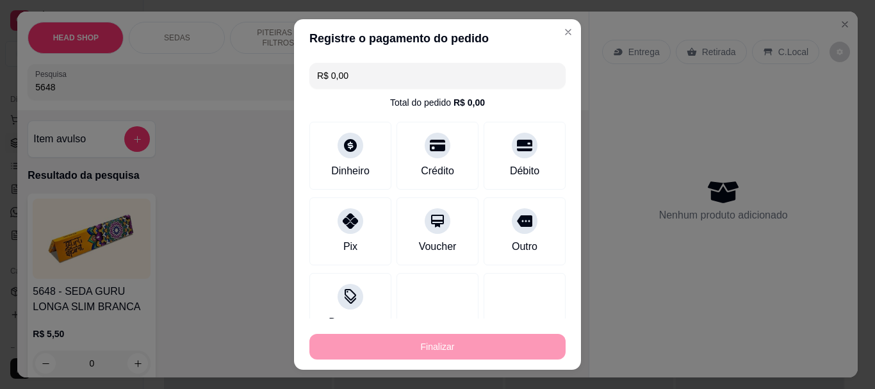
type input "-R$ 16,50"
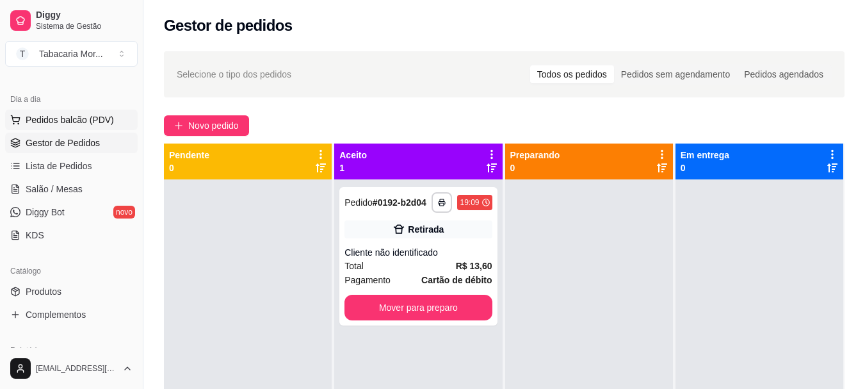
click at [55, 117] on span "Pedidos balcão (PDV)" at bounding box center [70, 119] width 88 height 13
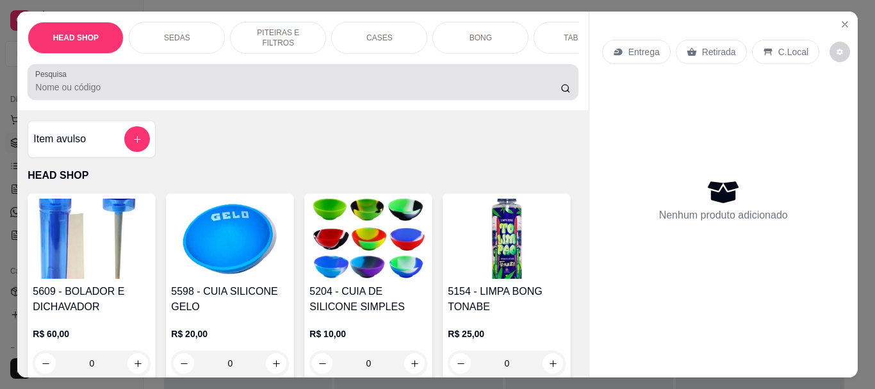
click at [70, 91] on input "Pesquisa" at bounding box center [297, 87] width 525 height 13
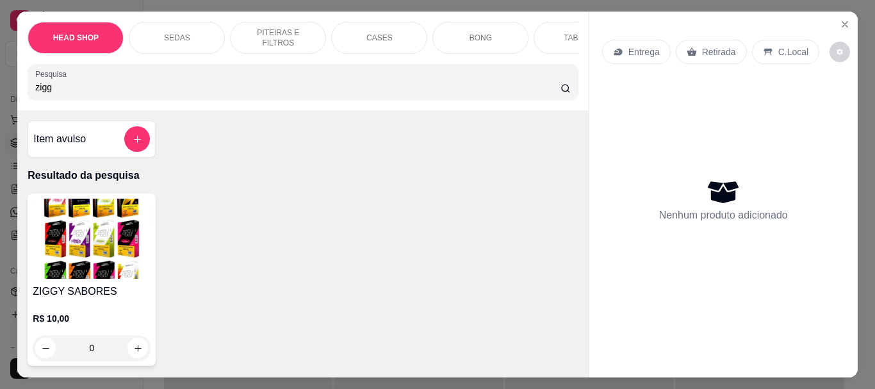
type input "zigg"
click at [111, 258] on img at bounding box center [92, 239] width 118 height 80
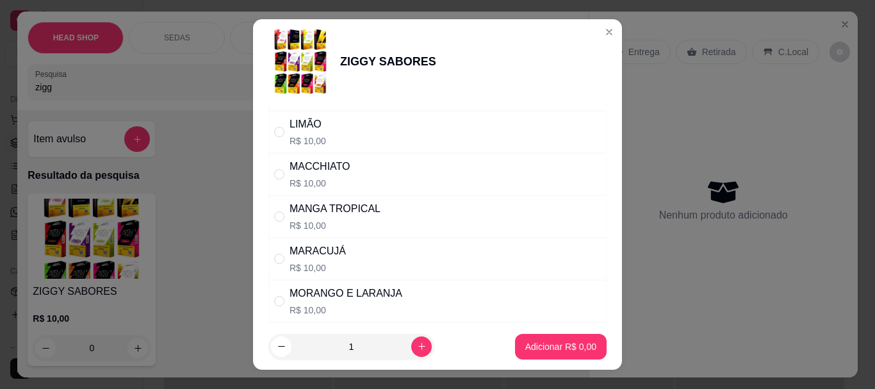
scroll to position [641, 0]
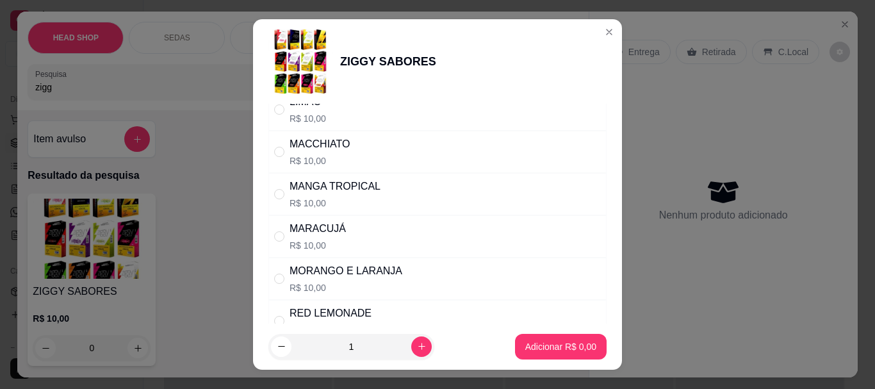
click at [370, 276] on div "MORANGO E LARANJA" at bounding box center [346, 270] width 113 height 15
radio input "true"
click at [582, 348] on button "Adicionar R$ 10,00" at bounding box center [558, 347] width 97 height 26
type input "1"
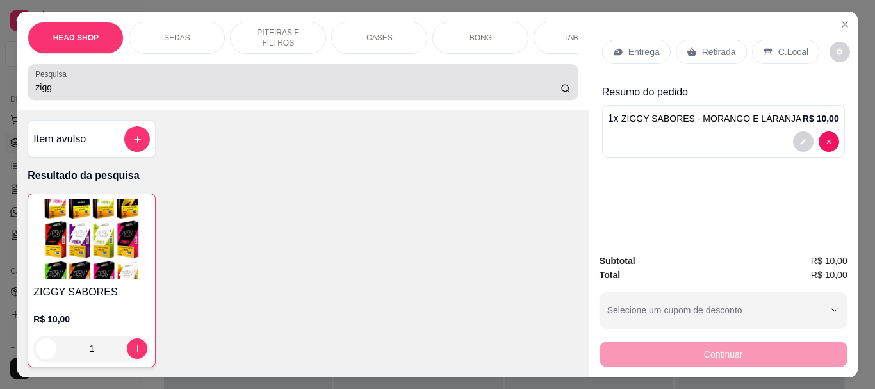
click at [127, 94] on input "zigg" at bounding box center [297, 87] width 525 height 13
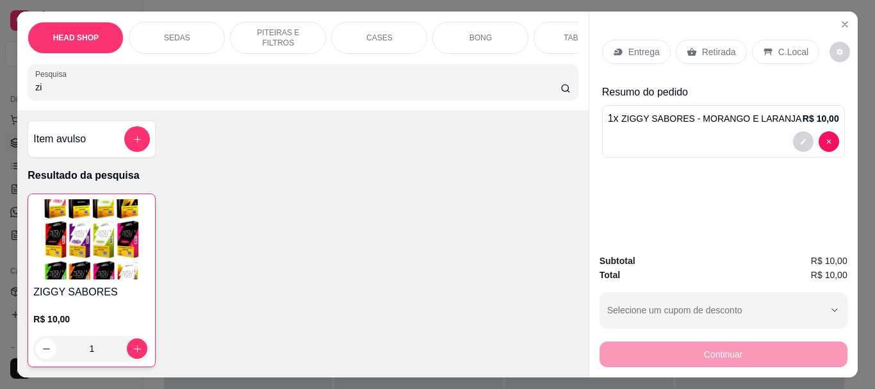
type input "z"
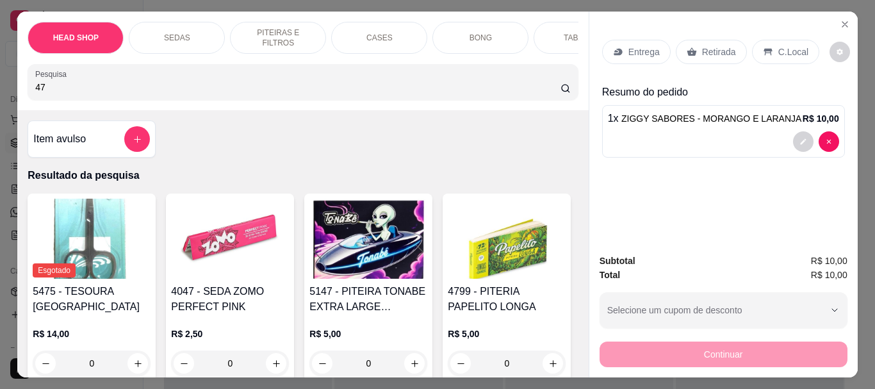
type input "4"
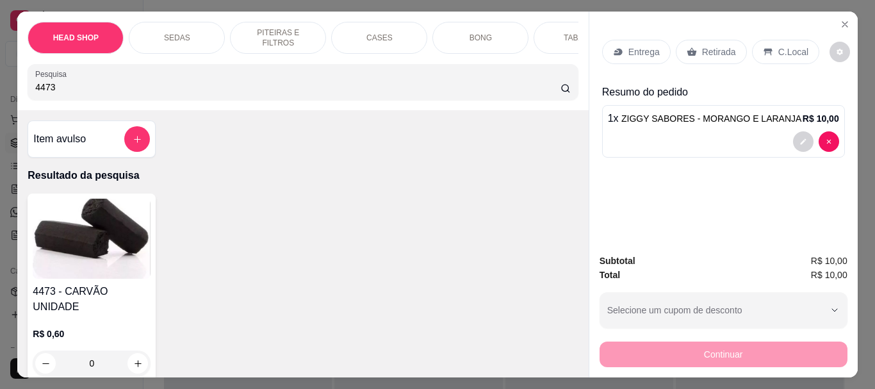
type input "4473"
click at [66, 256] on img at bounding box center [92, 239] width 118 height 80
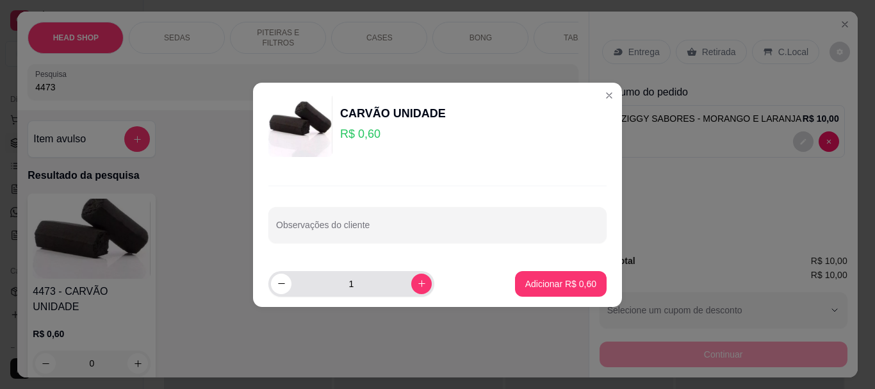
click at [366, 288] on input "1" at bounding box center [351, 284] width 120 height 26
type input "10"
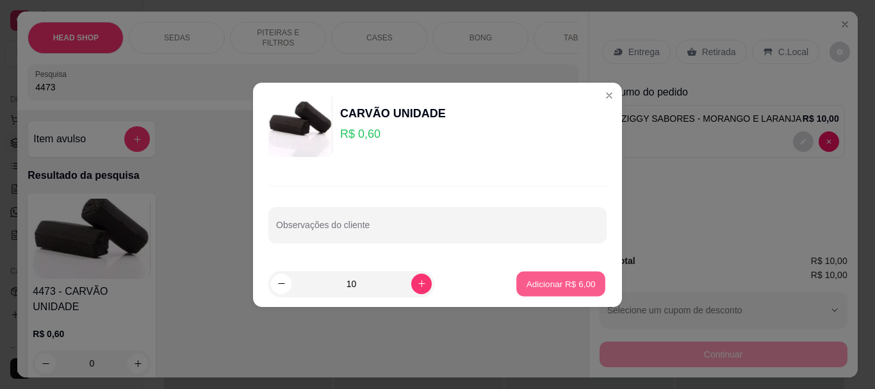
click at [535, 277] on p "Adicionar R$ 6,00" at bounding box center [560, 283] width 69 height 12
type input "10"
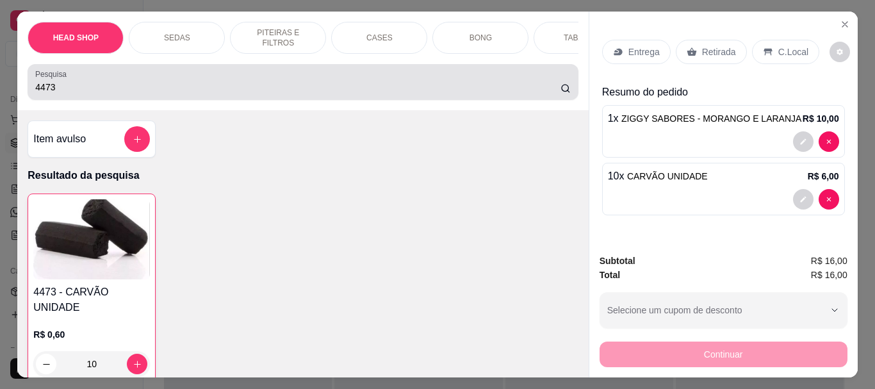
click at [93, 81] on div "4473" at bounding box center [302, 82] width 535 height 26
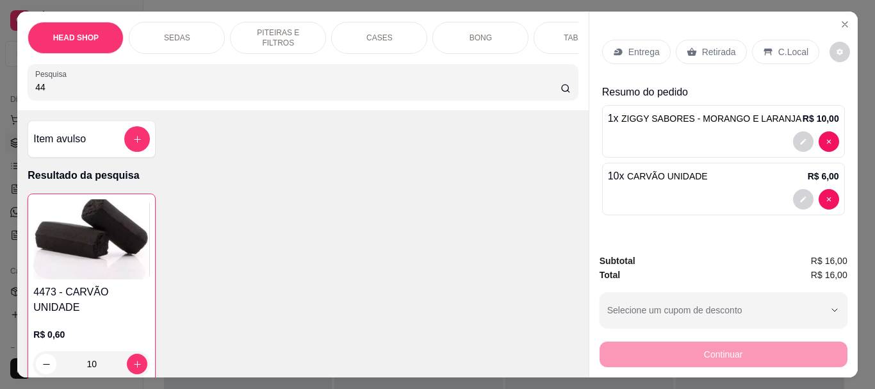
type input "4"
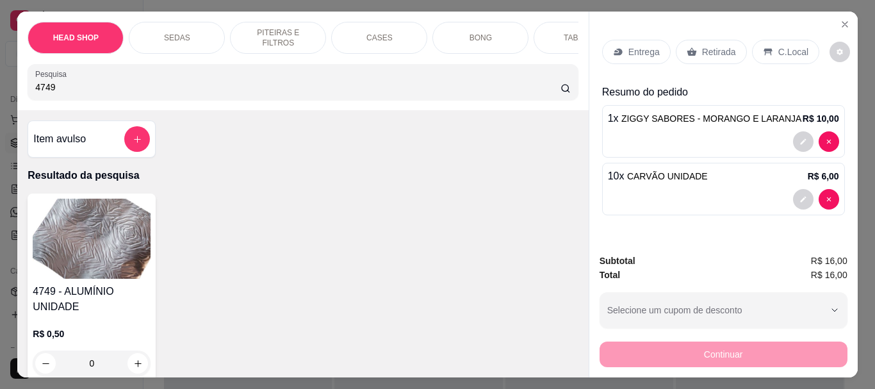
type input "4749"
click at [85, 225] on img at bounding box center [92, 239] width 118 height 80
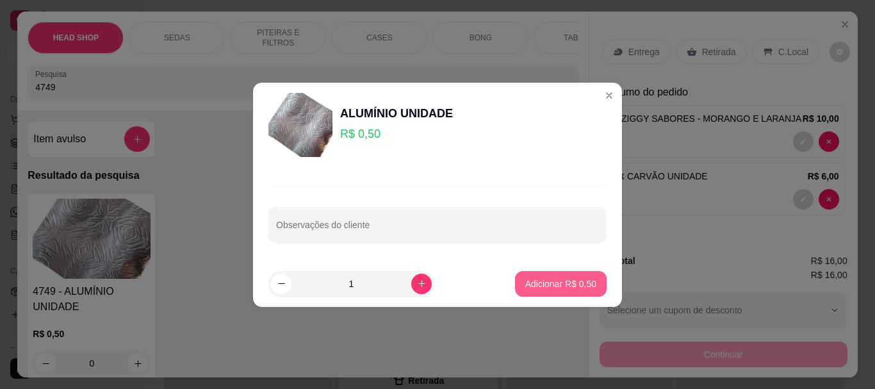
click at [591, 281] on button "Adicionar R$ 0,50" at bounding box center [561, 284] width 92 height 26
type input "1"
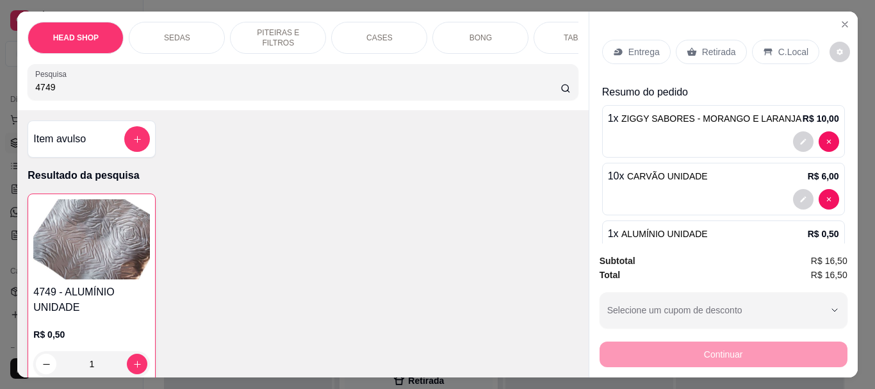
click at [719, 45] on p "Retirada" at bounding box center [719, 51] width 34 height 13
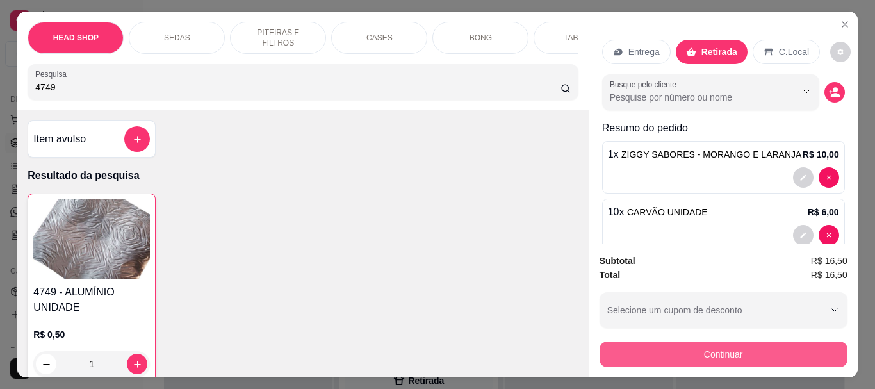
click at [683, 350] on button "Continuar" at bounding box center [724, 354] width 248 height 26
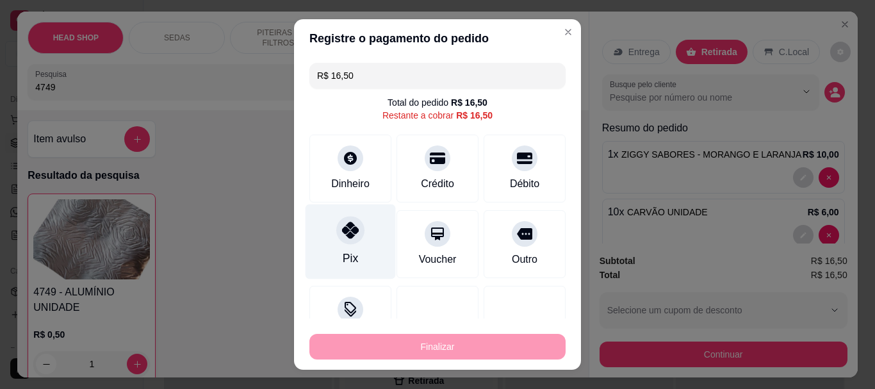
click at [345, 238] on icon at bounding box center [350, 230] width 17 height 17
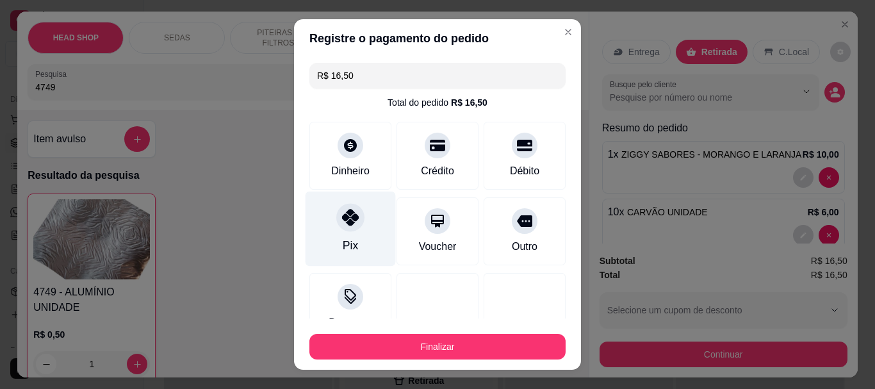
type input "R$ 0,00"
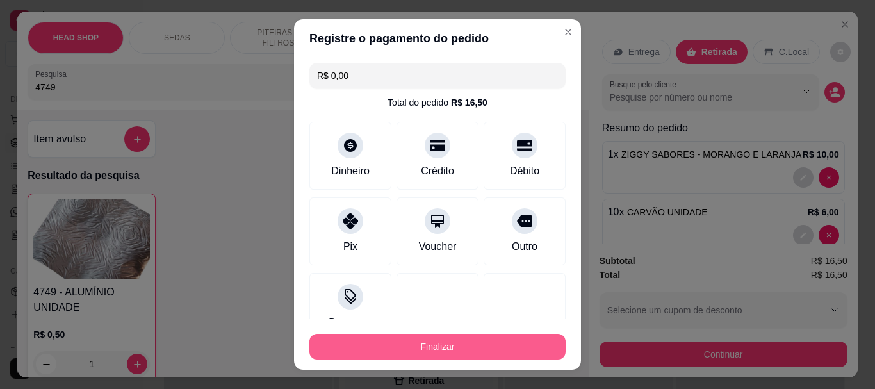
click at [370, 342] on button "Finalizar" at bounding box center [437, 347] width 256 height 26
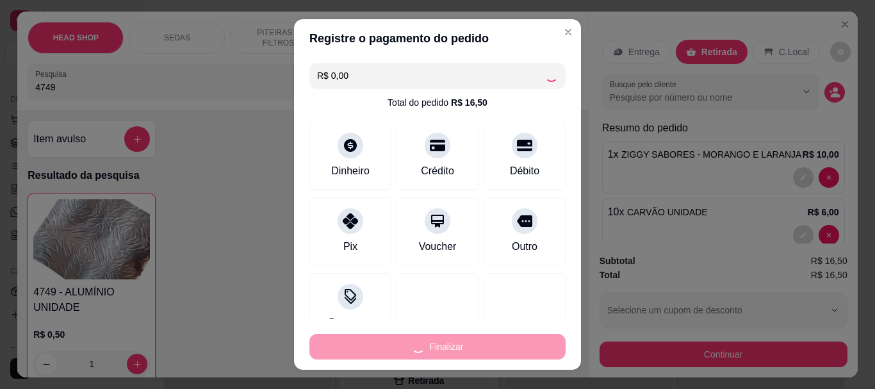
type input "0"
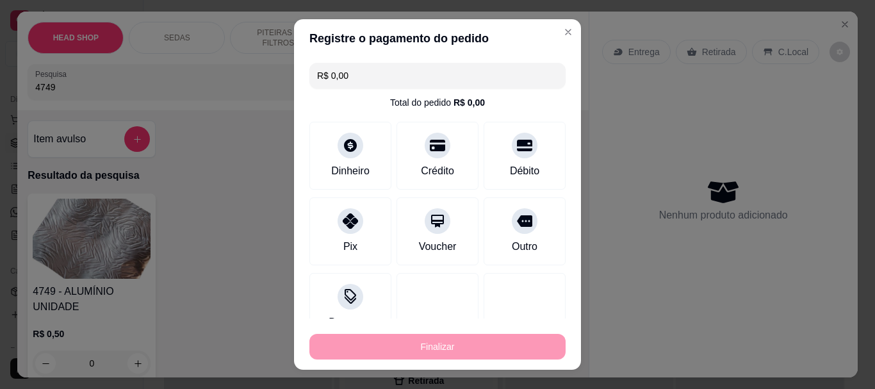
type input "-R$ 16,50"
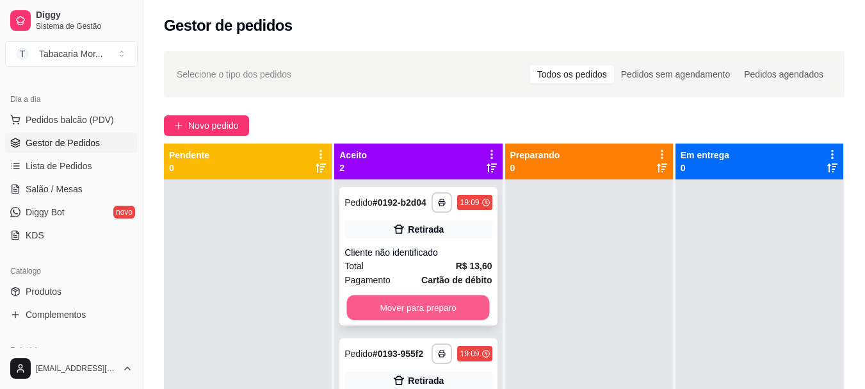
click at [393, 300] on button "Mover para preparo" at bounding box center [418, 307] width 143 height 25
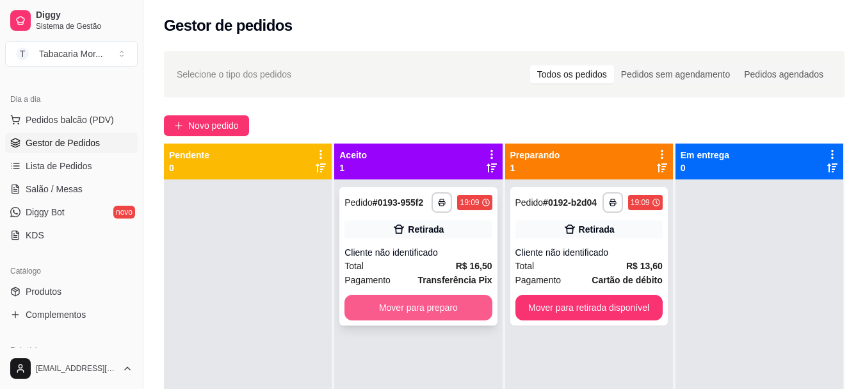
click at [421, 302] on button "Mover para preparo" at bounding box center [418, 308] width 147 height 26
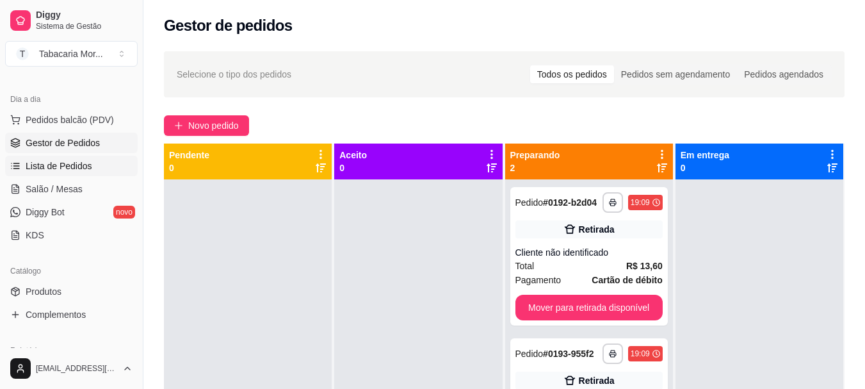
click at [58, 160] on span "Lista de Pedidos" at bounding box center [59, 166] width 67 height 13
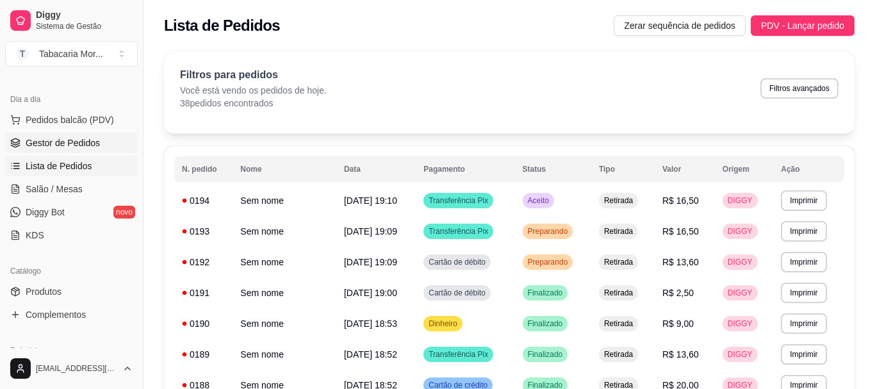
click at [68, 138] on span "Gestor de Pedidos" at bounding box center [63, 142] width 74 height 13
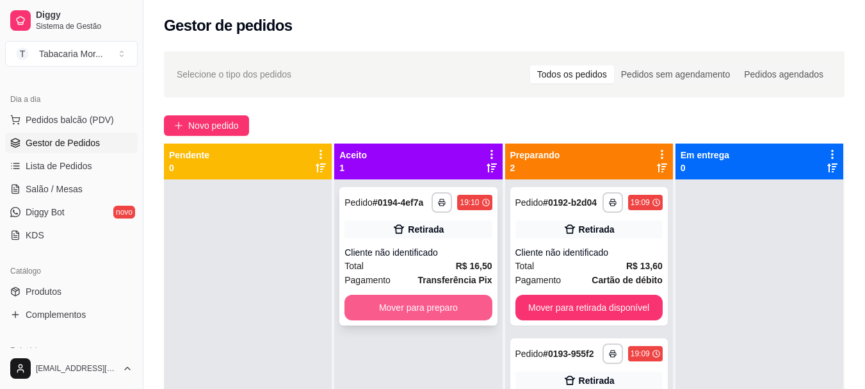
click at [397, 304] on button "Mover para preparo" at bounding box center [418, 308] width 147 height 26
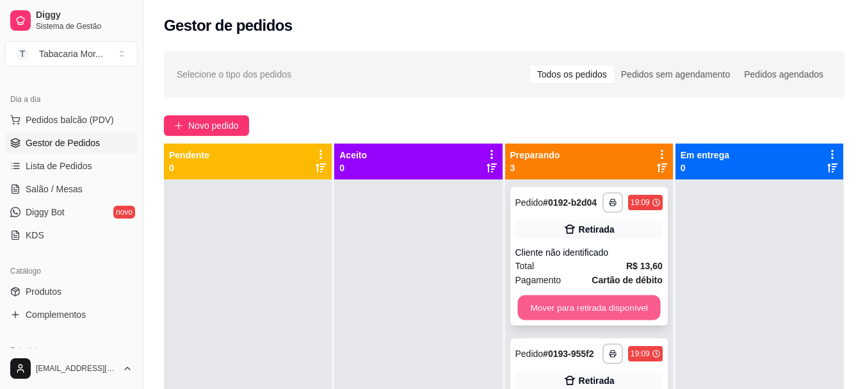
click at [553, 314] on button "Mover para retirada disponível" at bounding box center [589, 307] width 143 height 25
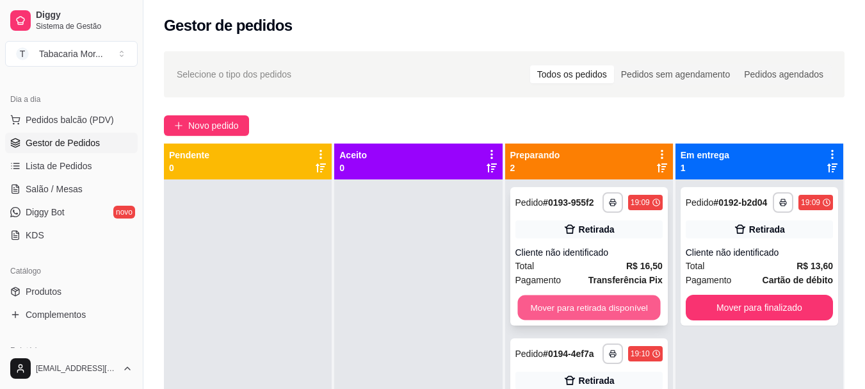
click at [552, 306] on button "Mover para retirada disponível" at bounding box center [589, 307] width 143 height 25
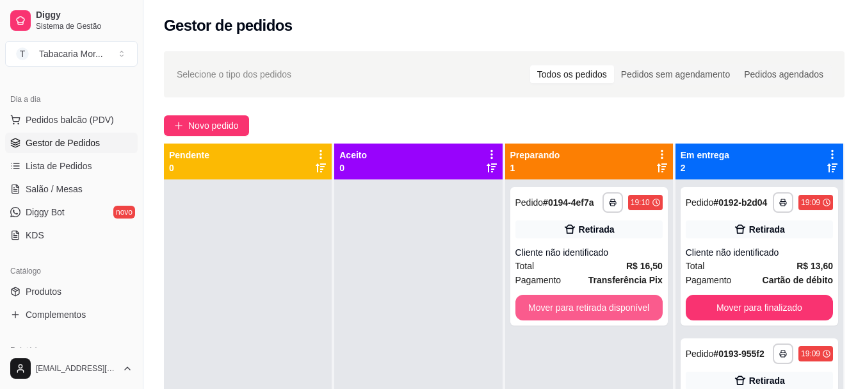
click at [552, 306] on button "Mover para retirada disponível" at bounding box center [589, 308] width 147 height 26
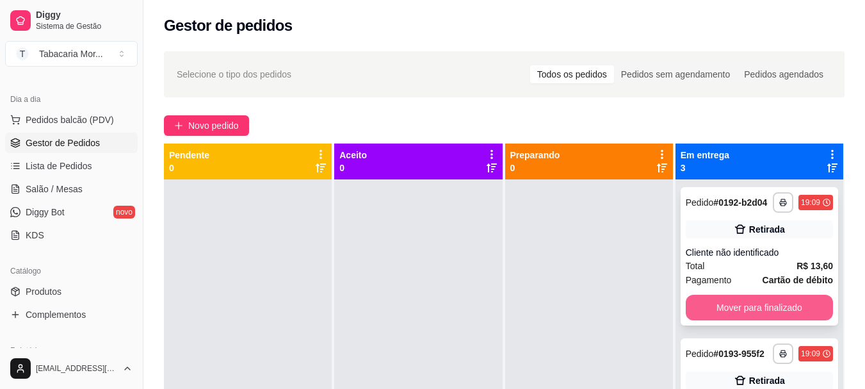
click at [731, 314] on button "Mover para finalizado" at bounding box center [759, 308] width 147 height 26
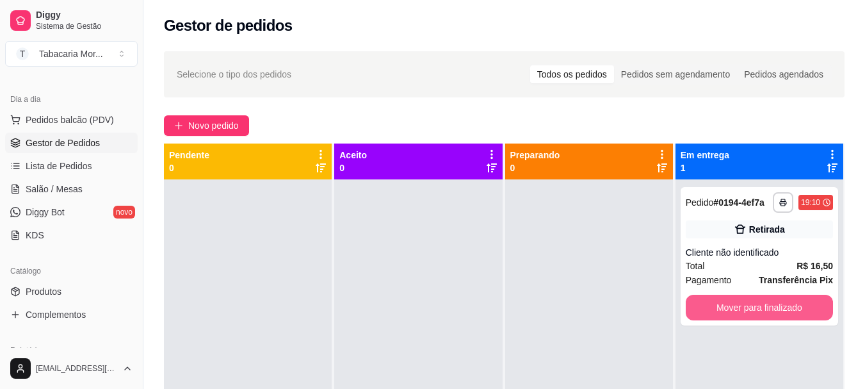
click at [731, 314] on button "Mover para finalizado" at bounding box center [759, 308] width 147 height 26
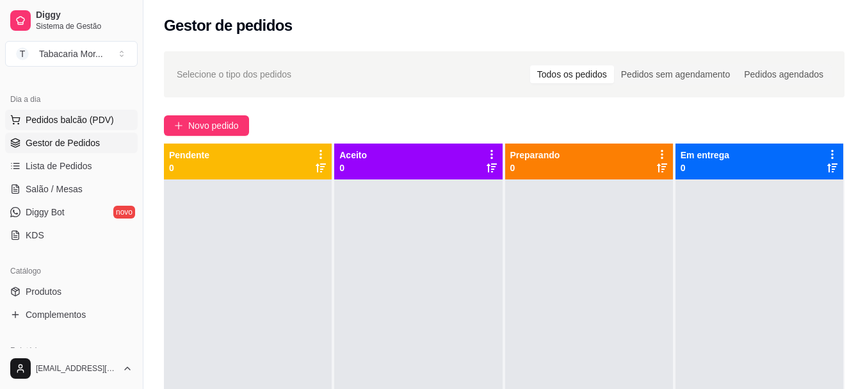
click at [46, 117] on span "Pedidos balcão (PDV)" at bounding box center [70, 119] width 88 height 13
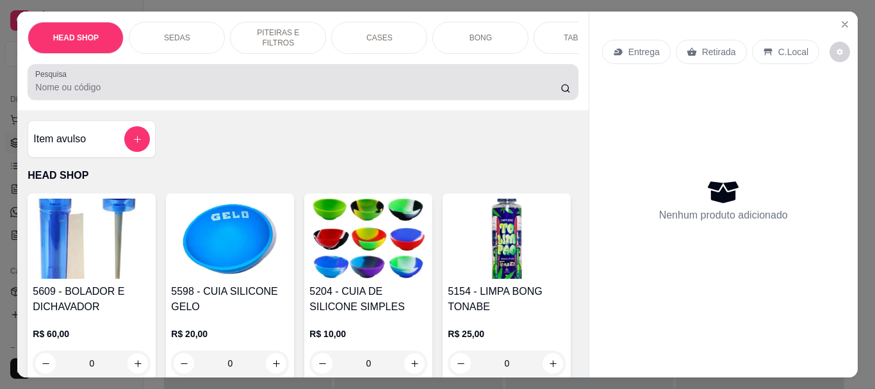
click at [60, 94] on input "Pesquisa" at bounding box center [297, 87] width 525 height 13
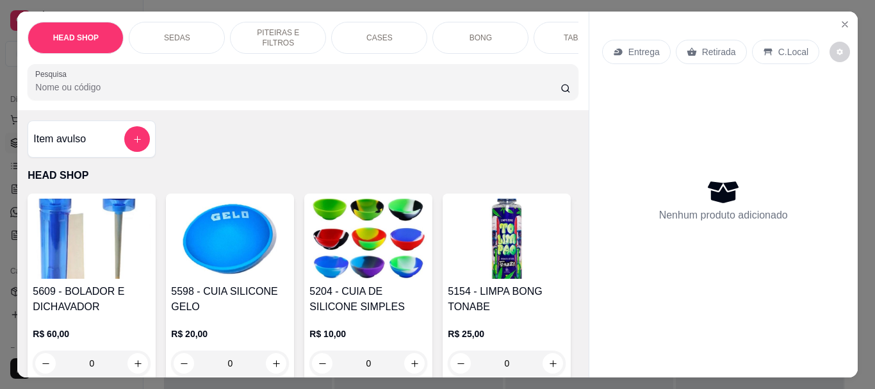
click at [59, 91] on input "Pesquisa" at bounding box center [297, 87] width 525 height 13
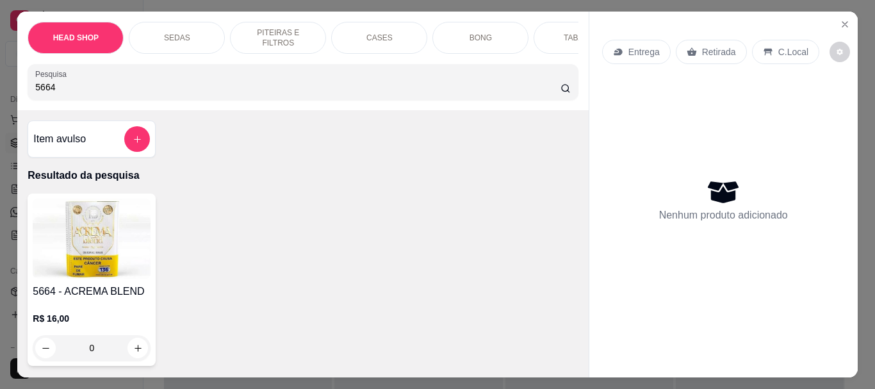
type input "5664"
click at [79, 263] on img at bounding box center [92, 239] width 118 height 80
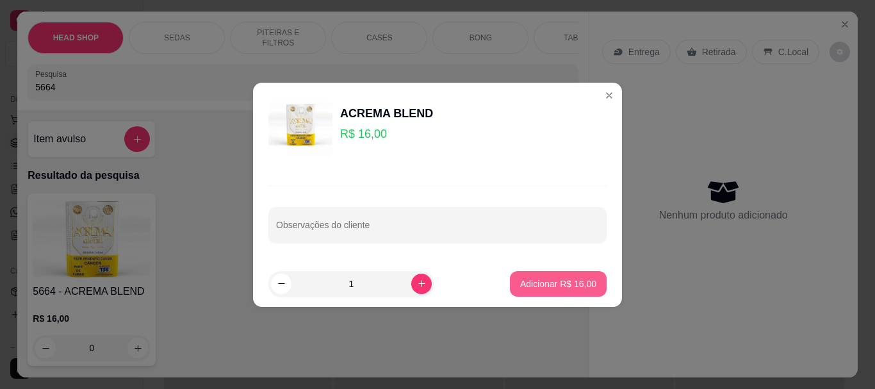
click at [537, 282] on p "Adicionar R$ 16,00" at bounding box center [558, 283] width 76 height 13
type input "1"
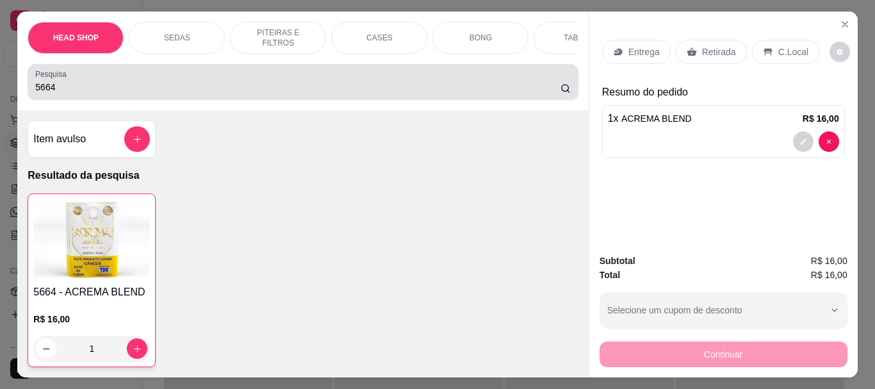
click at [78, 93] on input "5664" at bounding box center [297, 87] width 525 height 13
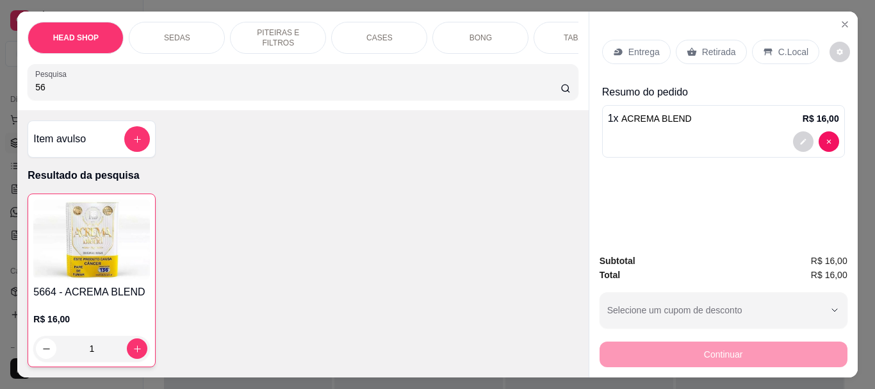
type input "5"
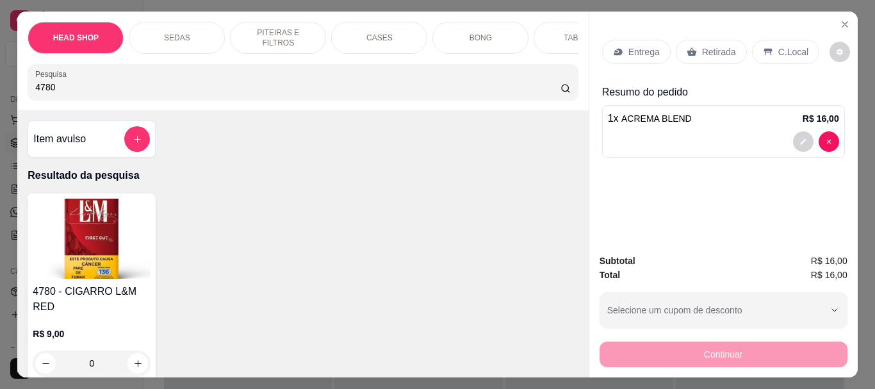
type input "4780"
click at [103, 213] on img at bounding box center [92, 239] width 118 height 80
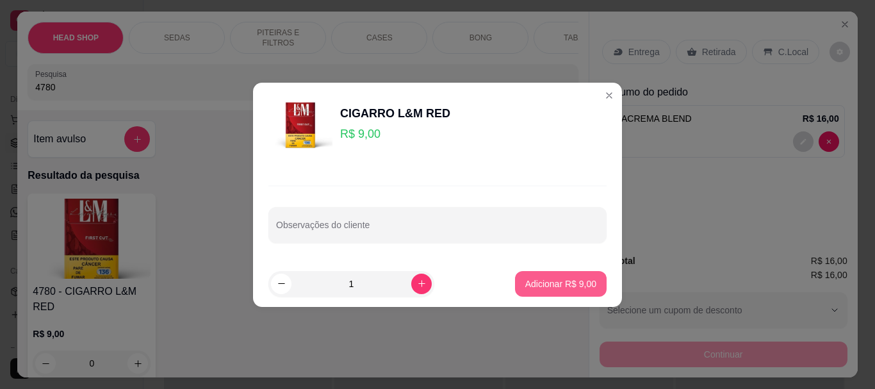
click at [562, 284] on p "Adicionar R$ 9,00" at bounding box center [560, 283] width 71 height 13
type input "1"
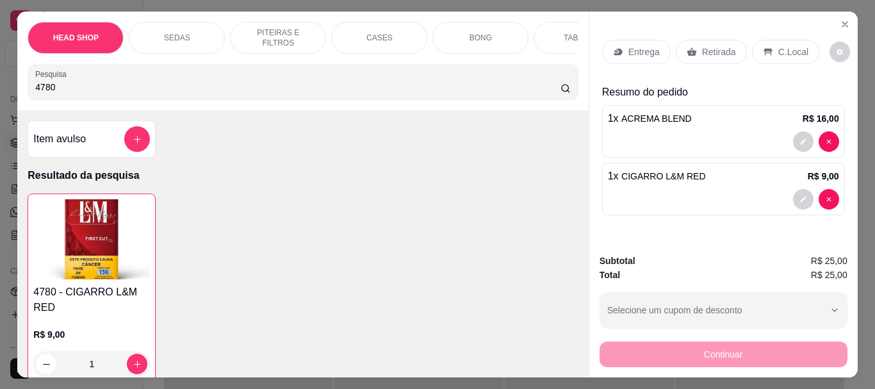
click at [695, 46] on div "Retirada" at bounding box center [711, 52] width 71 height 24
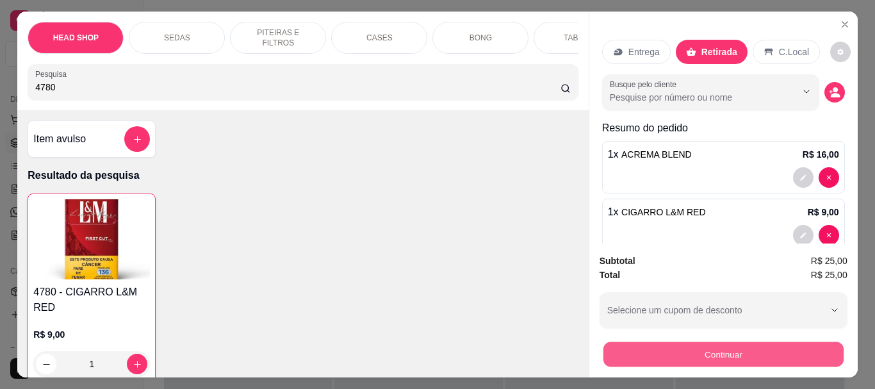
click at [657, 350] on button "Continuar" at bounding box center [723, 353] width 240 height 25
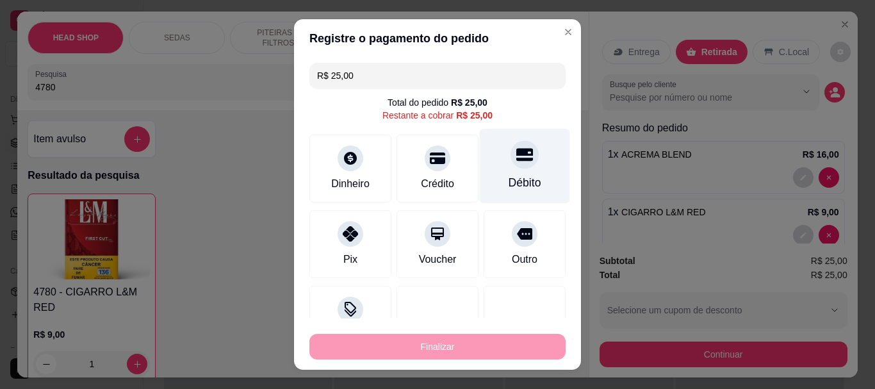
click at [517, 166] on div "Débito" at bounding box center [525, 166] width 90 height 75
type input "R$ 0,00"
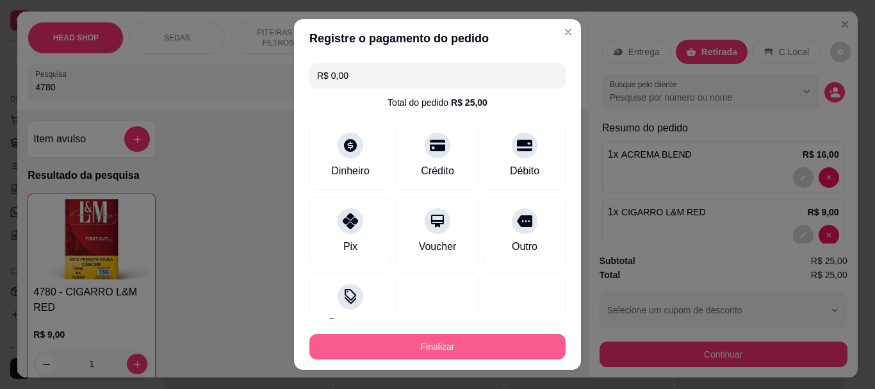
click at [511, 345] on button "Finalizar" at bounding box center [437, 347] width 256 height 26
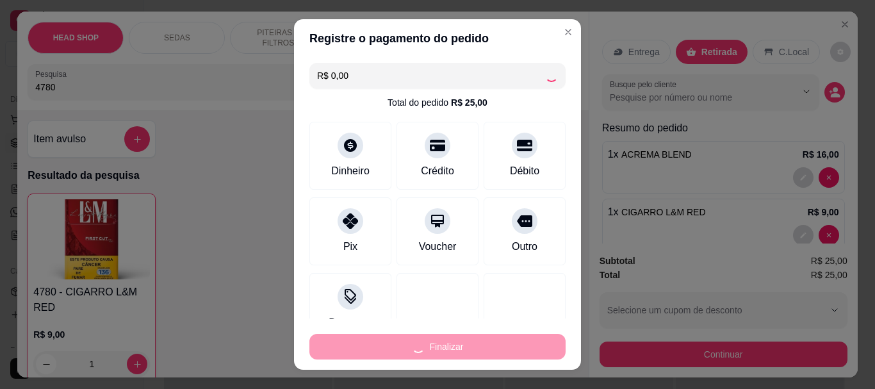
type input "0"
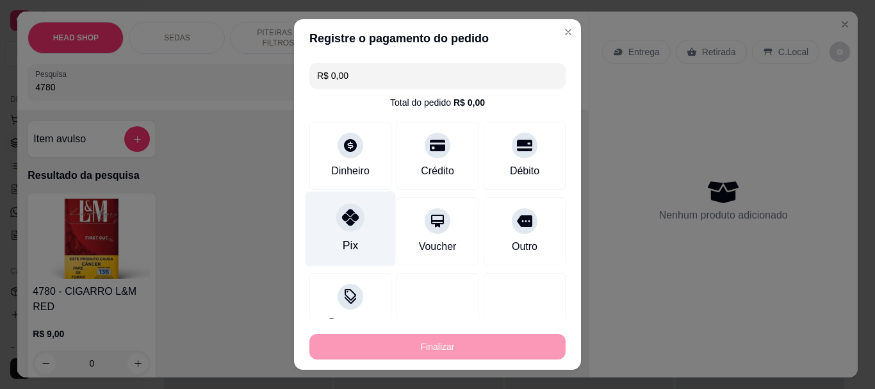
type input "-R$ 25,00"
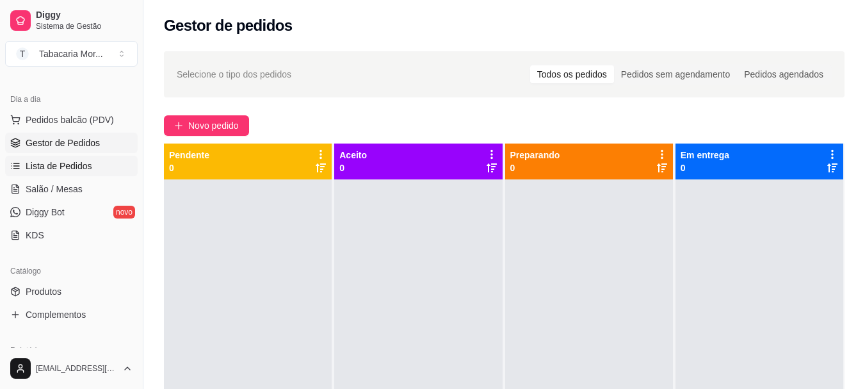
click at [61, 163] on span "Lista de Pedidos" at bounding box center [59, 166] width 67 height 13
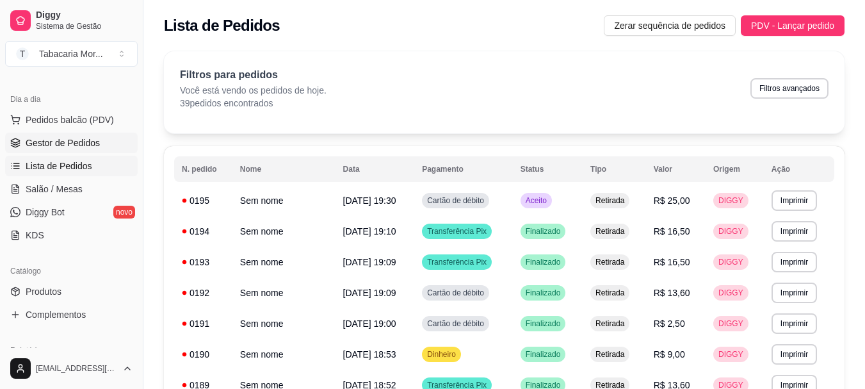
click at [63, 144] on span "Gestor de Pedidos" at bounding box center [63, 142] width 74 height 13
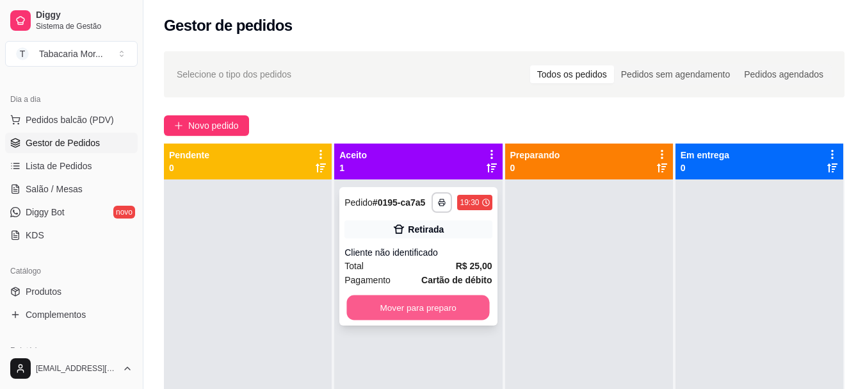
click at [416, 304] on button "Mover para preparo" at bounding box center [418, 307] width 143 height 25
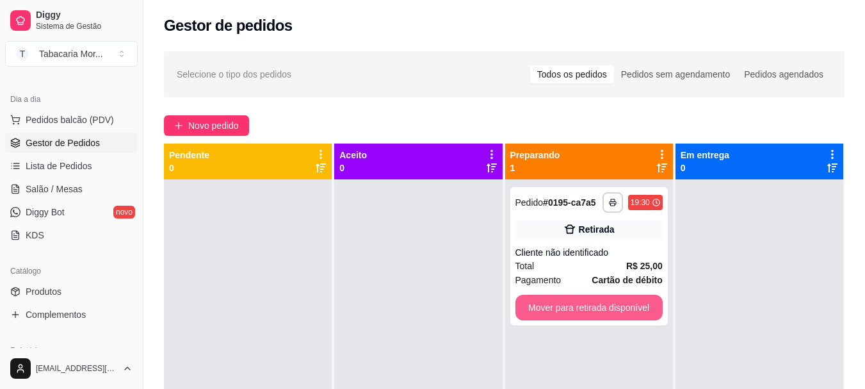
click at [551, 311] on button "Mover para retirada disponível" at bounding box center [589, 308] width 147 height 26
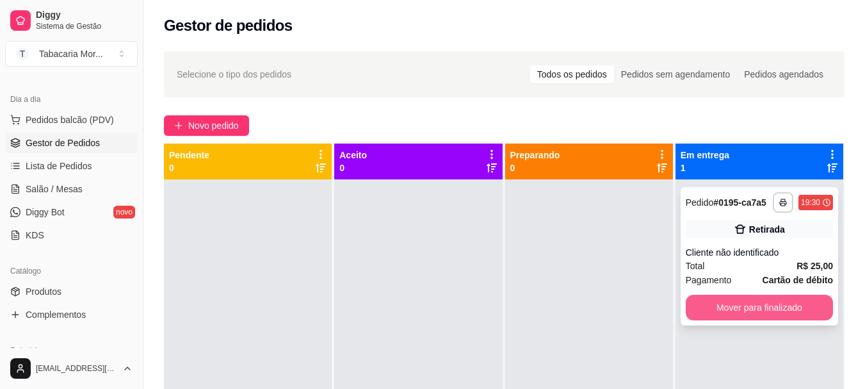
click at [730, 300] on button "Mover para finalizado" at bounding box center [759, 308] width 147 height 26
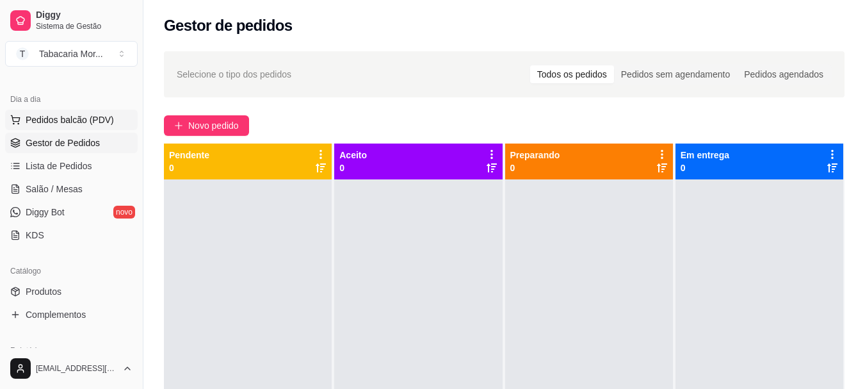
click at [56, 116] on span "Pedidos balcão (PDV)" at bounding box center [70, 119] width 88 height 13
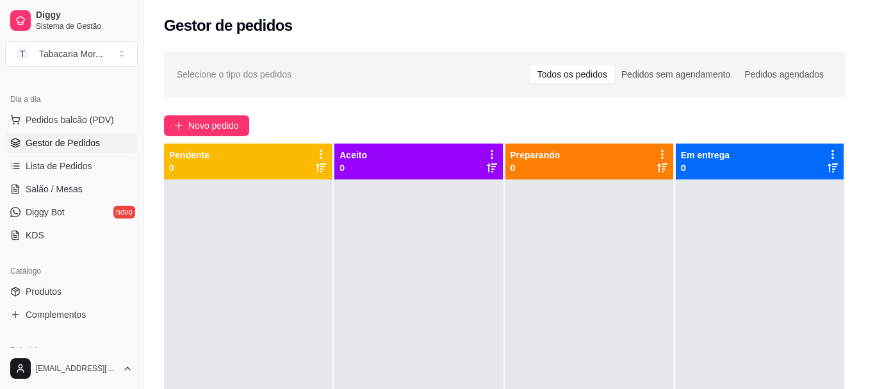
click at [74, 91] on input "Pesquisa" at bounding box center [297, 87] width 525 height 13
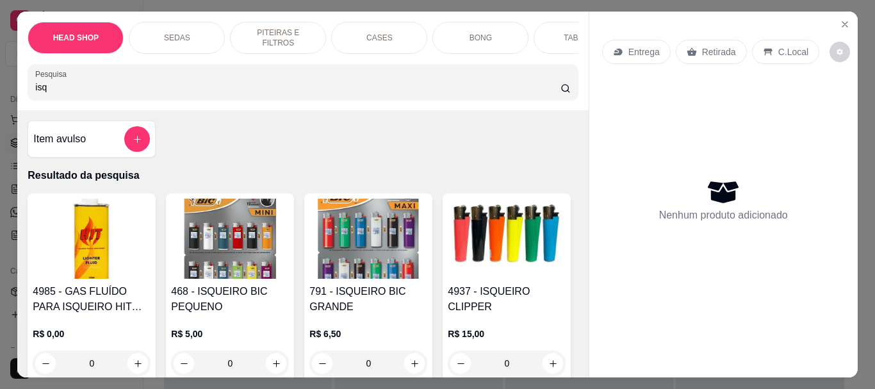
scroll to position [192, 0]
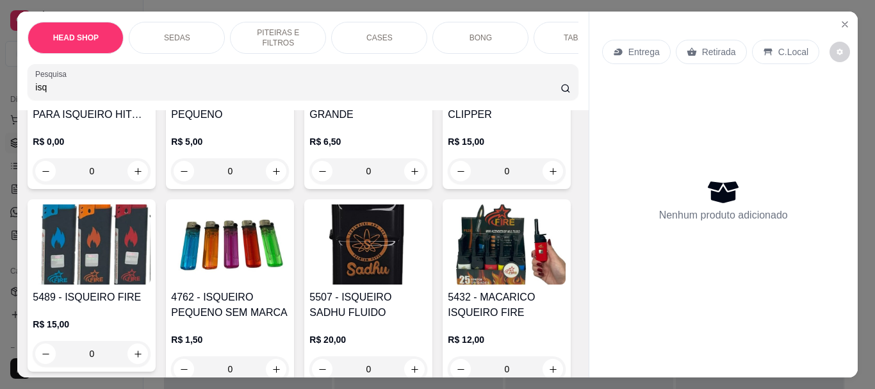
type input "isq"
click at [289, 243] on img at bounding box center [230, 244] width 118 height 80
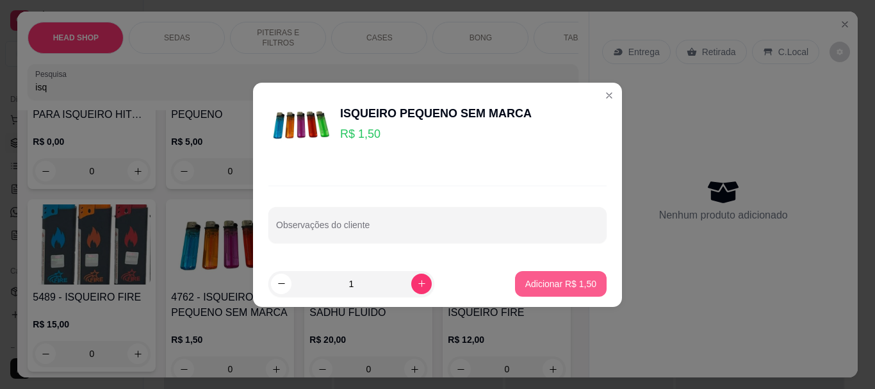
click at [520, 291] on button "Adicionar R$ 1,50" at bounding box center [561, 284] width 92 height 26
type input "1"
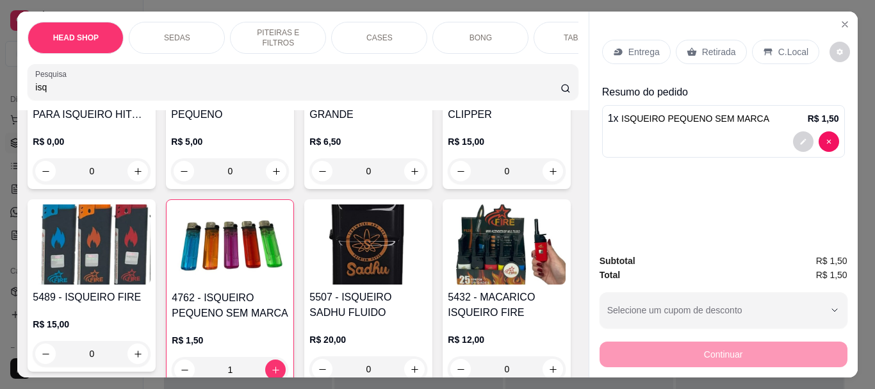
click at [717, 48] on p "Retirada" at bounding box center [719, 51] width 34 height 13
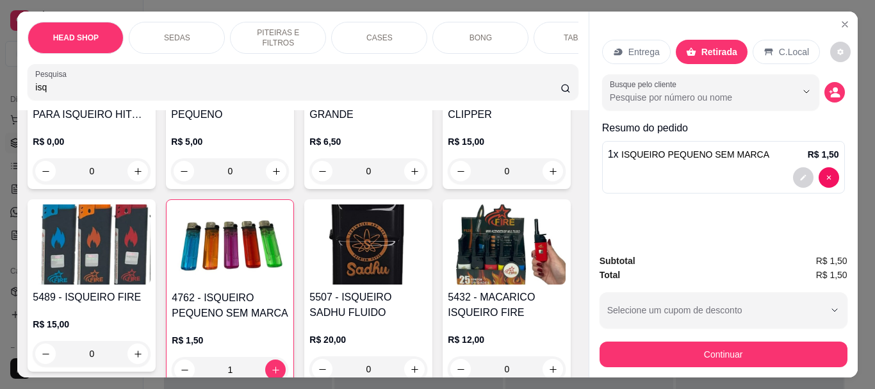
click at [661, 368] on div "Subtotal R$ 1,50 Total R$ 1,50 Selecione um cupom de desconto 20HOOKAHOFF 15VIP…" at bounding box center [723, 310] width 268 height 134
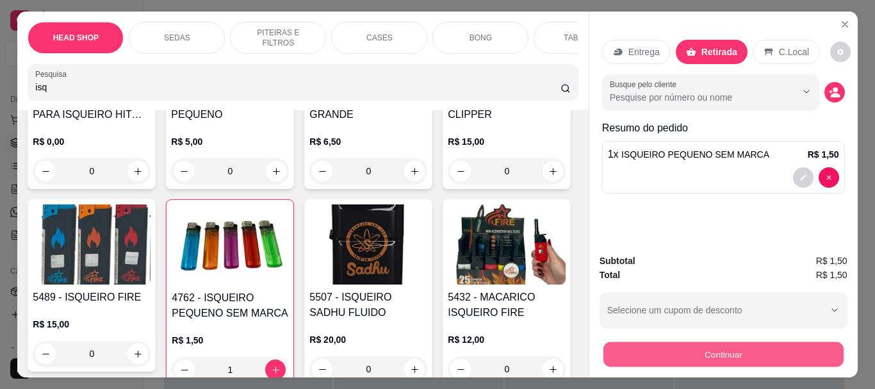
click at [657, 353] on button "Continuar" at bounding box center [723, 353] width 240 height 25
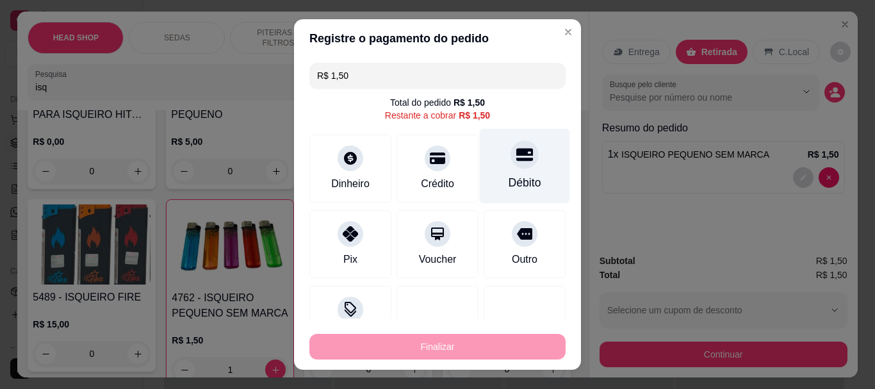
click at [514, 171] on div "Débito" at bounding box center [525, 166] width 90 height 75
type input "R$ 0,00"
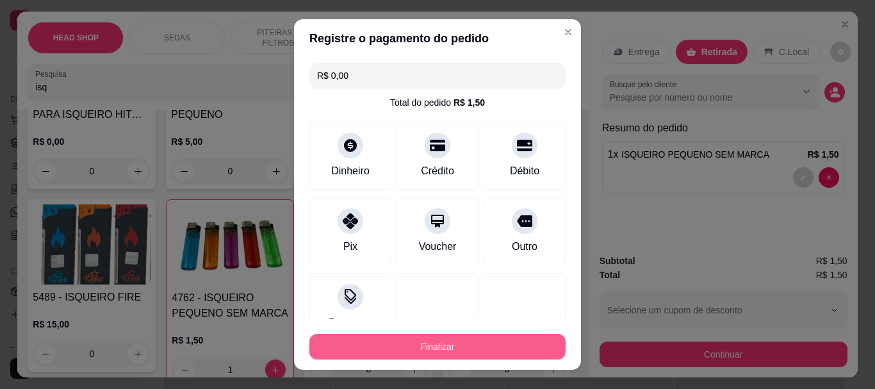
click at [514, 356] on button "Finalizar" at bounding box center [437, 347] width 256 height 26
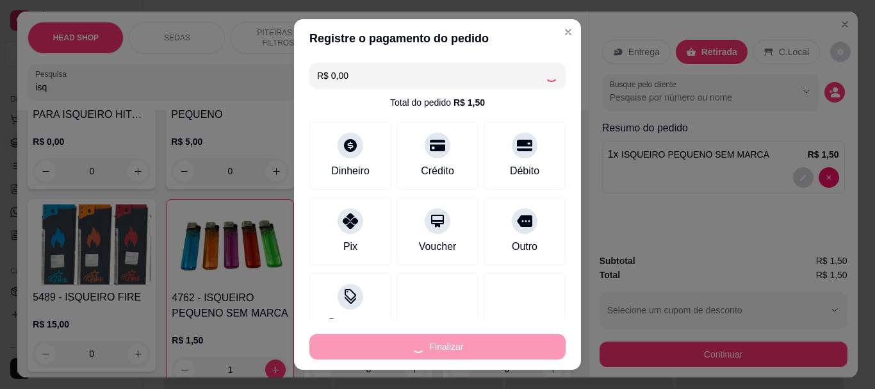
type input "0"
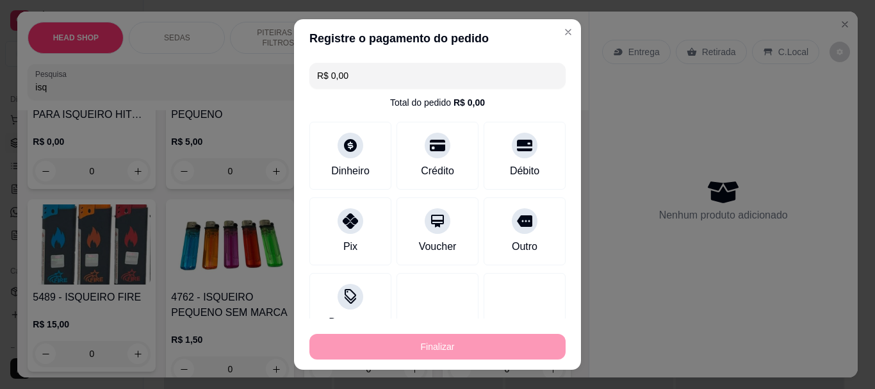
type input "-R$ 1,50"
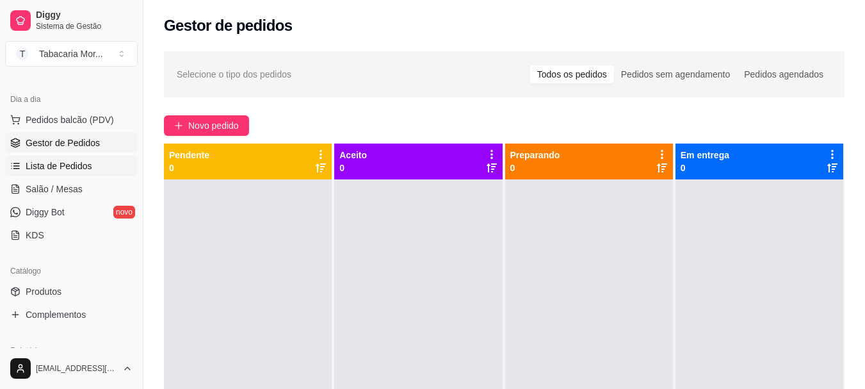
click at [58, 165] on span "Lista de Pedidos" at bounding box center [59, 166] width 67 height 13
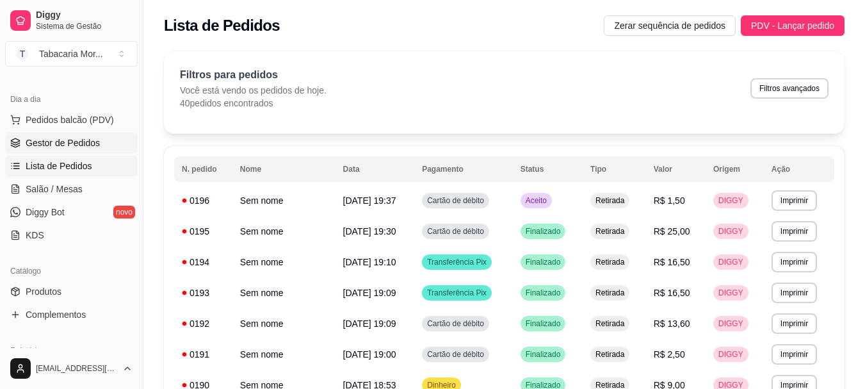
click at [63, 139] on span "Gestor de Pedidos" at bounding box center [63, 142] width 74 height 13
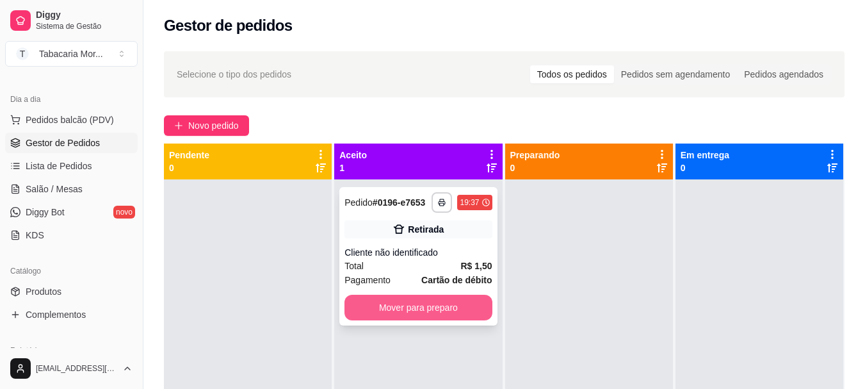
click at [418, 311] on button "Mover para preparo" at bounding box center [418, 308] width 147 height 26
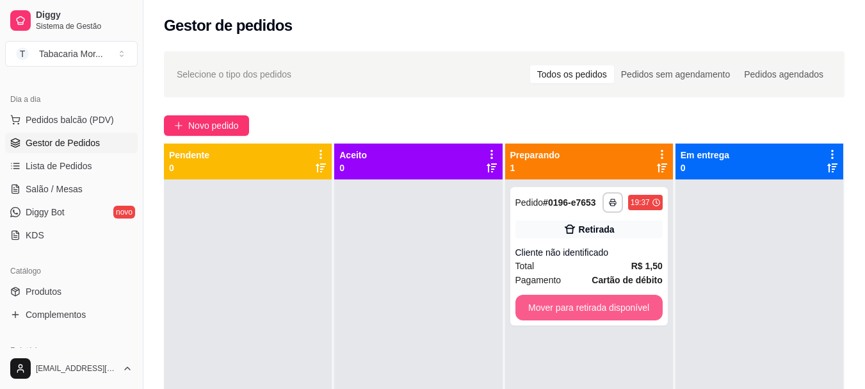
click at [578, 305] on button "Mover para retirada disponível" at bounding box center [589, 308] width 147 height 26
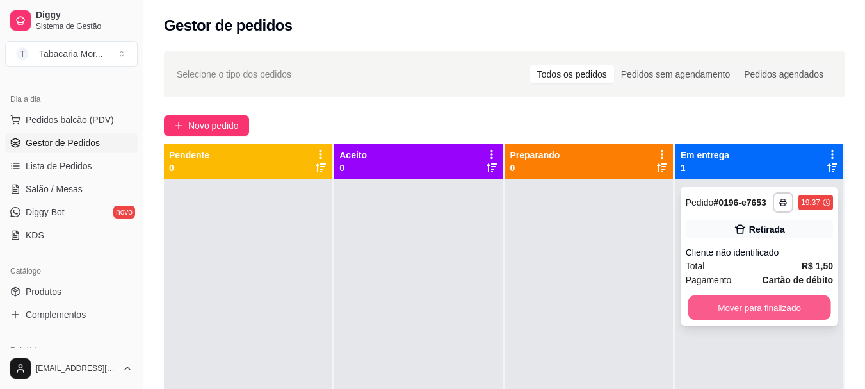
click at [709, 303] on button "Mover para finalizado" at bounding box center [759, 307] width 143 height 25
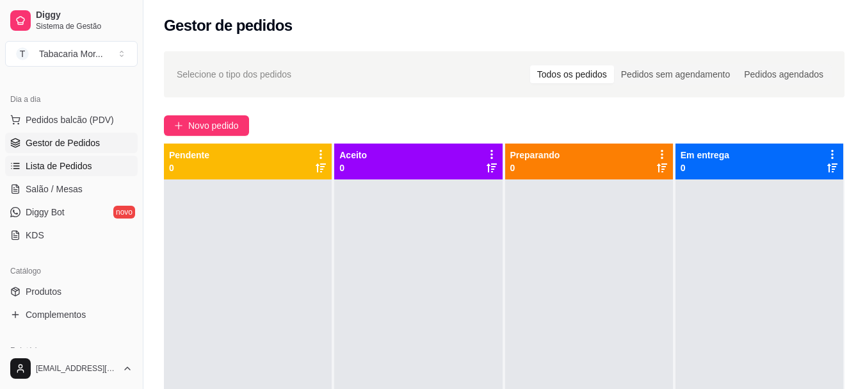
click at [28, 163] on span "Lista de Pedidos" at bounding box center [59, 166] width 67 height 13
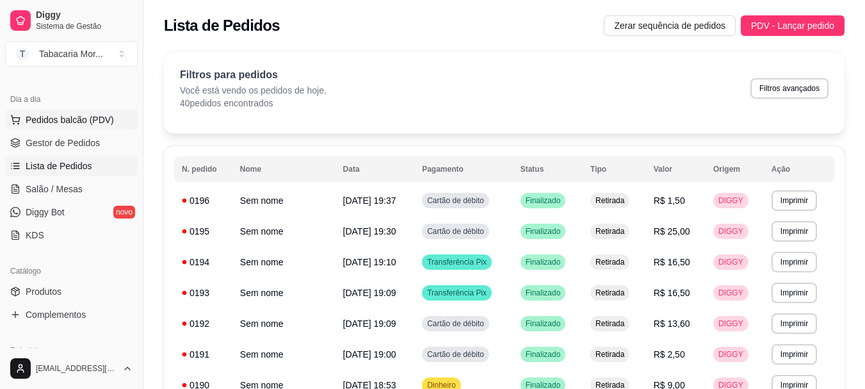
click at [20, 117] on button "Pedidos balcão (PDV)" at bounding box center [71, 120] width 133 height 20
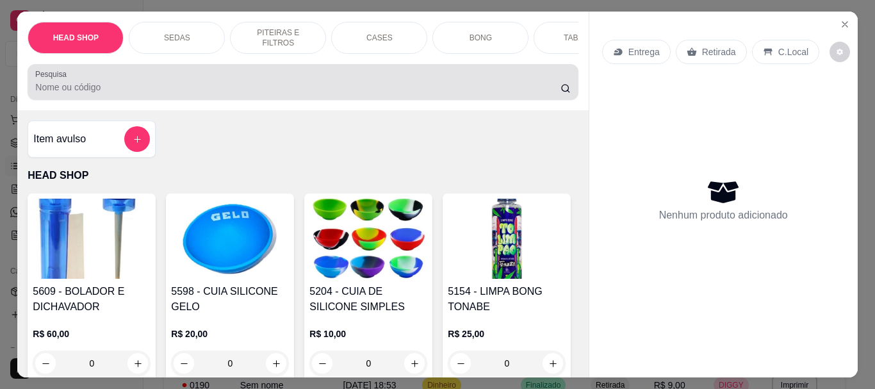
click at [92, 82] on div at bounding box center [302, 82] width 535 height 26
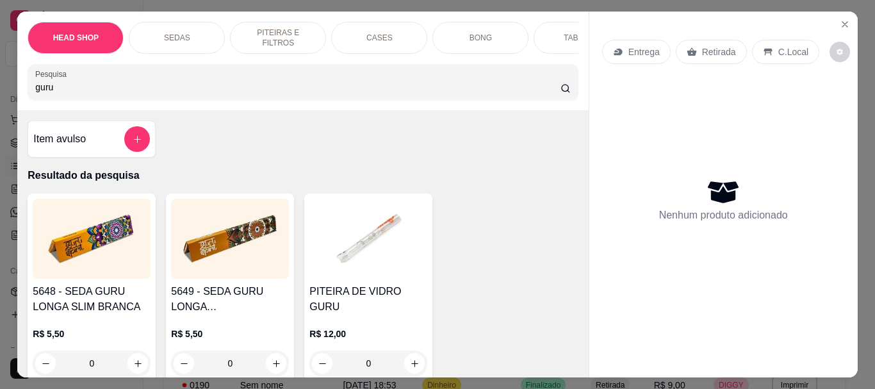
type input "guru"
click at [259, 263] on img at bounding box center [230, 239] width 118 height 80
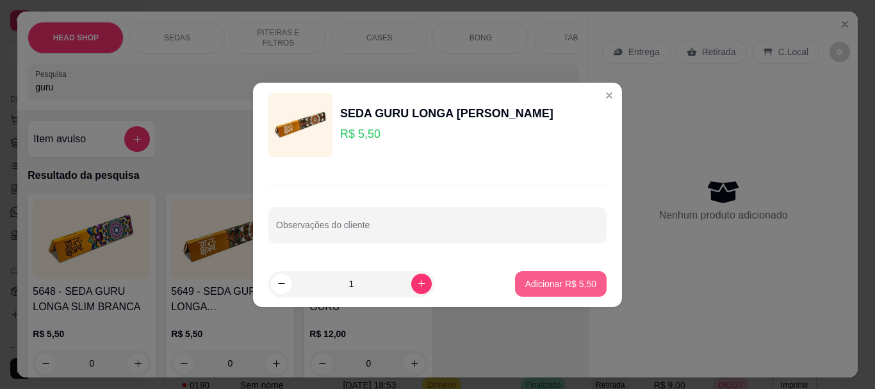
click at [550, 275] on button "Adicionar R$ 5,50" at bounding box center [561, 284] width 92 height 26
type input "1"
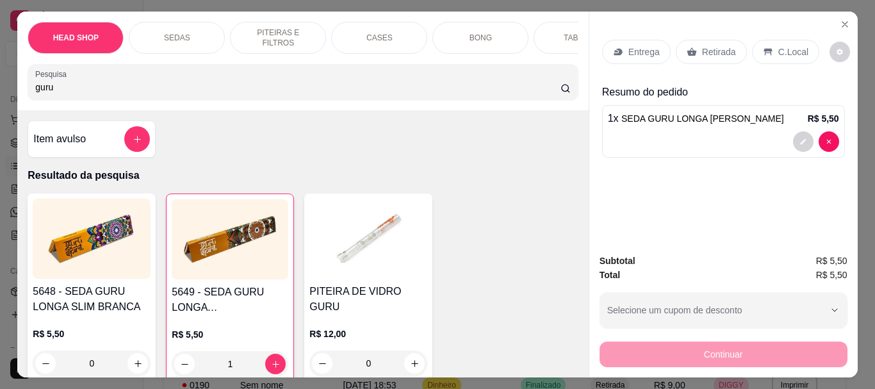
click at [720, 49] on p "Retirada" at bounding box center [719, 51] width 34 height 13
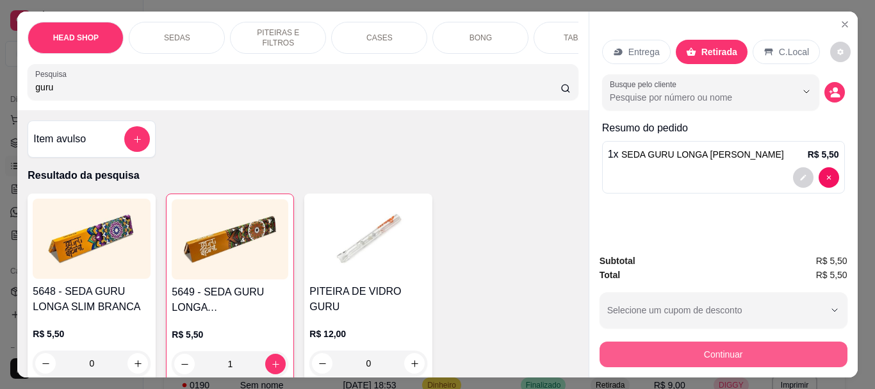
click at [701, 360] on button "Continuar" at bounding box center [724, 354] width 248 height 26
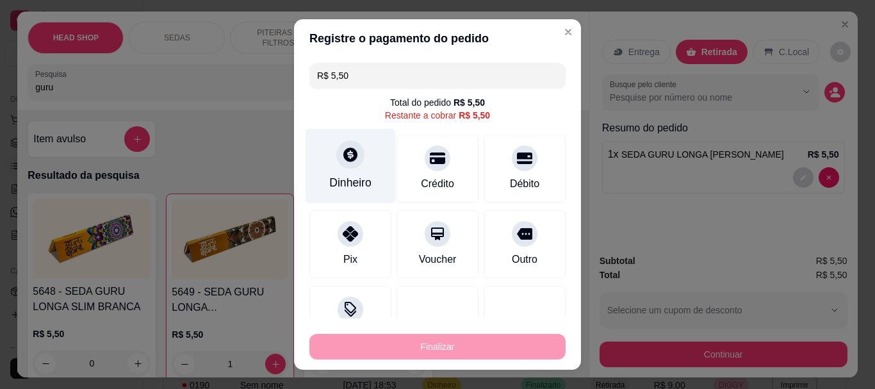
click at [322, 161] on div "Dinheiro" at bounding box center [351, 166] width 90 height 75
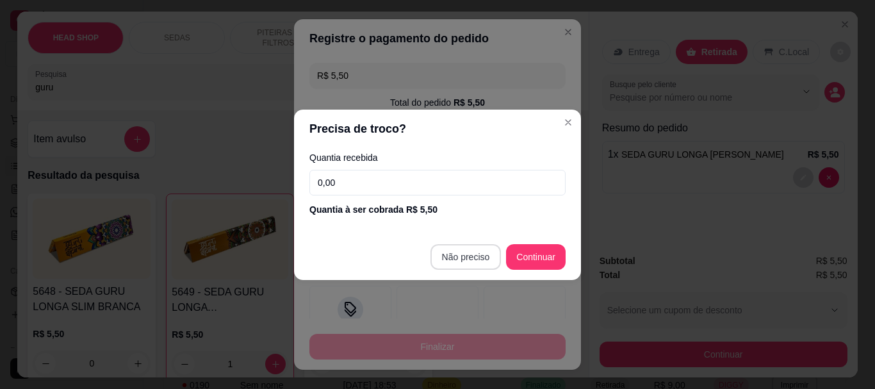
type input "R$ 0,00"
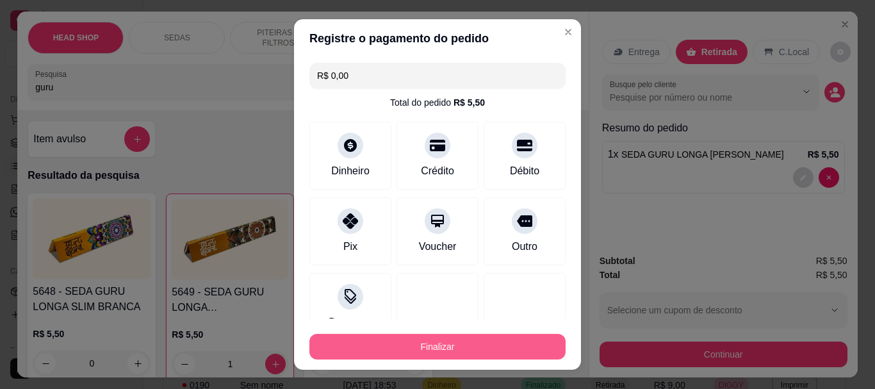
click at [459, 350] on button "Finalizar" at bounding box center [437, 347] width 256 height 26
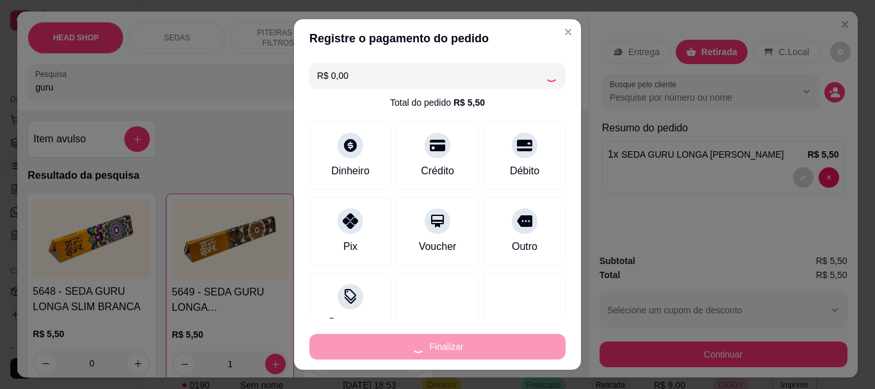
type input "0"
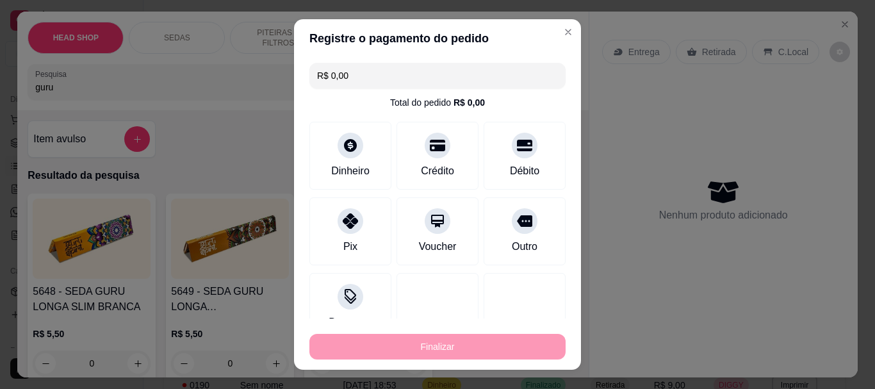
type input "-R$ 5,50"
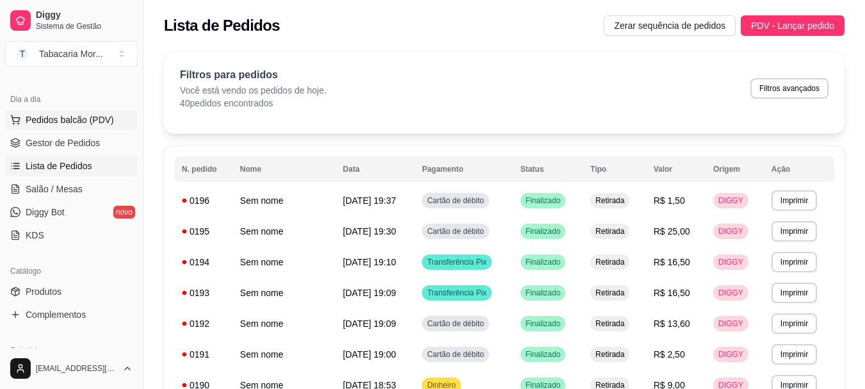
click at [97, 124] on span "Pedidos balcão (PDV)" at bounding box center [70, 119] width 88 height 13
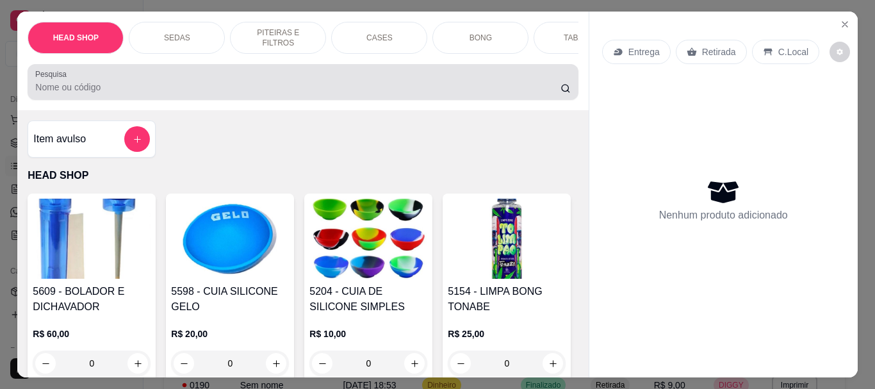
drag, startPoint x: 106, startPoint y: 99, endPoint x: 113, endPoint y: 100, distance: 7.8
click at [106, 95] on div at bounding box center [302, 82] width 535 height 26
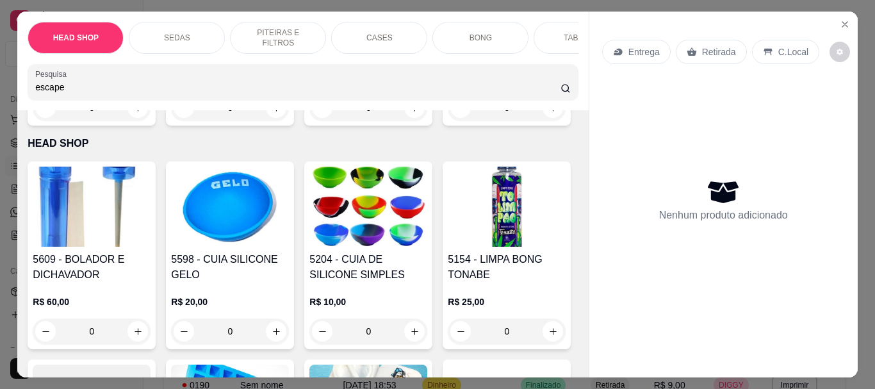
scroll to position [256, 0]
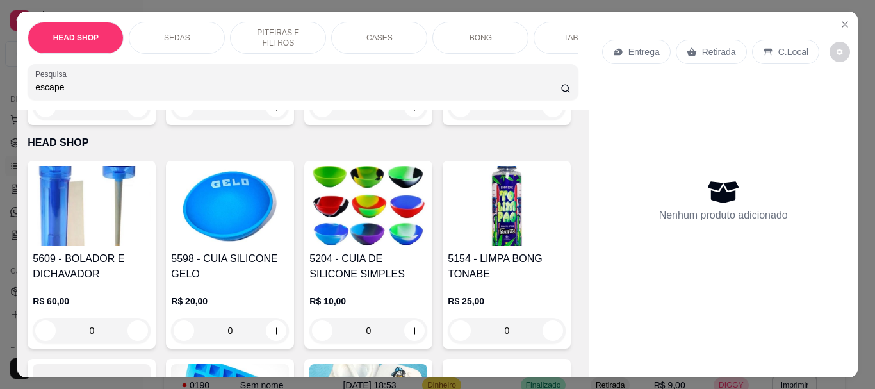
type input "escape"
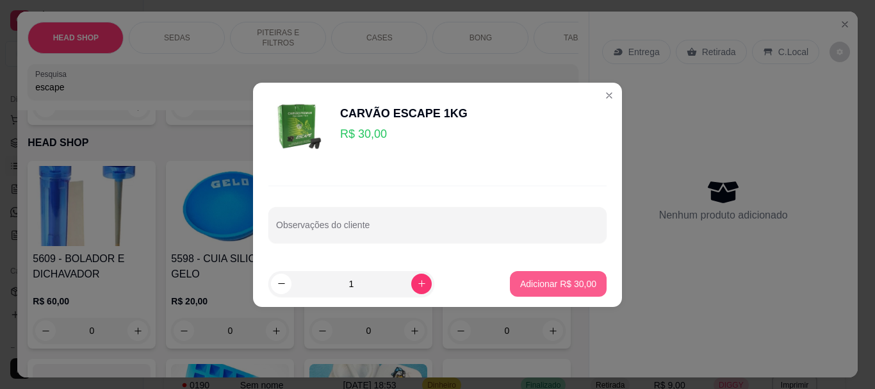
click at [543, 282] on p "Adicionar R$ 30,00" at bounding box center [558, 283] width 76 height 13
type input "1"
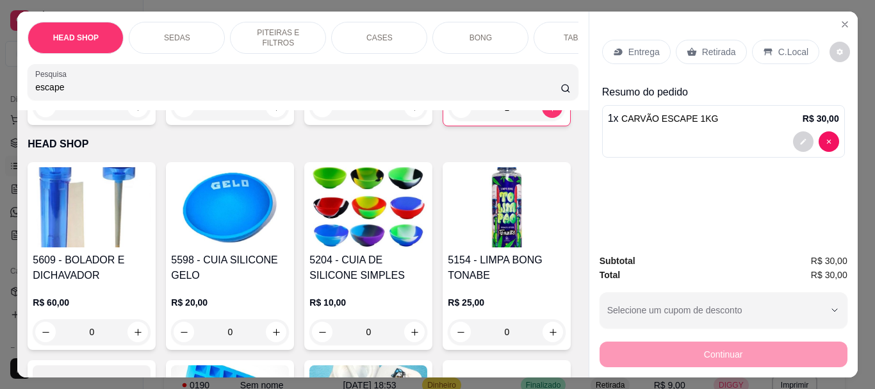
click at [236, 94] on input "escape" at bounding box center [297, 87] width 525 height 13
type input "e"
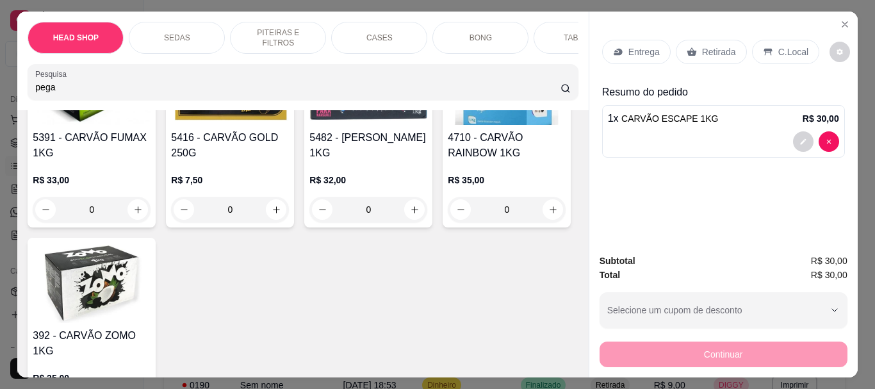
scroll to position [10540, 0]
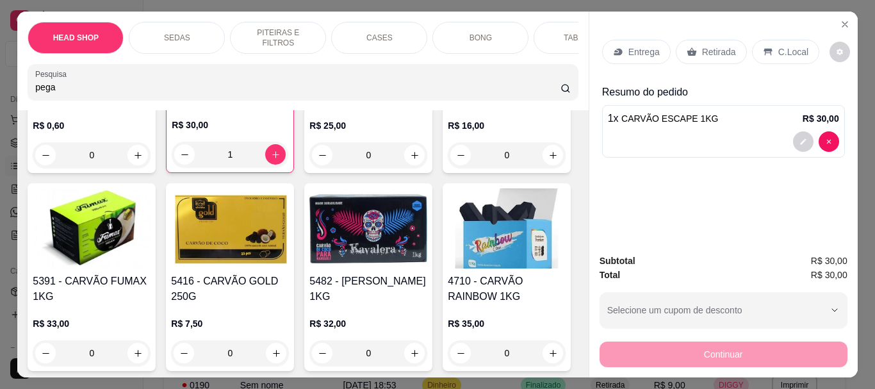
type input "pega"
click at [589, 266] on div "Entrega Retirada C.Local Resumo do pedido 1 x CARVÃO ESCAPE 1KG R$ 30,00 Subtot…" at bounding box center [723, 195] width 269 height 366
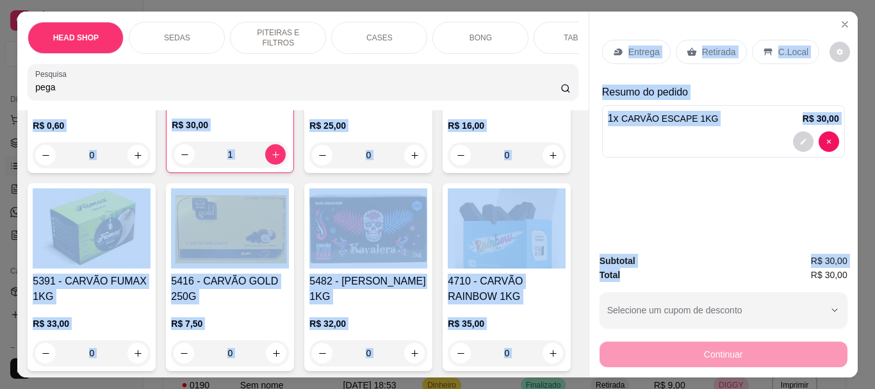
drag, startPoint x: 584, startPoint y: 266, endPoint x: 582, endPoint y: 252, distance: 14.2
click at [582, 252] on div "HEAD SHOP SEDAS PITEIRAS E FILTROS CASES BONG TABACOS ISQUEIRO E MACARICO CIGAR…" at bounding box center [437, 195] width 840 height 366
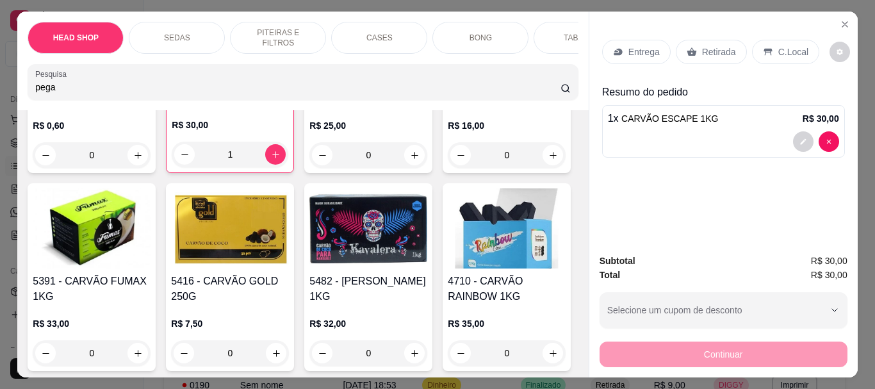
click at [572, 272] on div "Item avulso Resultado da pesquisa 4910 - PEGADOR PEQUENO R$ 10,00 0 4930 - PEGA…" at bounding box center [302, 243] width 571 height 267
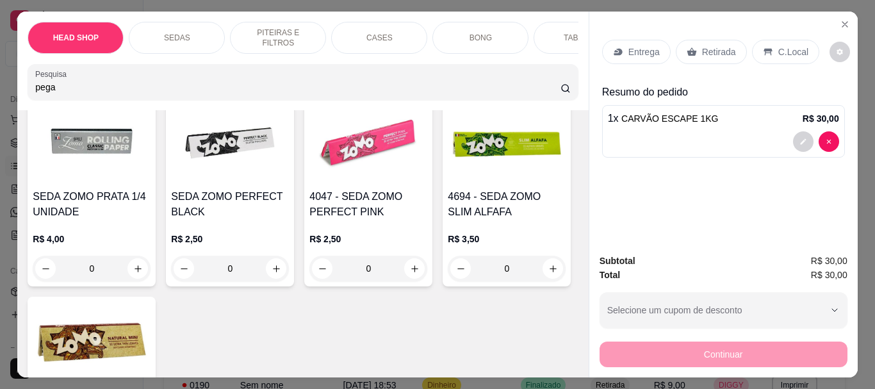
scroll to position [0, 0]
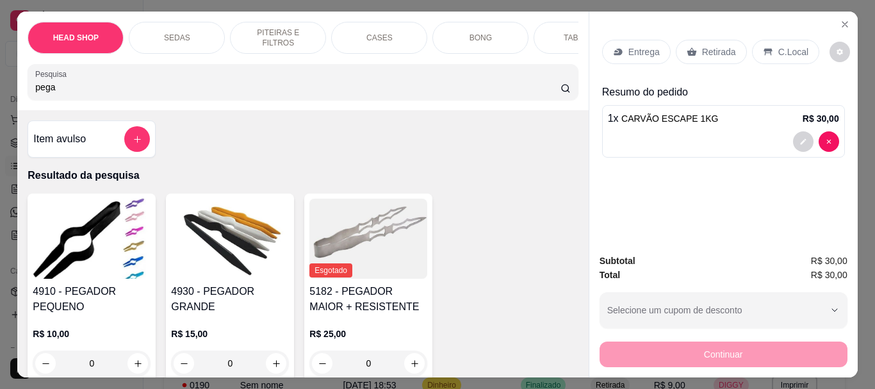
click at [58, 264] on img at bounding box center [92, 239] width 118 height 80
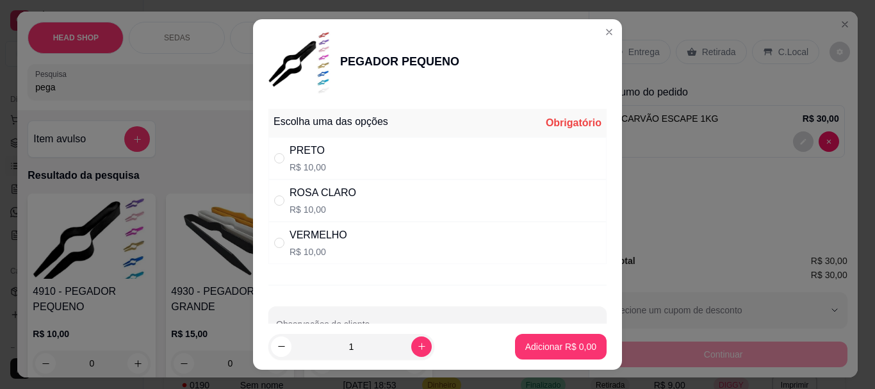
click at [349, 247] on div "VERMELHO R$ 10,00" at bounding box center [437, 243] width 338 height 42
radio input "true"
click at [537, 352] on p "Adicionar R$ 10,00" at bounding box center [558, 346] width 76 height 13
type input "1"
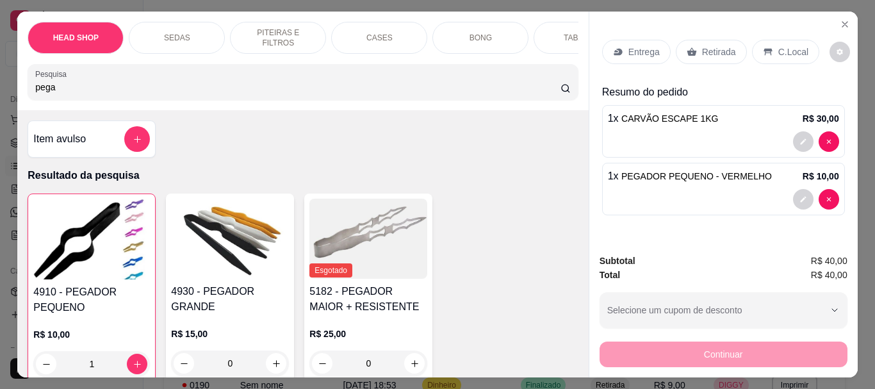
drag, startPoint x: 703, startPoint y: 43, endPoint x: 722, endPoint y: 154, distance: 113.0
click at [703, 45] on p "Retirada" at bounding box center [719, 51] width 34 height 13
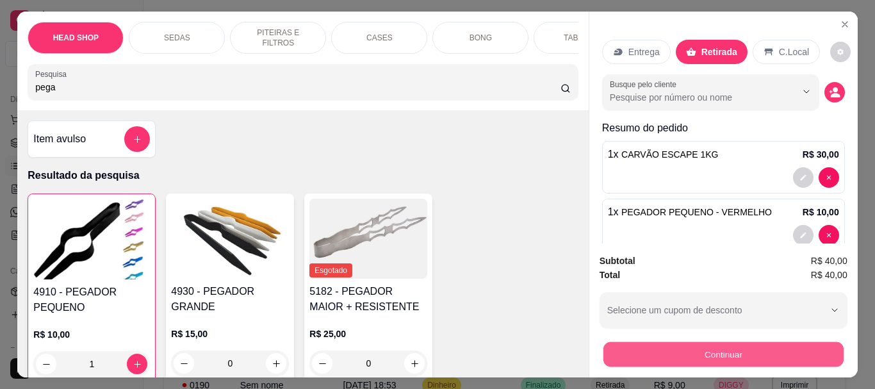
click at [723, 347] on button "Continuar" at bounding box center [723, 353] width 240 height 25
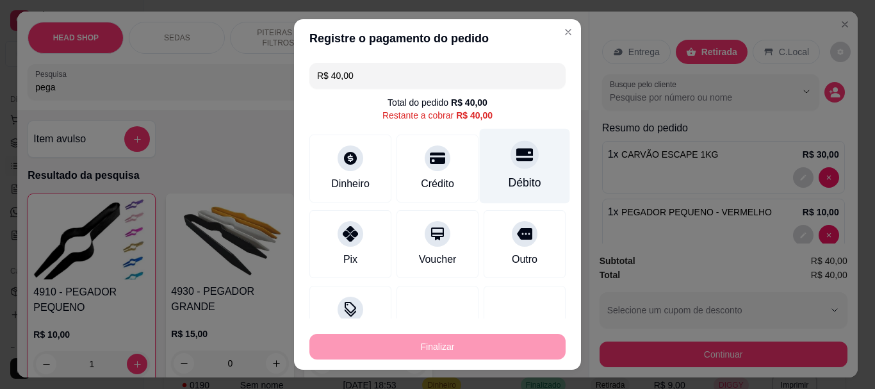
click at [509, 176] on div "Débito" at bounding box center [525, 183] width 33 height 17
type input "R$ 0,00"
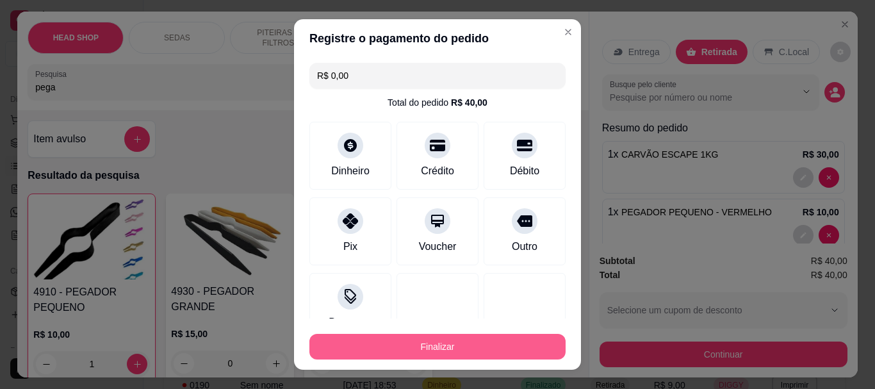
click at [476, 341] on button "Finalizar" at bounding box center [437, 347] width 256 height 26
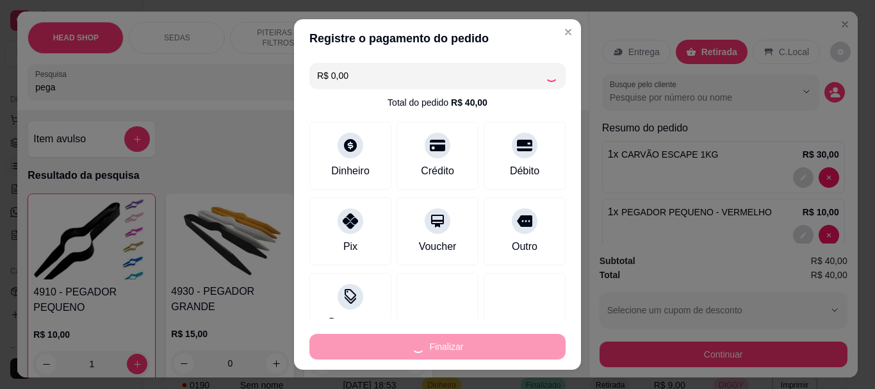
type input "0"
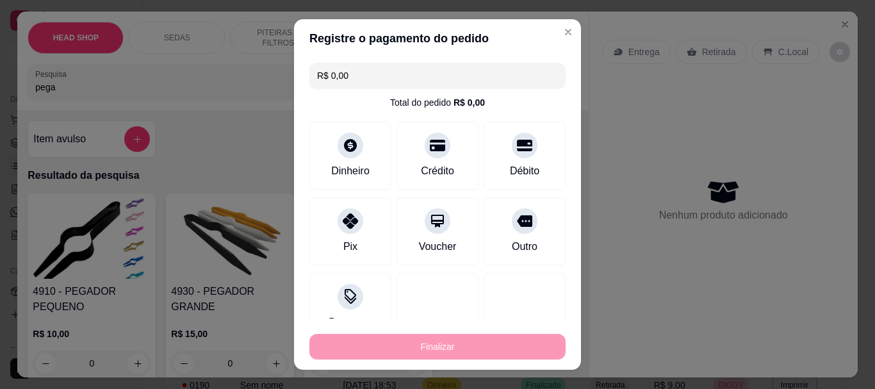
type input "-R$ 40,00"
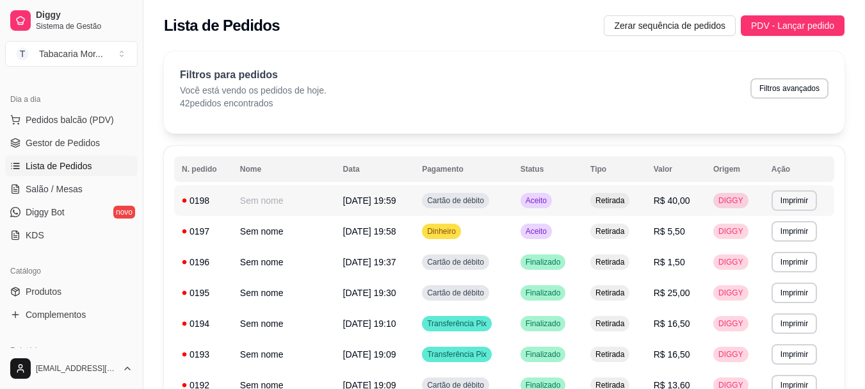
click at [392, 201] on td "21/09/25 às 19:59" at bounding box center [375, 200] width 79 height 31
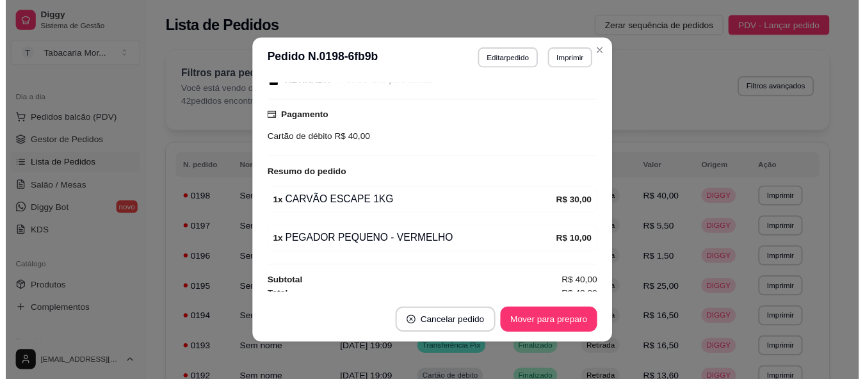
scroll to position [156, 0]
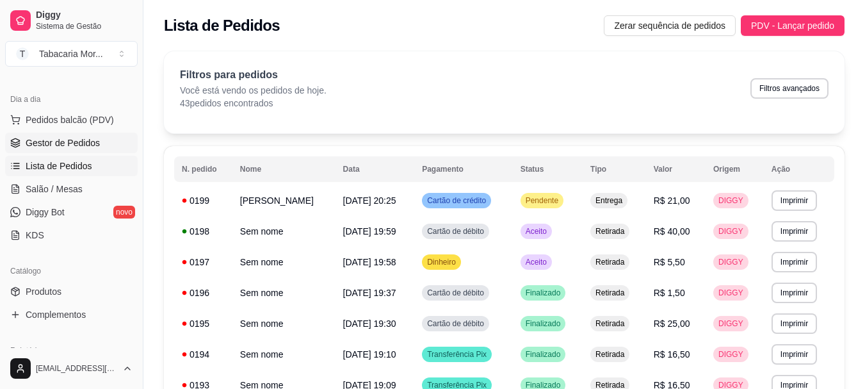
click at [72, 133] on link "Gestor de Pedidos" at bounding box center [71, 143] width 133 height 20
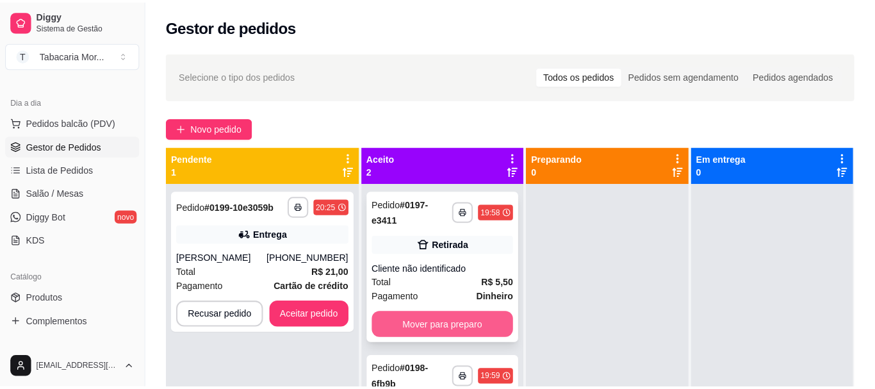
scroll to position [36, 0]
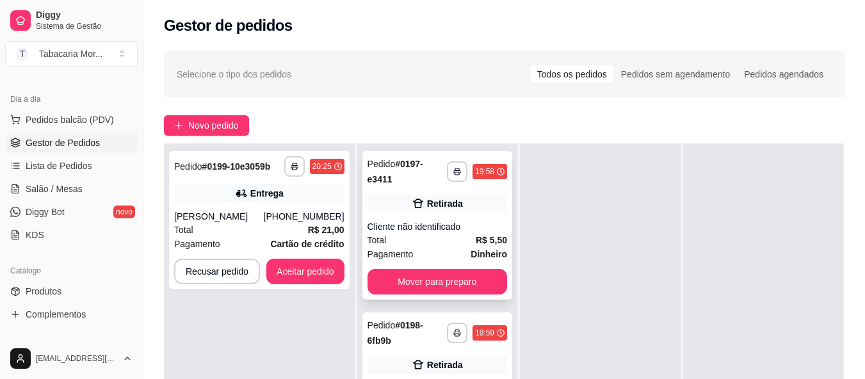
click at [432, 267] on div "**********" at bounding box center [438, 225] width 150 height 149
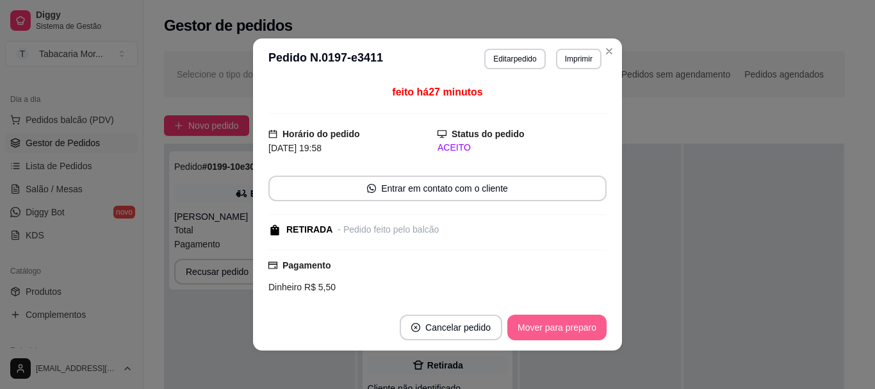
click at [543, 332] on button "Mover para preparo" at bounding box center [556, 328] width 99 height 26
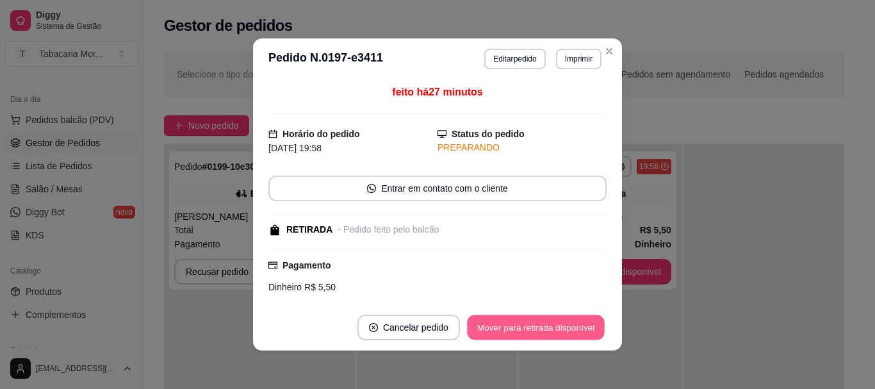
click at [541, 329] on button "Mover para retirada disponível" at bounding box center [535, 327] width 137 height 25
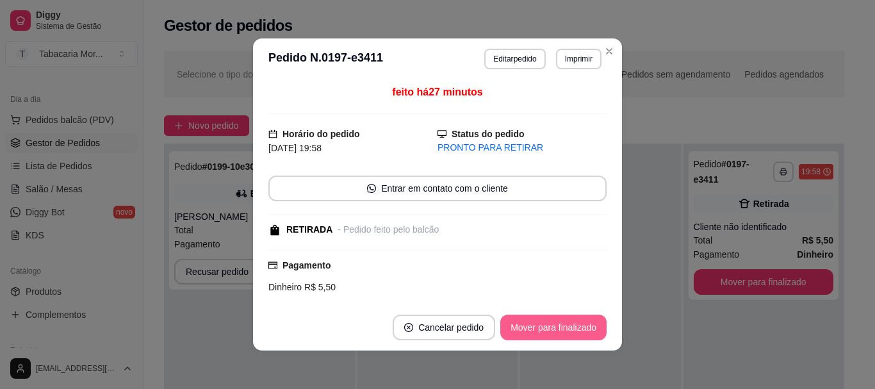
click at [541, 329] on button "Mover para finalizado" at bounding box center [553, 328] width 106 height 26
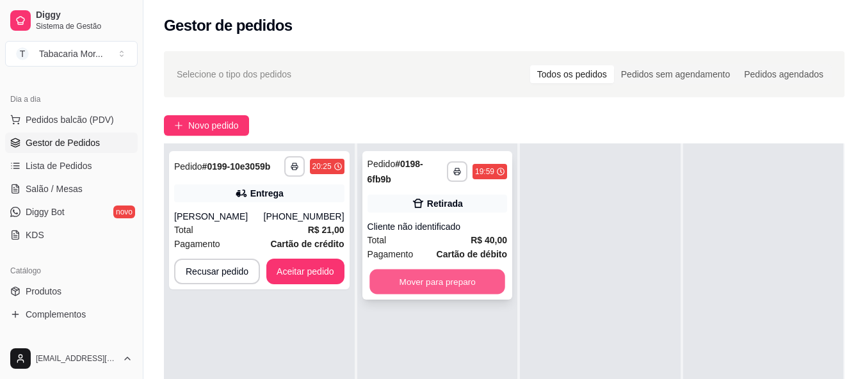
click at [462, 282] on button "Mover para preparo" at bounding box center [438, 282] width 136 height 25
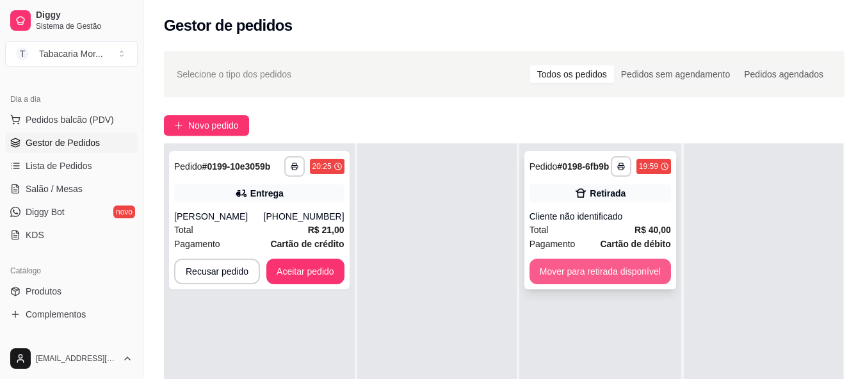
click at [585, 273] on button "Mover para retirada disponível" at bounding box center [601, 272] width 142 height 26
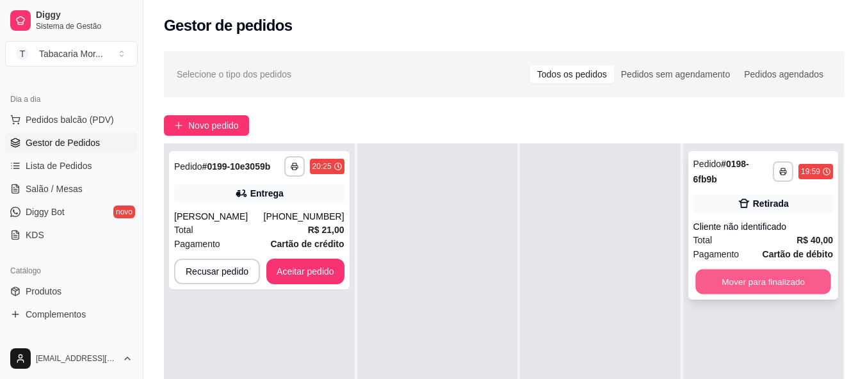
click at [702, 279] on button "Mover para finalizado" at bounding box center [764, 282] width 136 height 25
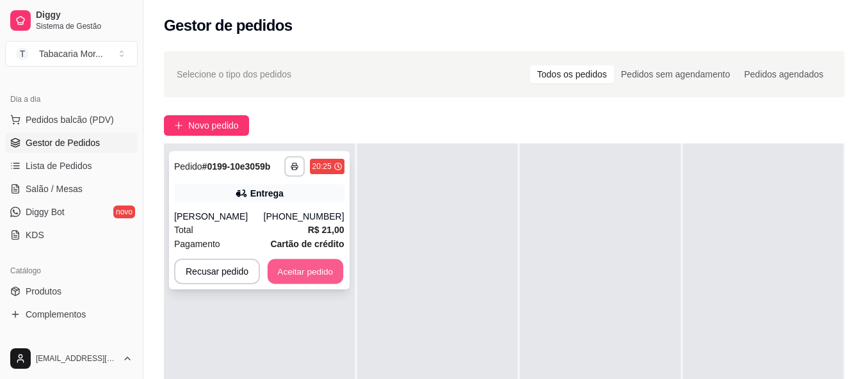
click at [310, 272] on button "Aceitar pedido" at bounding box center [306, 271] width 76 height 25
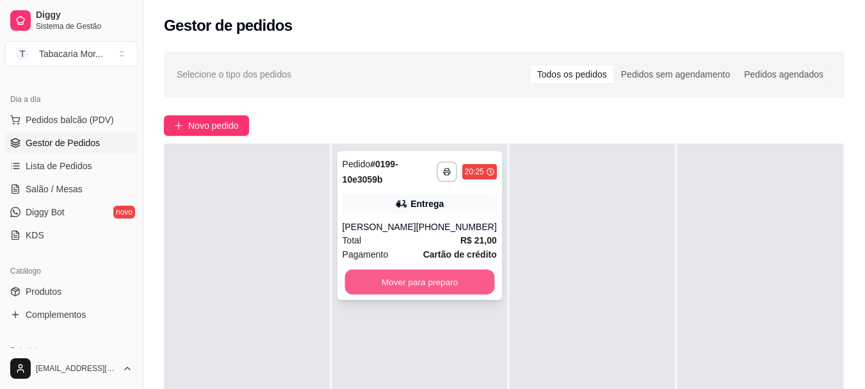
click at [434, 286] on button "Mover para preparo" at bounding box center [420, 282] width 150 height 25
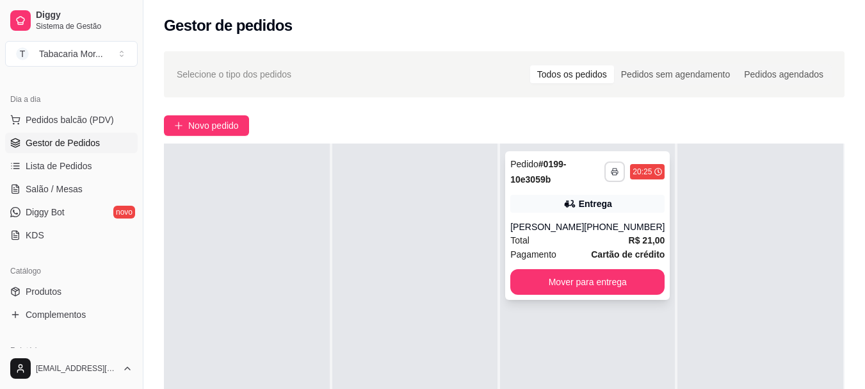
click at [607, 167] on button "button" at bounding box center [615, 171] width 20 height 20
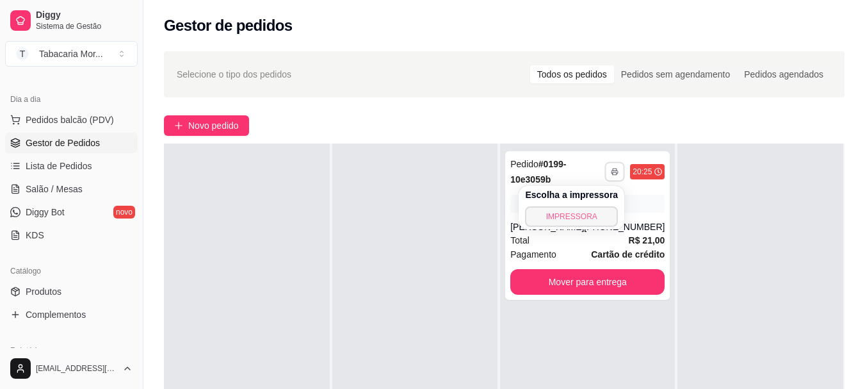
click at [577, 217] on button "IMPRESSORA" at bounding box center [571, 216] width 93 height 20
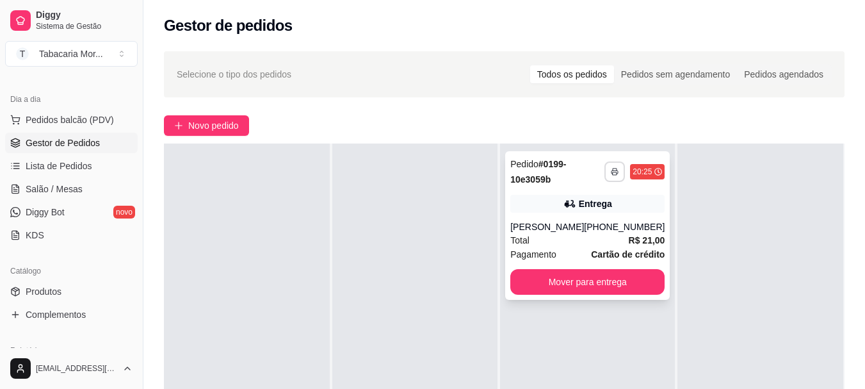
click at [613, 175] on rect "button" at bounding box center [615, 173] width 4 height 3
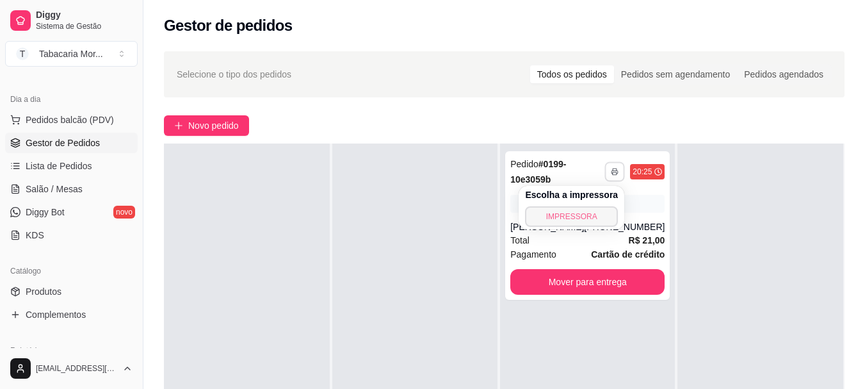
click at [574, 216] on button "IMPRESSORA" at bounding box center [571, 216] width 93 height 20
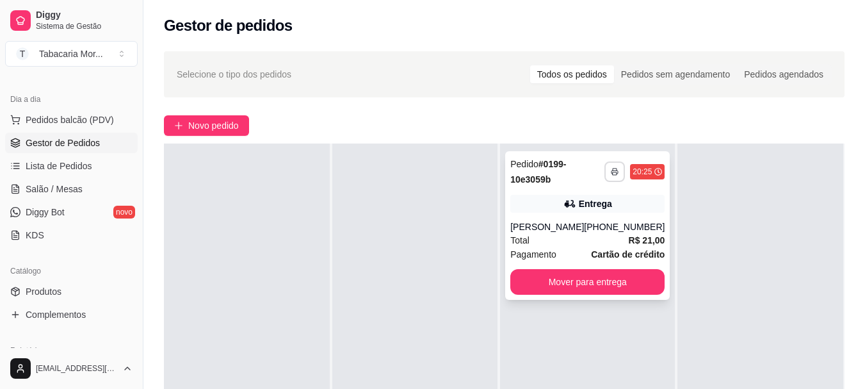
click at [612, 168] on button "button" at bounding box center [615, 171] width 20 height 20
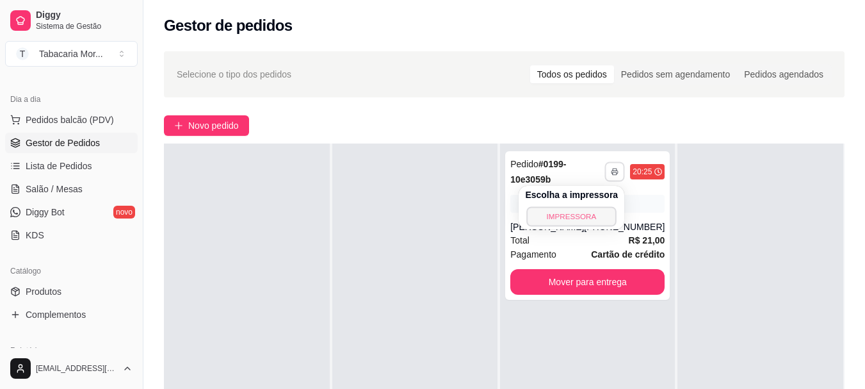
click at [541, 212] on button "IMPRESSORA" at bounding box center [572, 216] width 90 height 20
click at [24, 116] on button "Pedidos balcão (PDV)" at bounding box center [71, 120] width 133 height 20
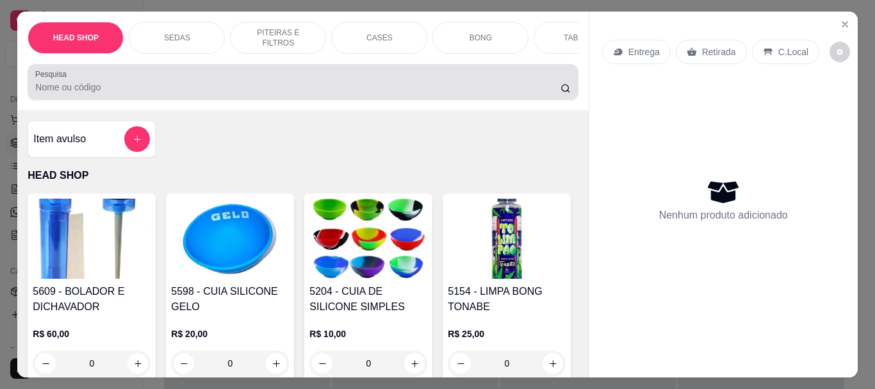
click at [59, 79] on label "Pesquisa" at bounding box center [53, 74] width 36 height 11
click at [59, 83] on input "Pesquisa" at bounding box center [297, 87] width 525 height 13
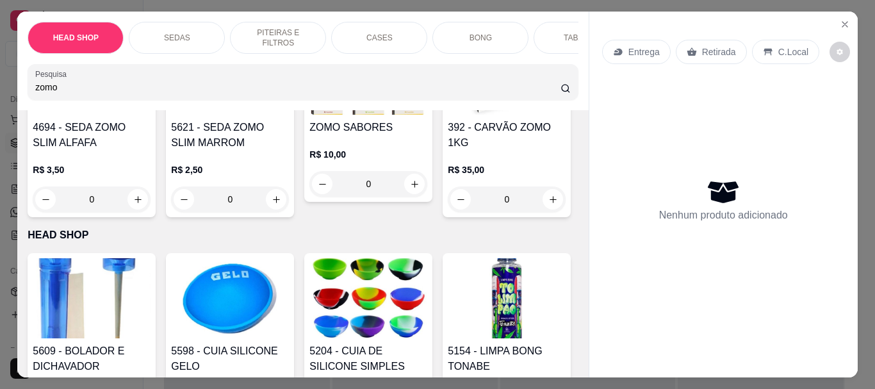
scroll to position [384, 0]
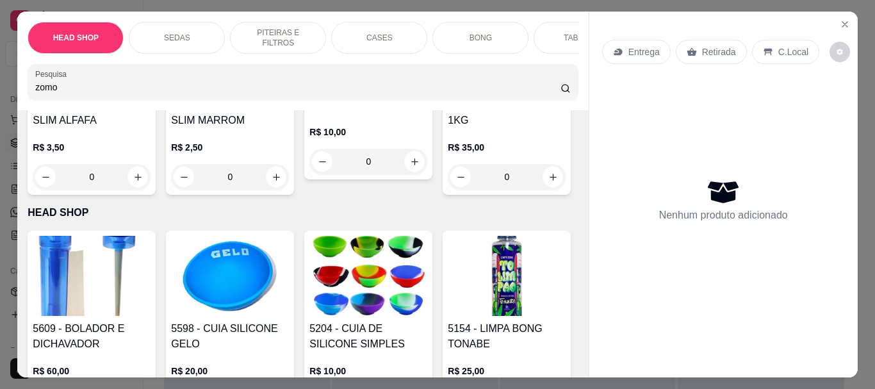
type input "zomo"
click at [309, 92] on img at bounding box center [368, 52] width 118 height 80
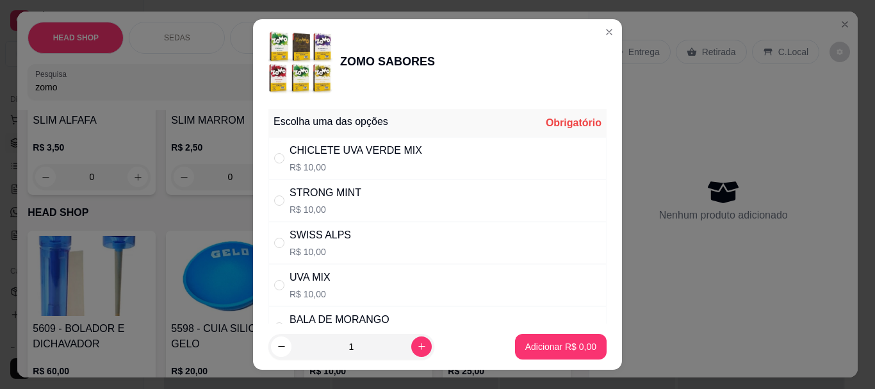
click at [324, 202] on div "STRONG MINT R$ 10,00" at bounding box center [326, 200] width 72 height 31
radio input "true"
click at [541, 336] on button "Adicionar R$ 10,00" at bounding box center [558, 347] width 97 height 26
type input "1"
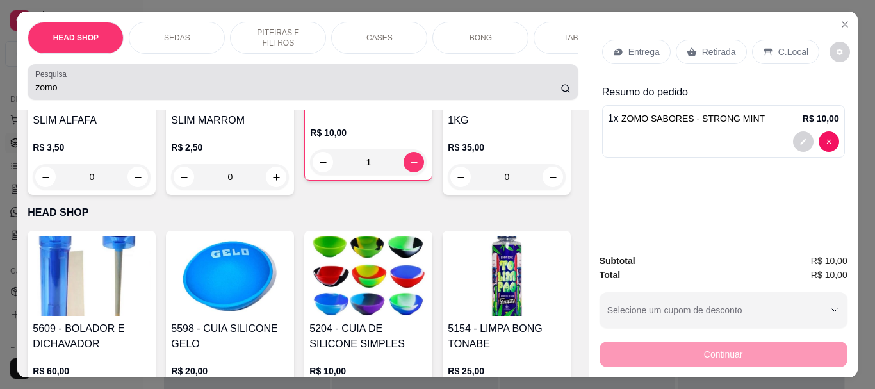
click at [106, 86] on input "zomo" at bounding box center [297, 87] width 525 height 13
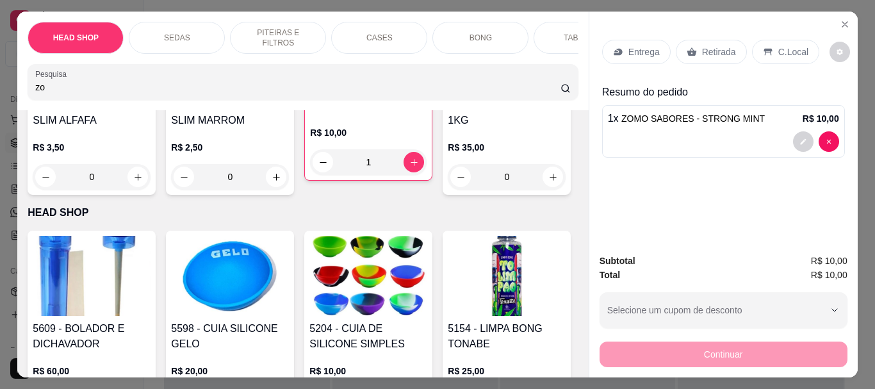
type input "z"
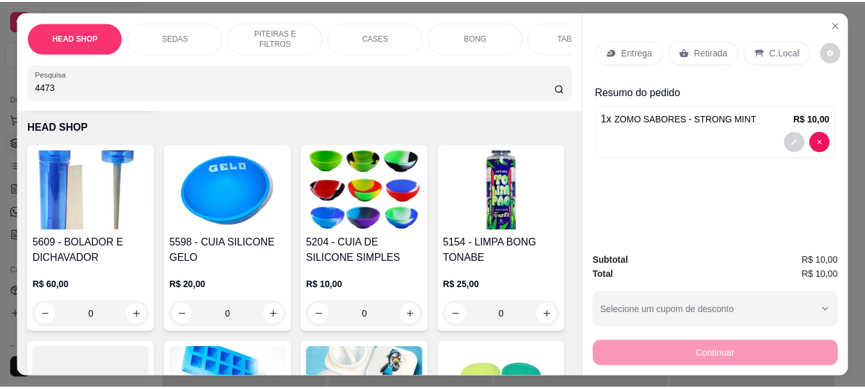
scroll to position [0, 0]
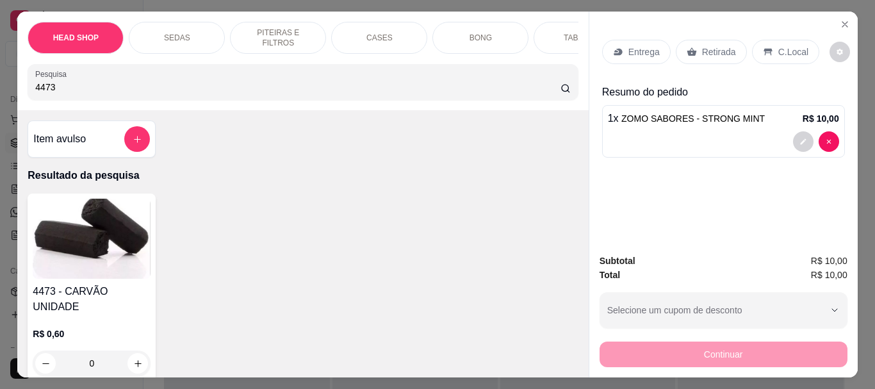
type input "4473"
click at [105, 243] on img at bounding box center [92, 239] width 118 height 80
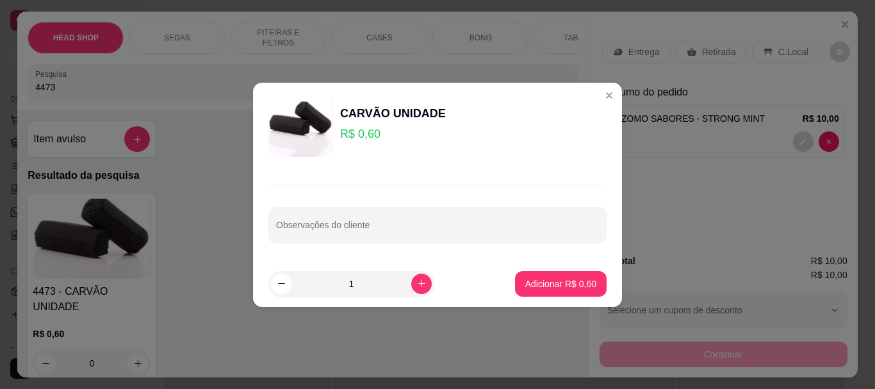
click at [353, 281] on input "1" at bounding box center [351, 284] width 120 height 26
type input "10"
click at [544, 286] on p "Adicionar R$ 6,00" at bounding box center [560, 283] width 71 height 13
type input "10"
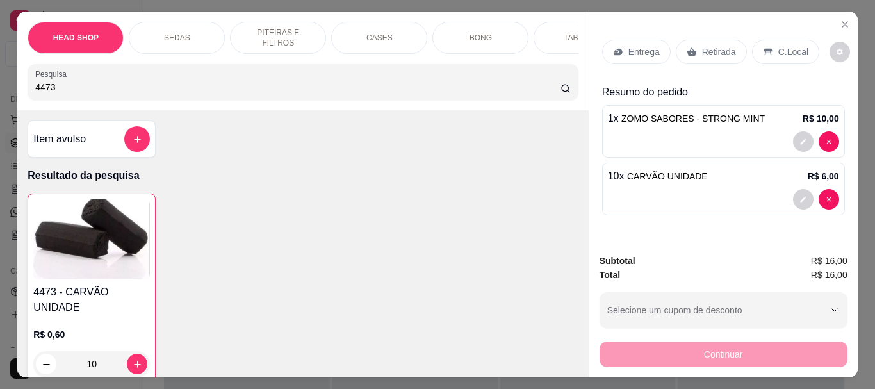
click at [55, 86] on input "4473" at bounding box center [297, 87] width 525 height 13
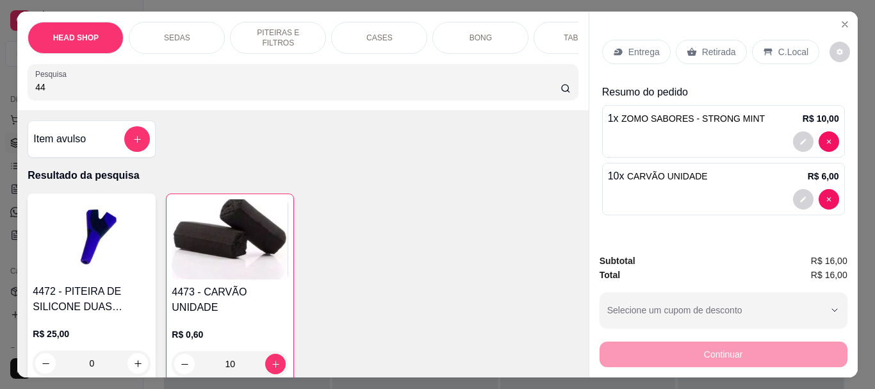
type input "4"
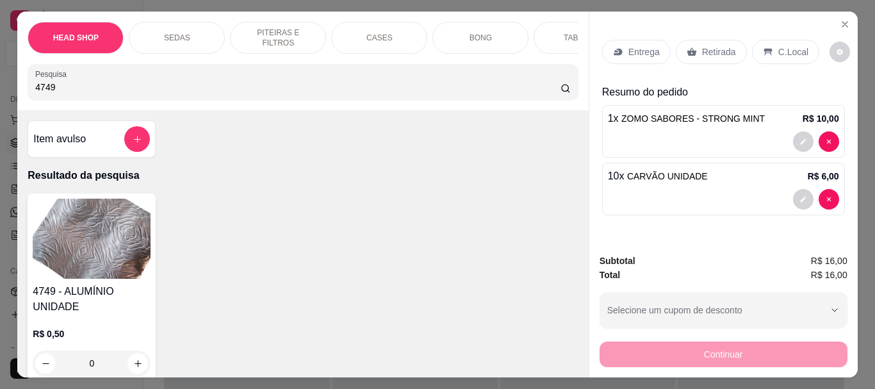
type input "4749"
click at [97, 254] on img at bounding box center [92, 239] width 118 height 80
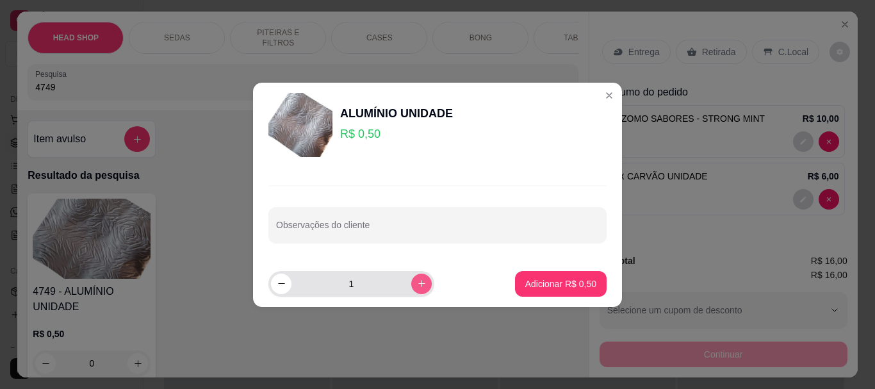
click at [411, 290] on button "increase-product-quantity" at bounding box center [421, 284] width 20 height 20
type input "2"
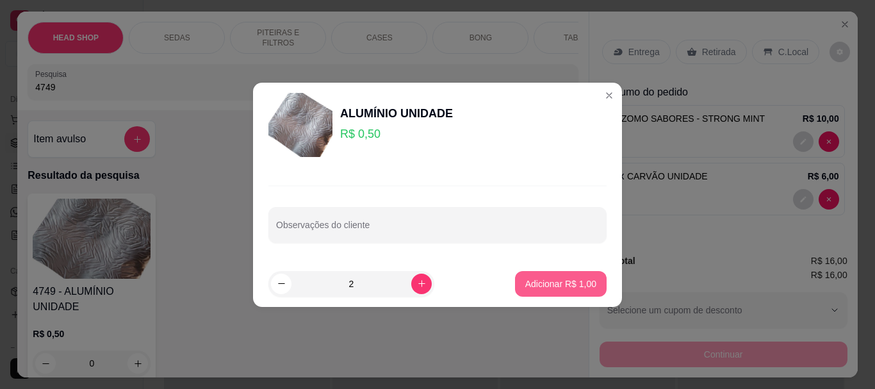
click at [537, 288] on p "Adicionar R$ 1,00" at bounding box center [560, 283] width 71 height 13
type input "2"
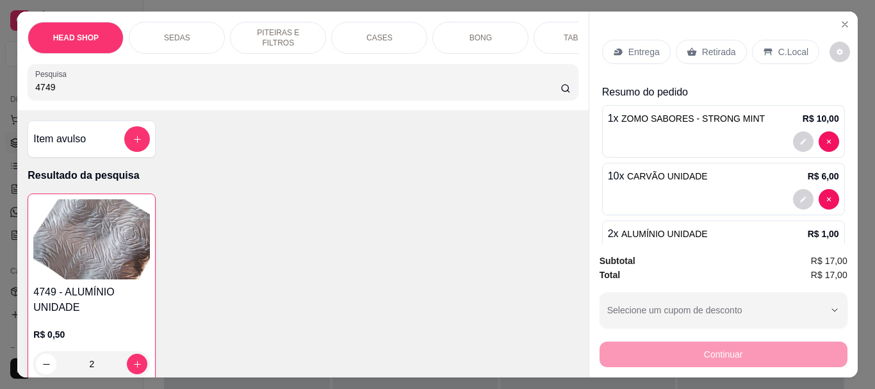
click at [710, 52] on p "Retirada" at bounding box center [719, 51] width 34 height 13
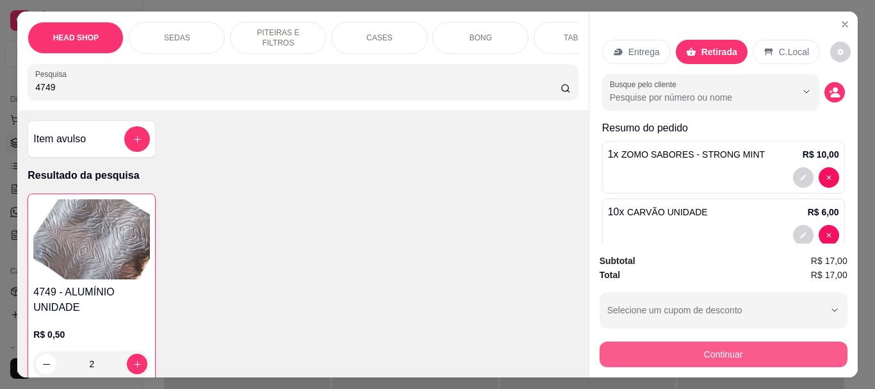
click at [682, 357] on button "Continuar" at bounding box center [724, 354] width 248 height 26
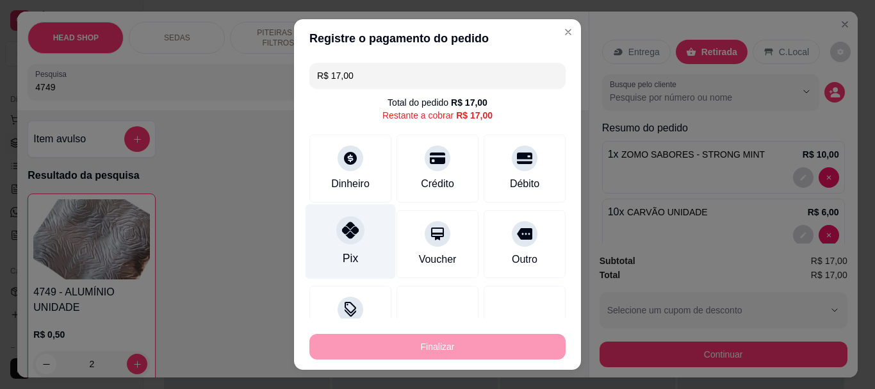
click at [342, 230] on icon at bounding box center [350, 230] width 17 height 17
type input "R$ 0,00"
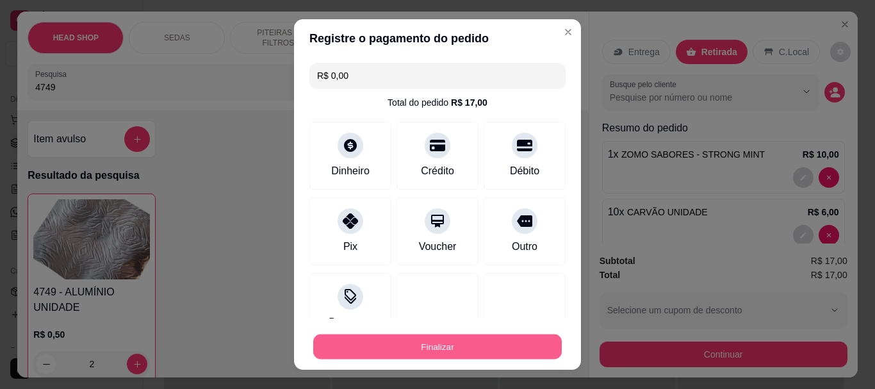
click at [434, 339] on button "Finalizar" at bounding box center [437, 346] width 249 height 25
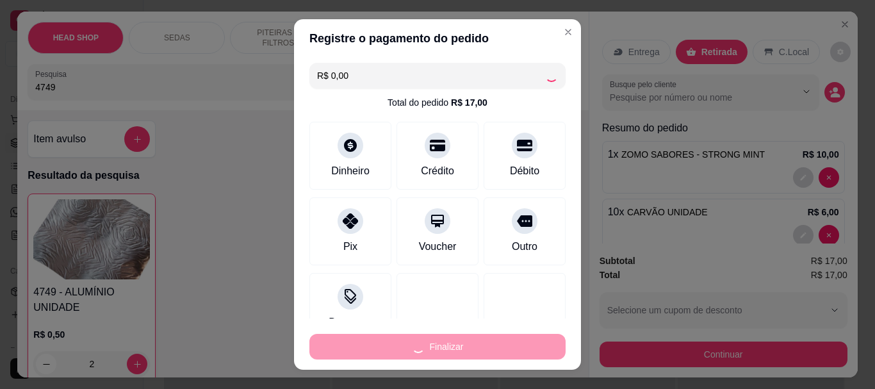
type input "0"
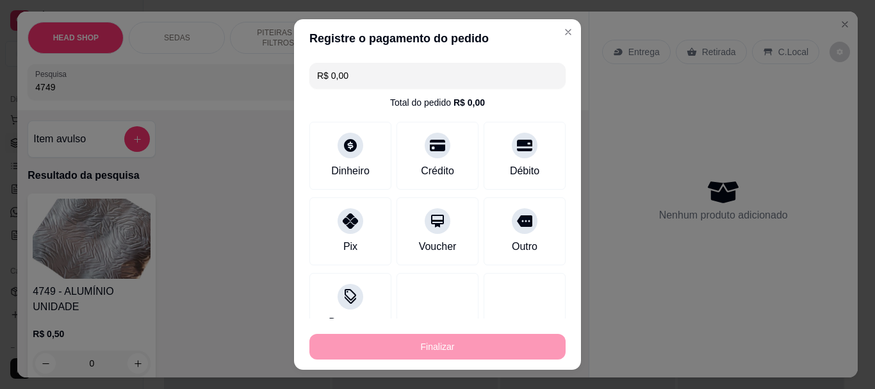
type input "-R$ 17,00"
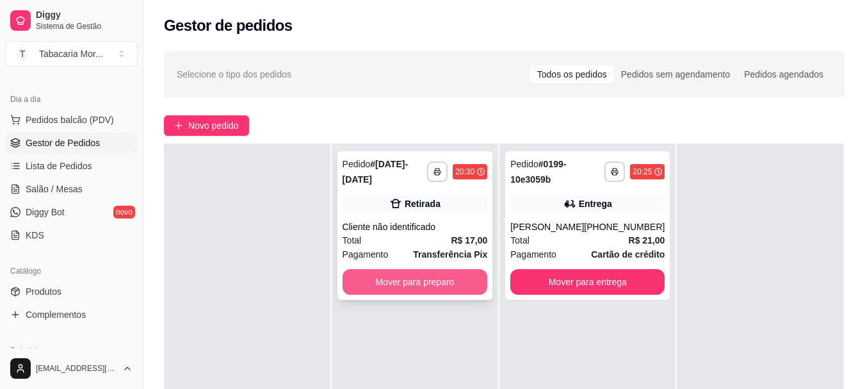
click at [428, 269] on button "Mover para preparo" at bounding box center [415, 282] width 145 height 26
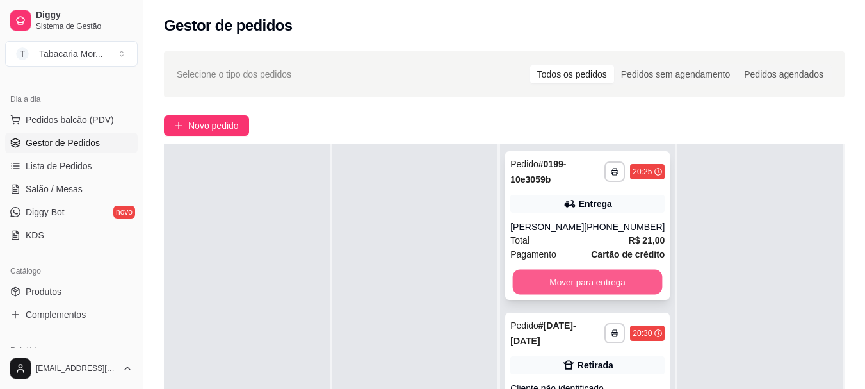
click at [560, 295] on button "Mover para entrega" at bounding box center [588, 282] width 150 height 25
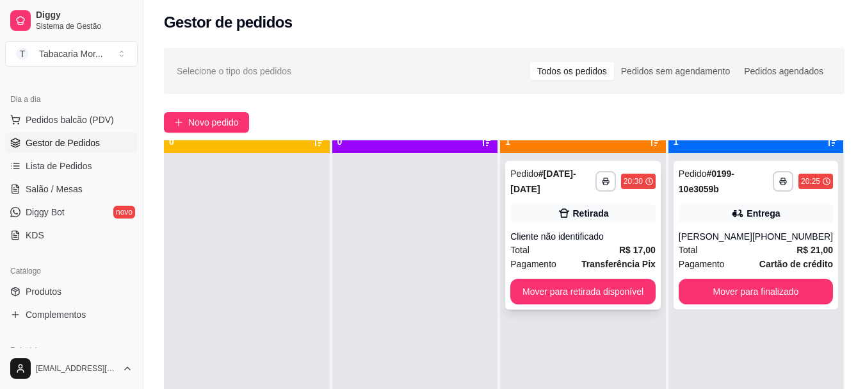
scroll to position [36, 0]
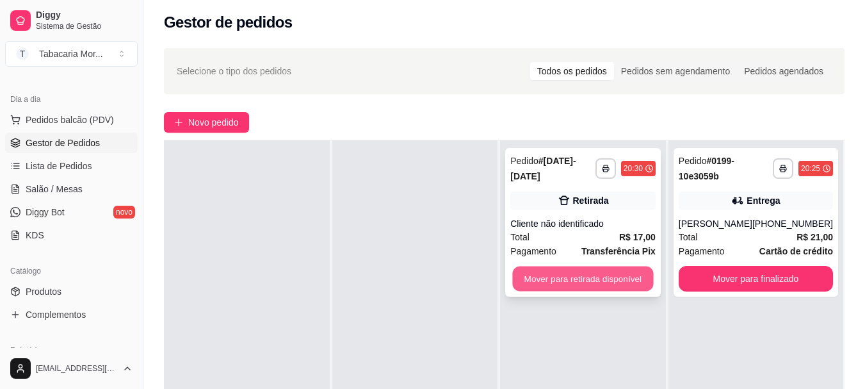
click at [548, 275] on button "Mover para retirada disponível" at bounding box center [583, 278] width 141 height 25
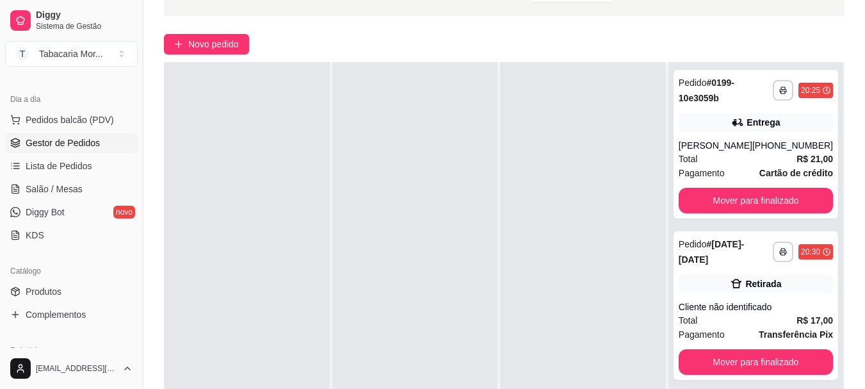
scroll to position [195, 0]
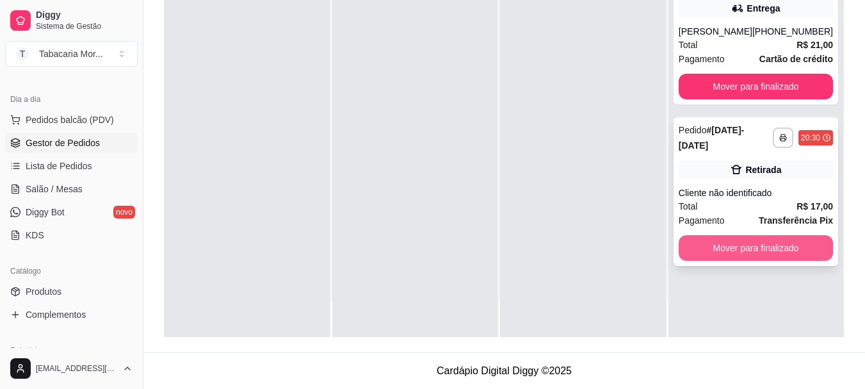
click at [707, 251] on button "Mover para finalizado" at bounding box center [756, 248] width 154 height 26
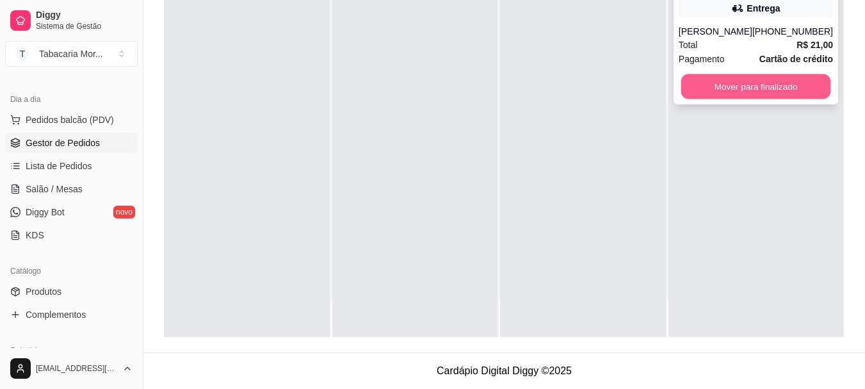
click at [713, 97] on button "Mover para finalizado" at bounding box center [756, 86] width 150 height 25
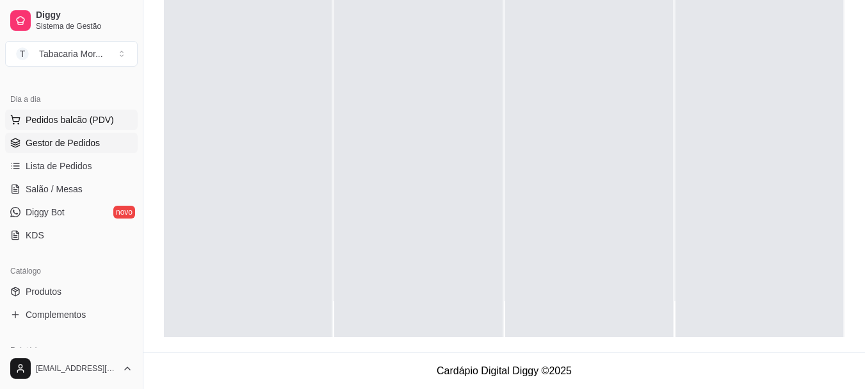
click at [76, 125] on span "Pedidos balcão (PDV)" at bounding box center [70, 119] width 88 height 13
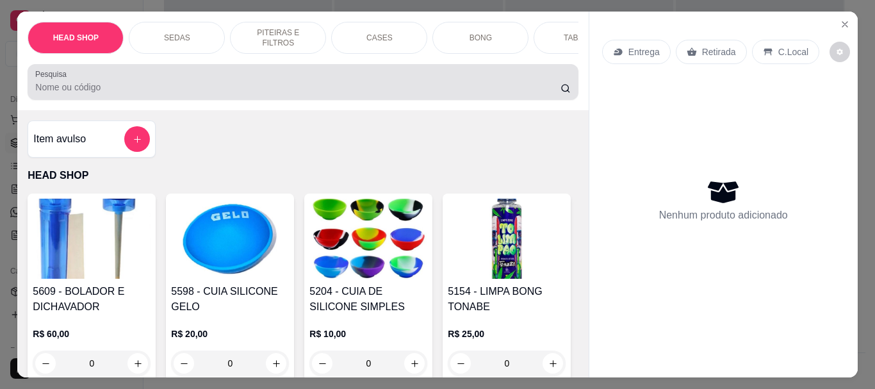
click at [98, 85] on div at bounding box center [302, 82] width 535 height 26
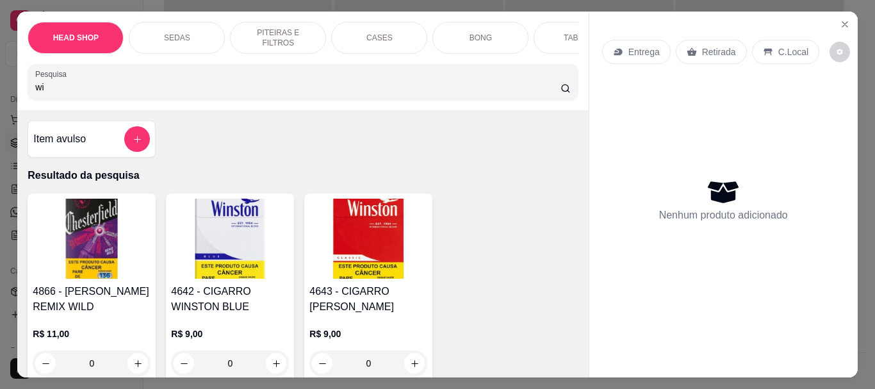
type input "wi"
click at [234, 265] on img at bounding box center [230, 239] width 118 height 80
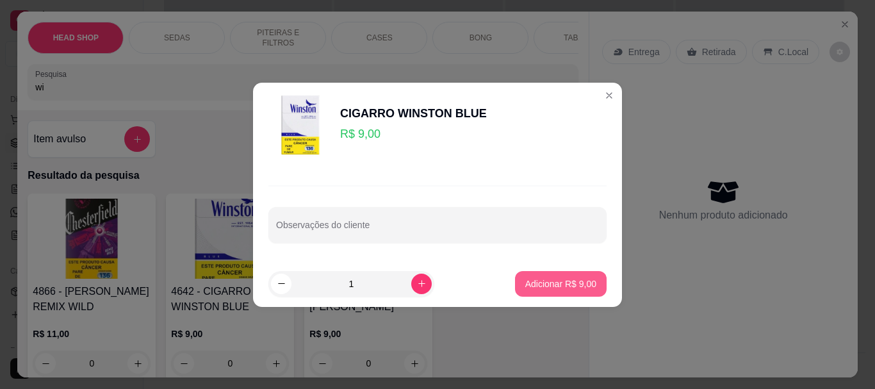
click at [577, 281] on p "Adicionar R$ 9,00" at bounding box center [560, 283] width 71 height 13
type input "1"
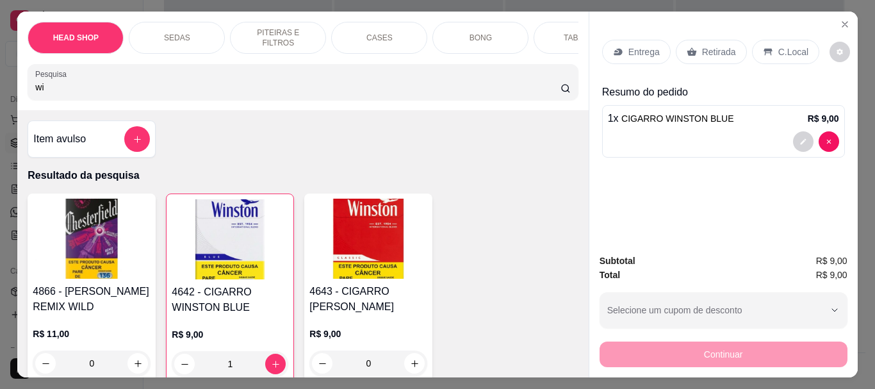
click at [706, 45] on p "Retirada" at bounding box center [719, 51] width 34 height 13
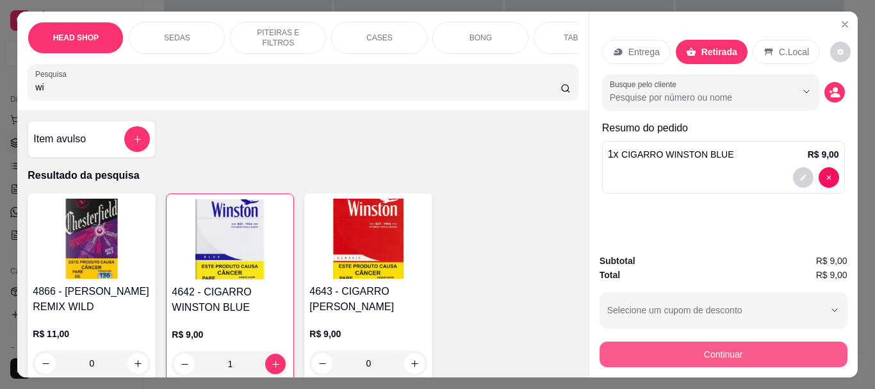
click at [707, 346] on button "Continuar" at bounding box center [724, 354] width 248 height 26
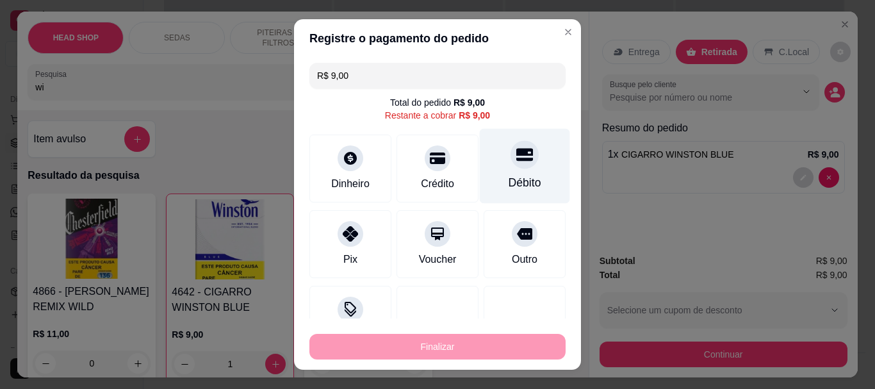
click at [515, 161] on div at bounding box center [525, 155] width 28 height 28
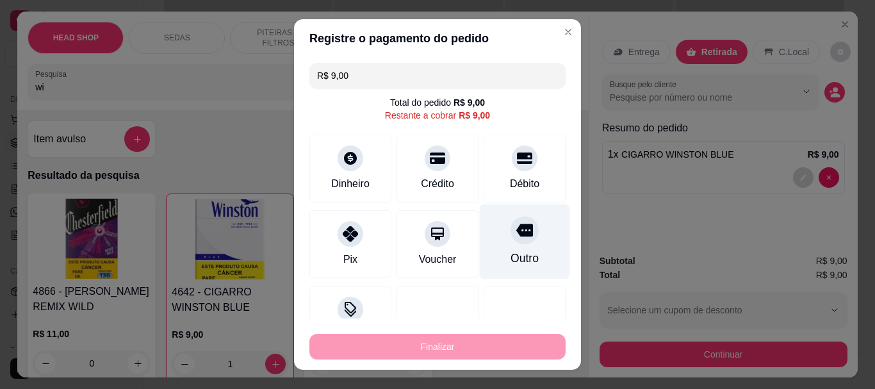
type input "R$ 0,00"
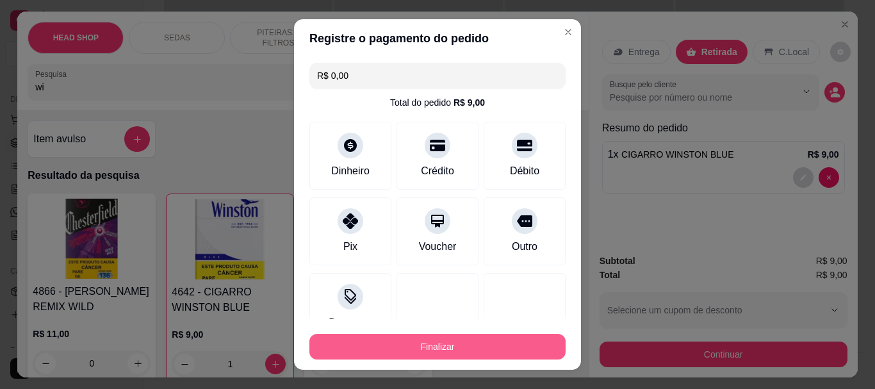
click at [478, 348] on button "Finalizar" at bounding box center [437, 347] width 256 height 26
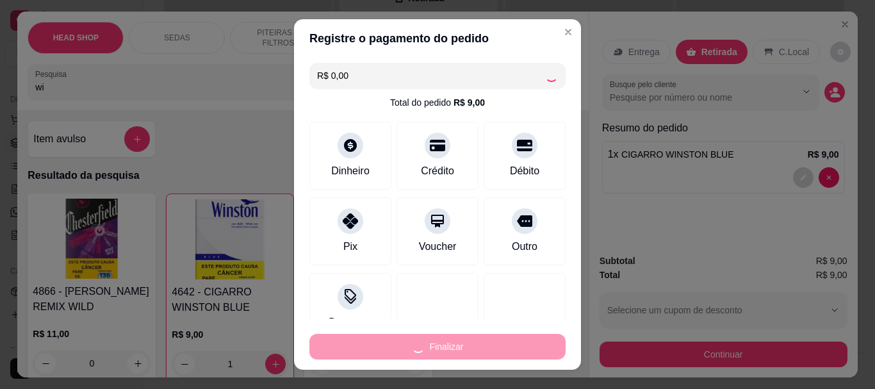
type input "0"
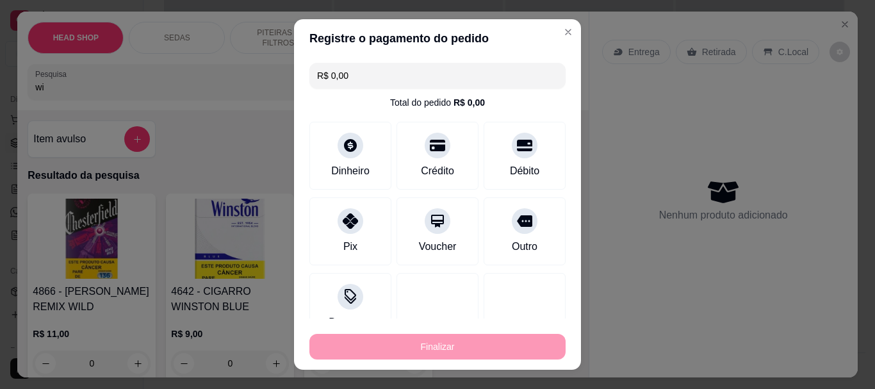
type input "-R$ 9,00"
